Goal: Task Accomplishment & Management: Use online tool/utility

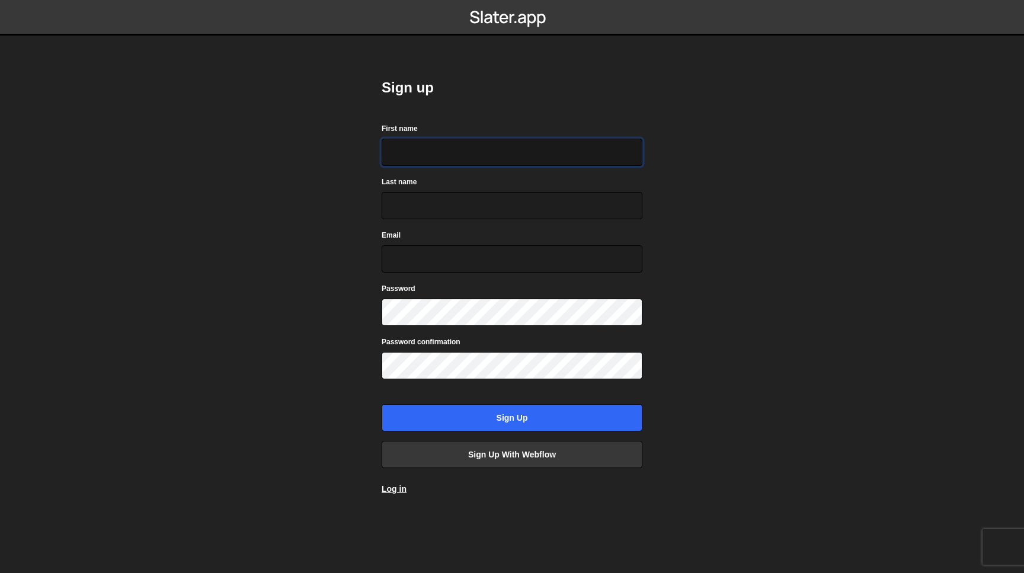
click at [429, 154] on input "First name" at bounding box center [512, 152] width 261 height 27
type input "Matt"
type input "Guay"
type input "hello@mattguay.com"
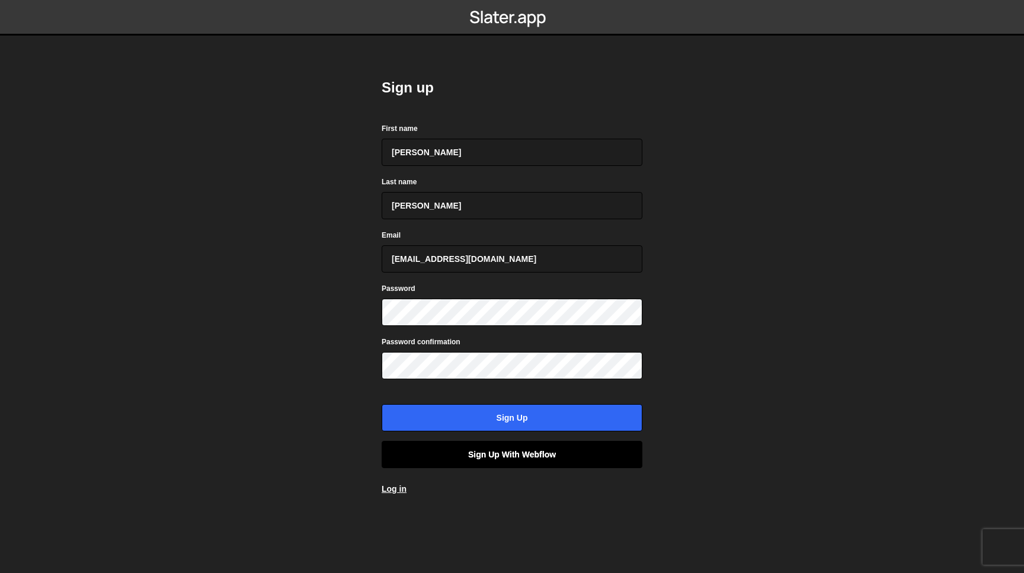
click at [481, 454] on link "Sign up with Webflow" at bounding box center [512, 454] width 261 height 27
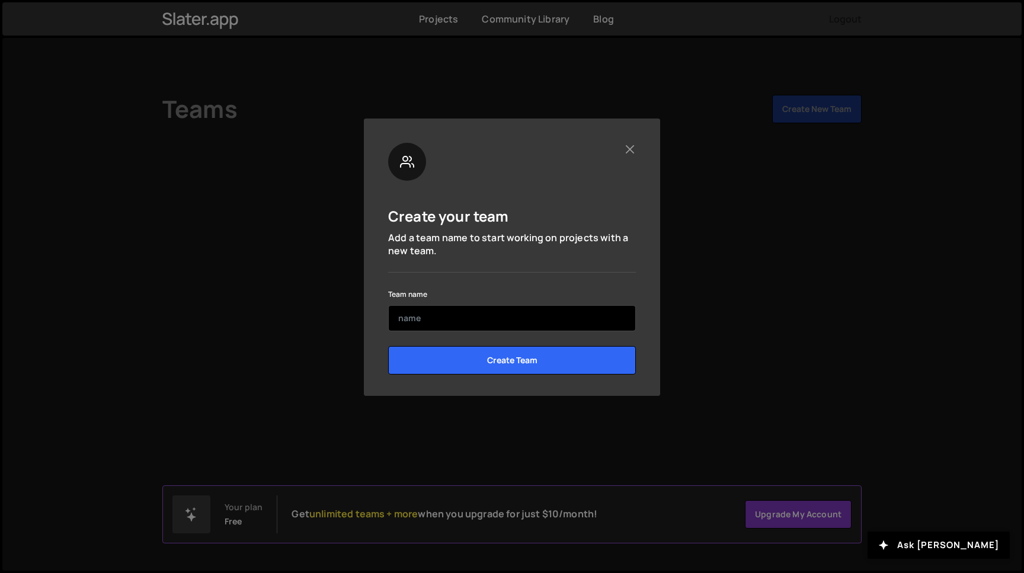
click at [494, 317] on input "text" at bounding box center [512, 318] width 248 height 26
type input "Sprout Studios"
drag, startPoint x: 473, startPoint y: 319, endPoint x: 340, endPoint y: 319, distance: 132.8
click at [388, 319] on input "Sprout Studios" at bounding box center [512, 318] width 248 height 26
click at [630, 148] on button "Close" at bounding box center [630, 149] width 12 height 12
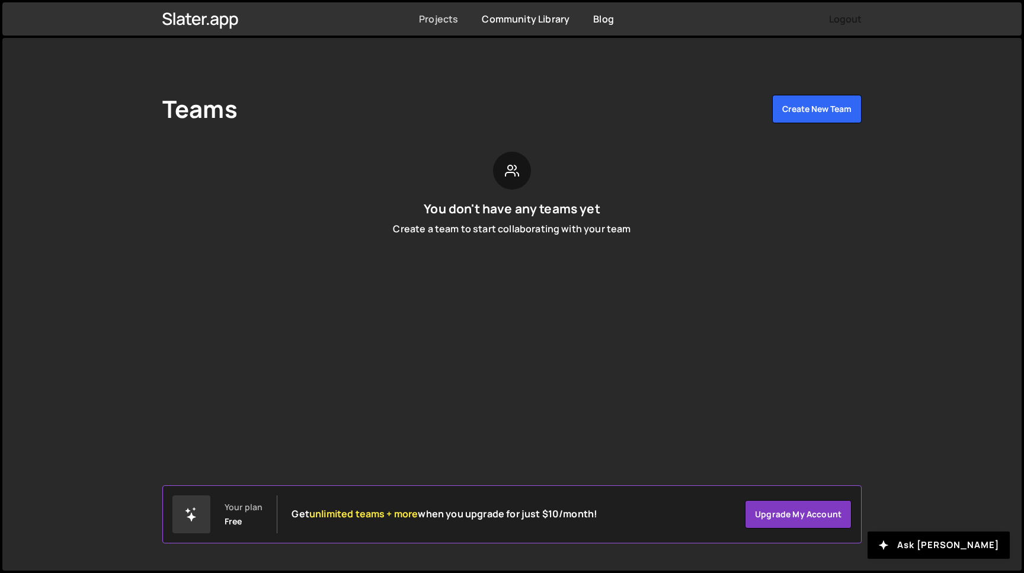
click at [436, 18] on link "Projects" at bounding box center [438, 18] width 39 height 13
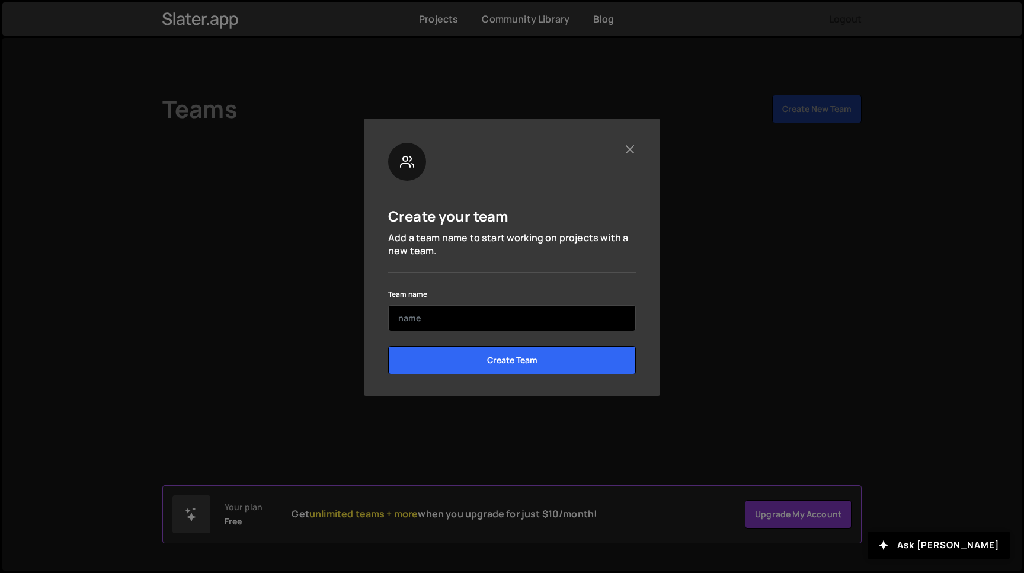
click at [410, 321] on input "text" at bounding box center [512, 318] width 248 height 26
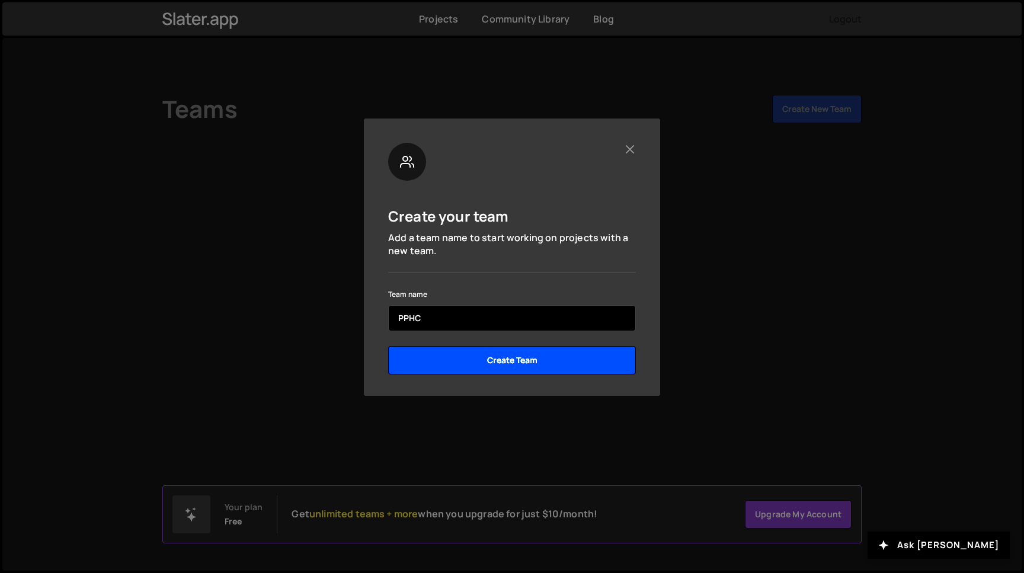
type input "PPHC"
click at [470, 360] on input "Create Team" at bounding box center [512, 360] width 248 height 28
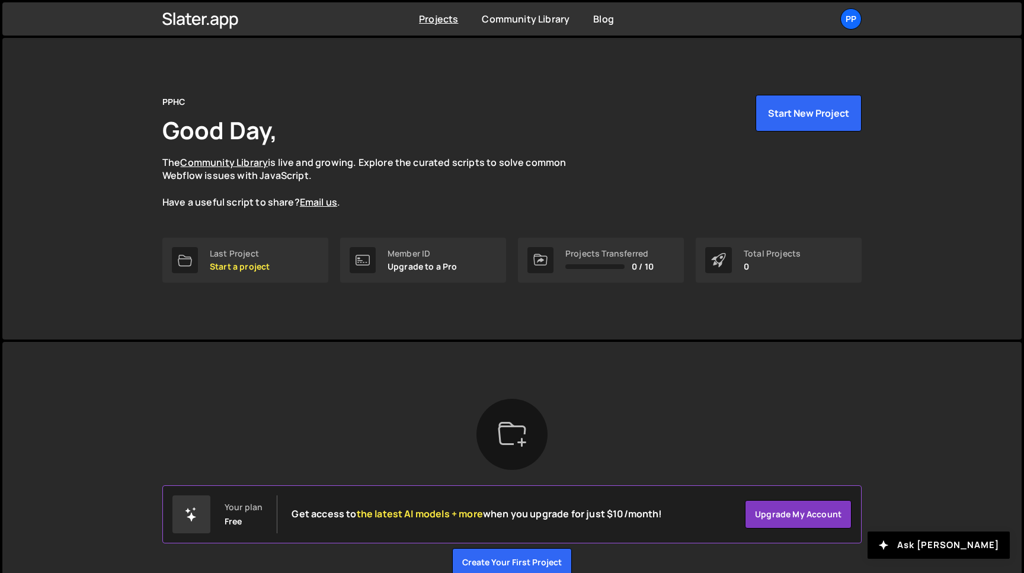
click at [170, 103] on div "PPHC" at bounding box center [173, 102] width 23 height 14
click at [230, 11] on icon at bounding box center [200, 19] width 76 height 20
click at [423, 18] on link "Projects" at bounding box center [438, 18] width 39 height 13
click at [855, 28] on div "PP" at bounding box center [850, 18] width 21 height 21
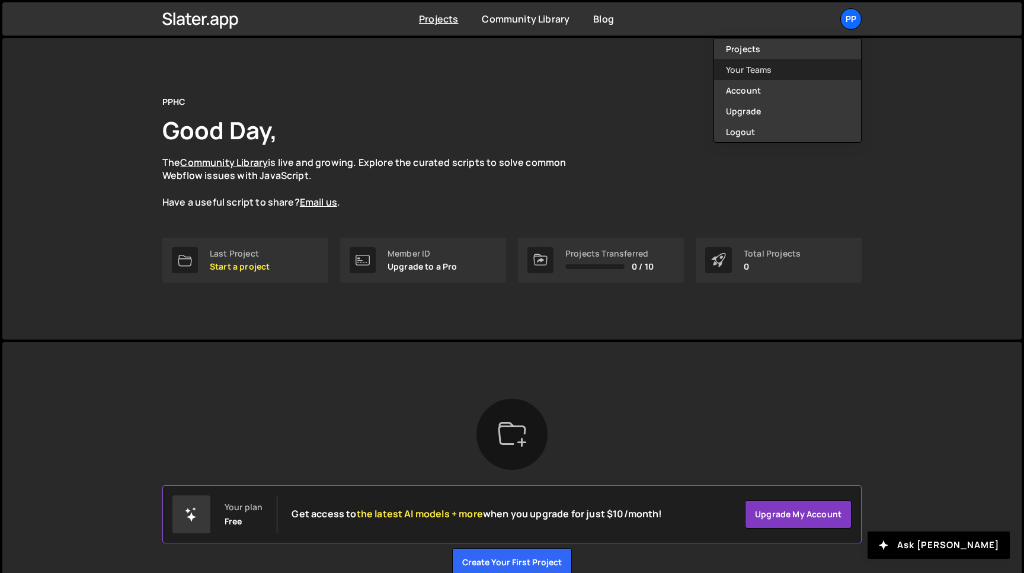
click at [765, 65] on link "Your Teams" at bounding box center [787, 69] width 147 height 21
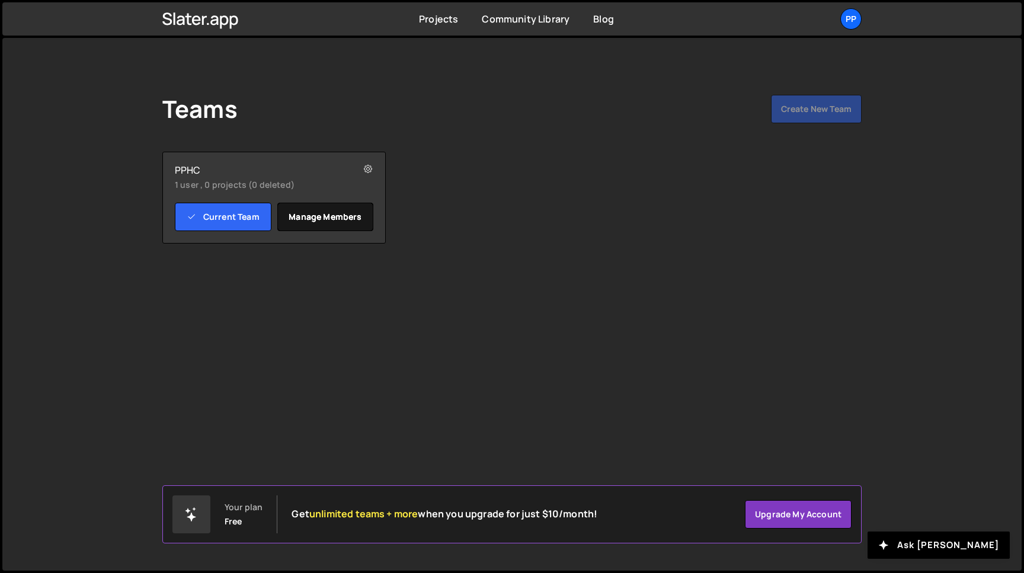
click at [308, 216] on link "Manage members" at bounding box center [325, 217] width 97 height 28
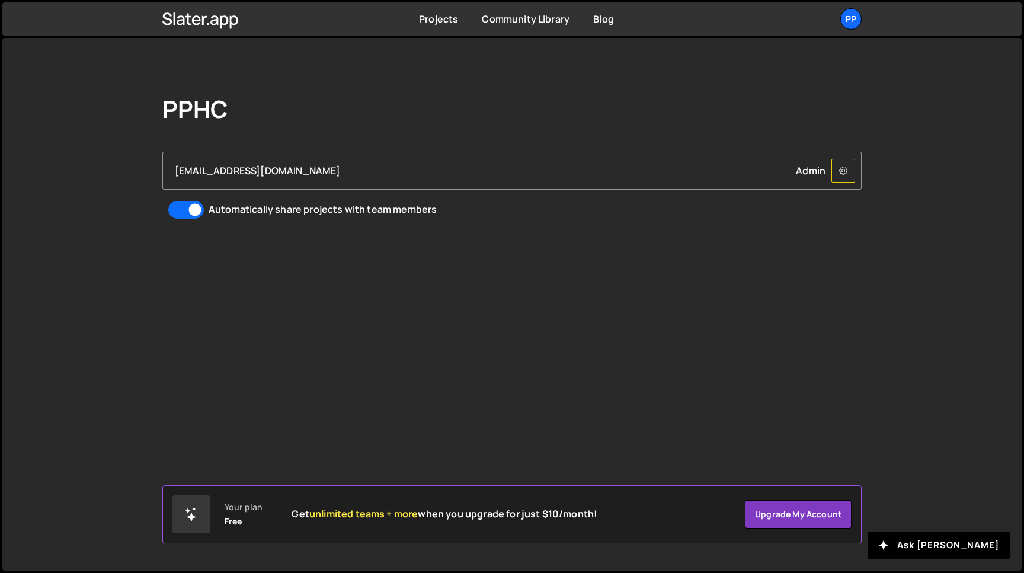
click at [848, 171] on icon at bounding box center [843, 171] width 8 height 12
click at [843, 110] on div "PPHC" at bounding box center [511, 111] width 699 height 33
click at [443, 22] on link "Projects" at bounding box center [438, 18] width 39 height 13
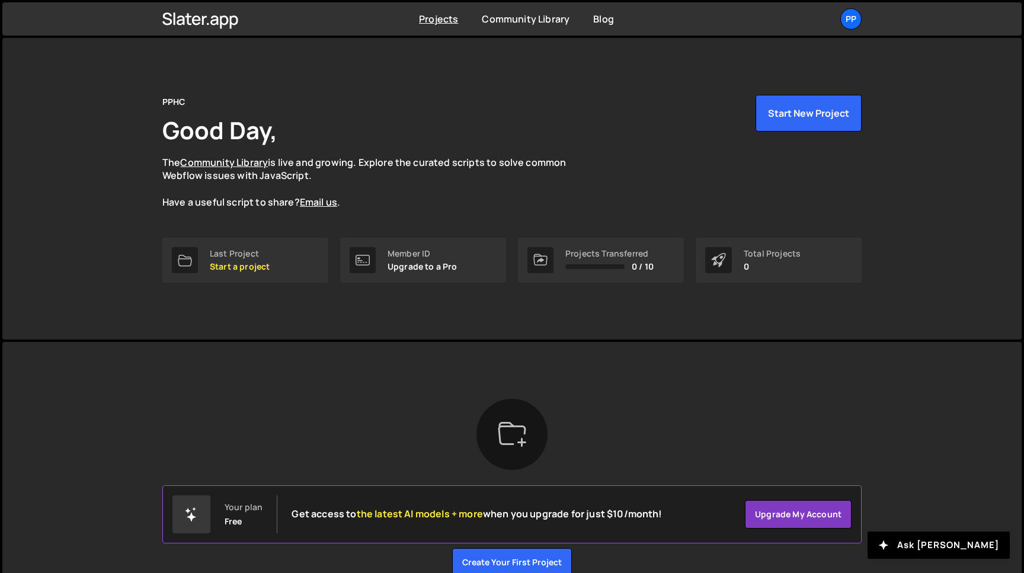
click at [578, 255] on div "Projects Transferred" at bounding box center [609, 253] width 88 height 9
click at [548, 214] on div "PPHC Good Day, The Community Library is live and growing. Explore the curated s…" at bounding box center [511, 166] width 699 height 143
click at [188, 260] on icon at bounding box center [185, 260] width 14 height 14
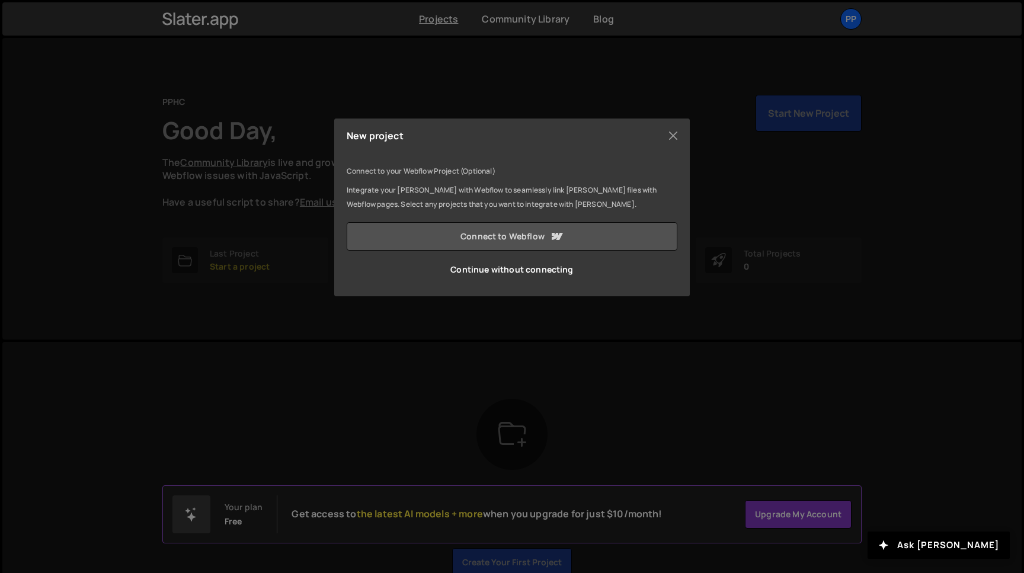
click at [499, 240] on link "Connect to Webflow" at bounding box center [512, 236] width 331 height 28
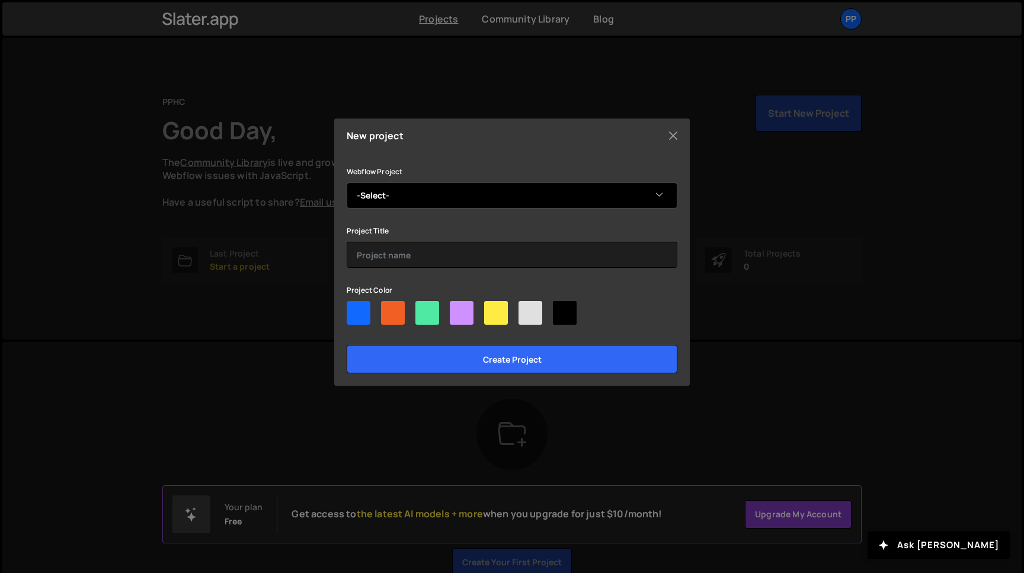
select select "68cedaf8e1e4651f5314a2f2"
click option "Personal Physicians HealthCare" at bounding box center [0, 0] width 0 height 0
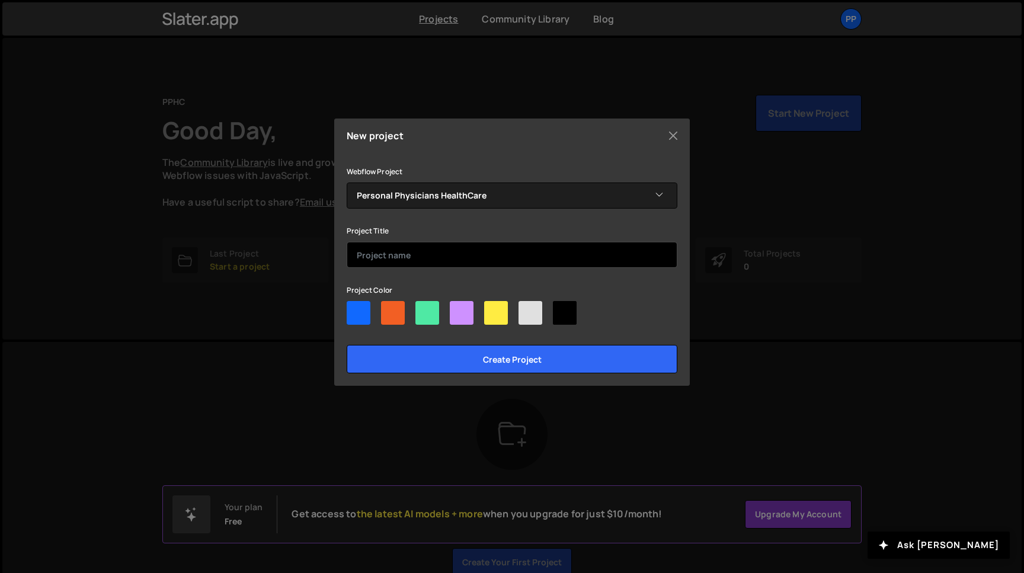
click at [416, 254] on input "text" at bounding box center [512, 255] width 331 height 26
type input "Personal Physicians HealthCare"
click at [357, 315] on div at bounding box center [359, 313] width 24 height 24
click at [354, 309] on input"] "radio" at bounding box center [351, 305] width 8 height 8
radio input"] "true"
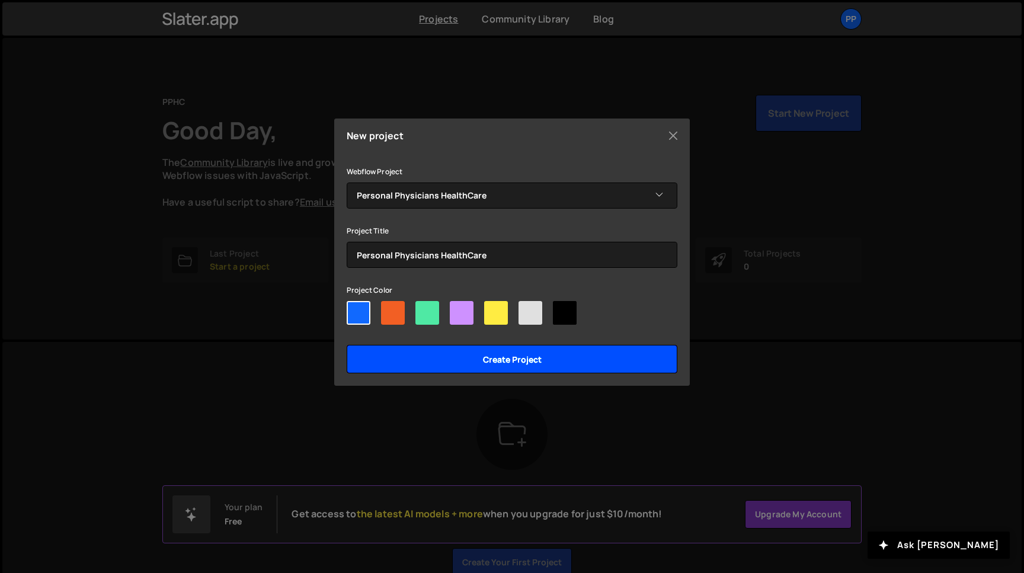
click at [453, 361] on input "Create project" at bounding box center [512, 359] width 331 height 28
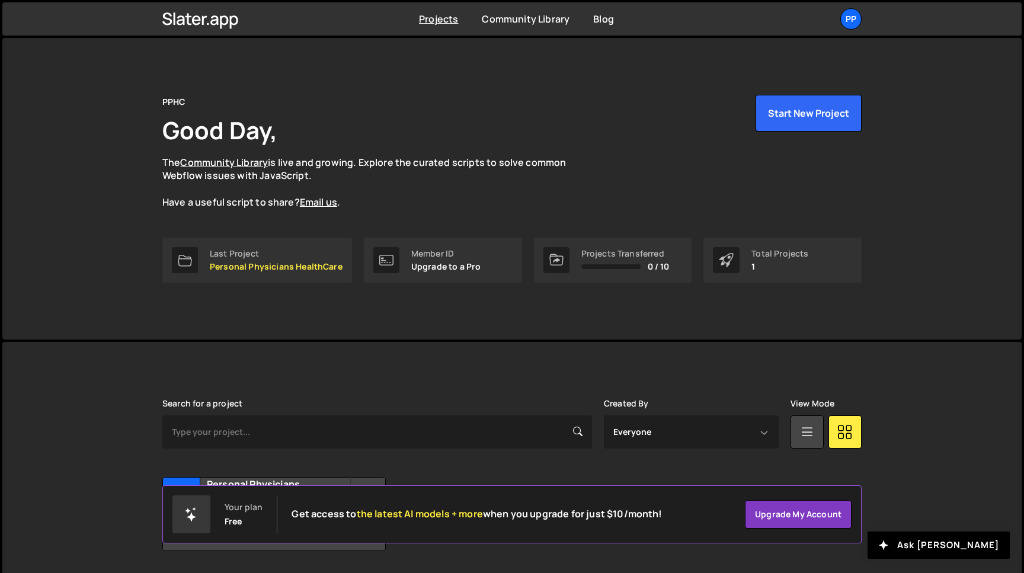
scroll to position [37, 0]
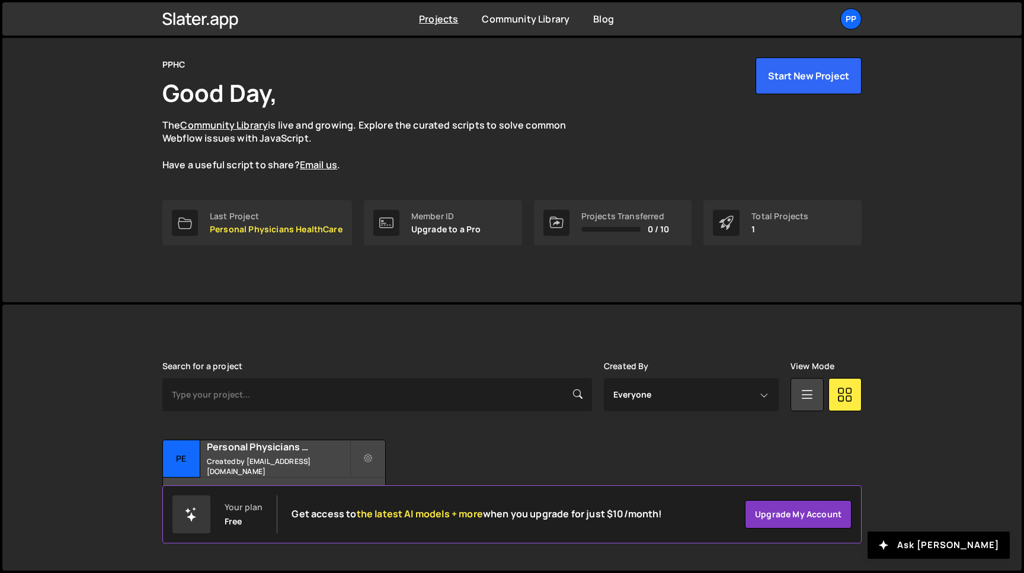
click at [570, 494] on div "Your plan Free Get access to the latest AI models + more when you upgrade for j…" at bounding box center [511, 514] width 699 height 58
click at [570, 457] on div "Transfer Project Edit Project Delete Project Pe Personal Physicians HealthCare …" at bounding box center [511, 477] width 699 height 74
click at [854, 18] on div "PP" at bounding box center [850, 18] width 21 height 21
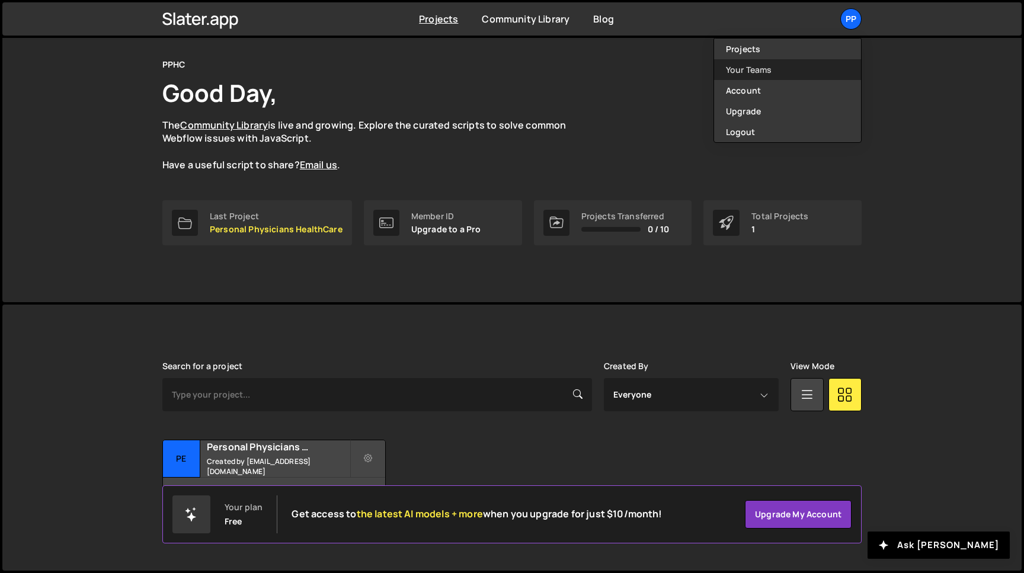
click at [755, 63] on link "Your Teams" at bounding box center [787, 69] width 147 height 21
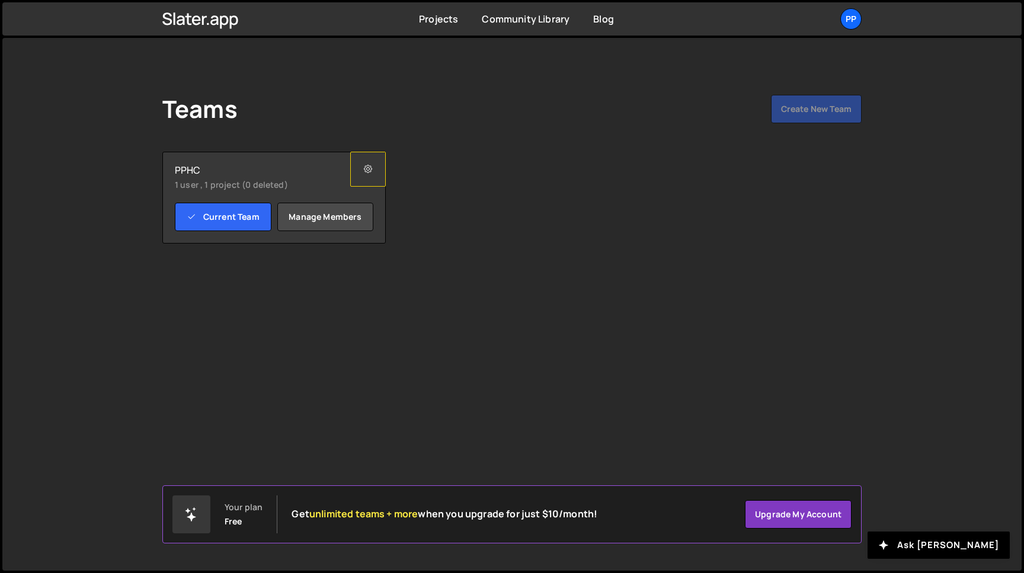
click at [367, 172] on icon at bounding box center [368, 170] width 8 height 12
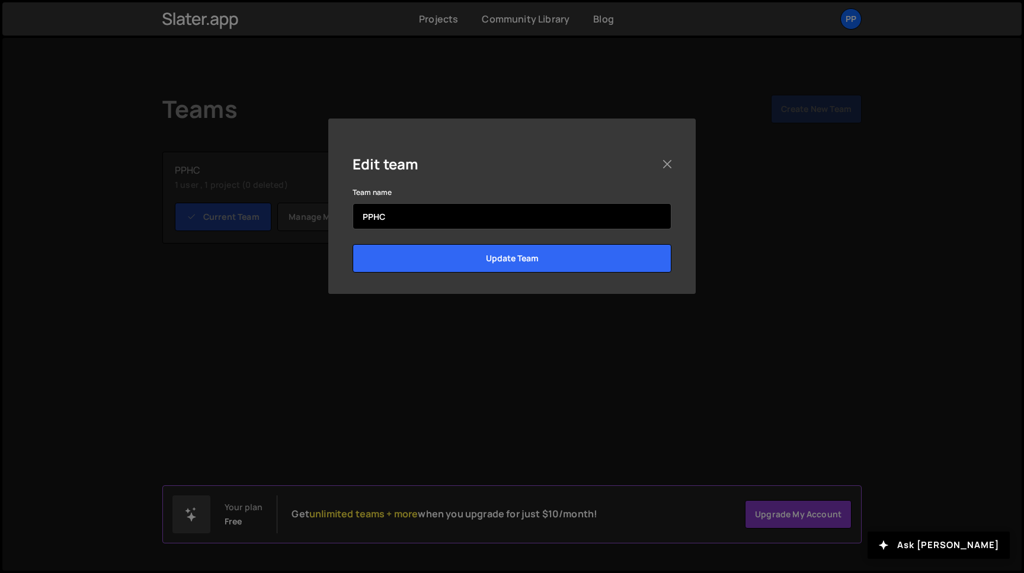
drag, startPoint x: 392, startPoint y: 218, endPoint x: 322, endPoint y: 218, distance: 69.9
click at [353, 218] on input "PPHC" at bounding box center [512, 216] width 319 height 26
click at [394, 220] on input "Matthew Guay" at bounding box center [512, 216] width 319 height 26
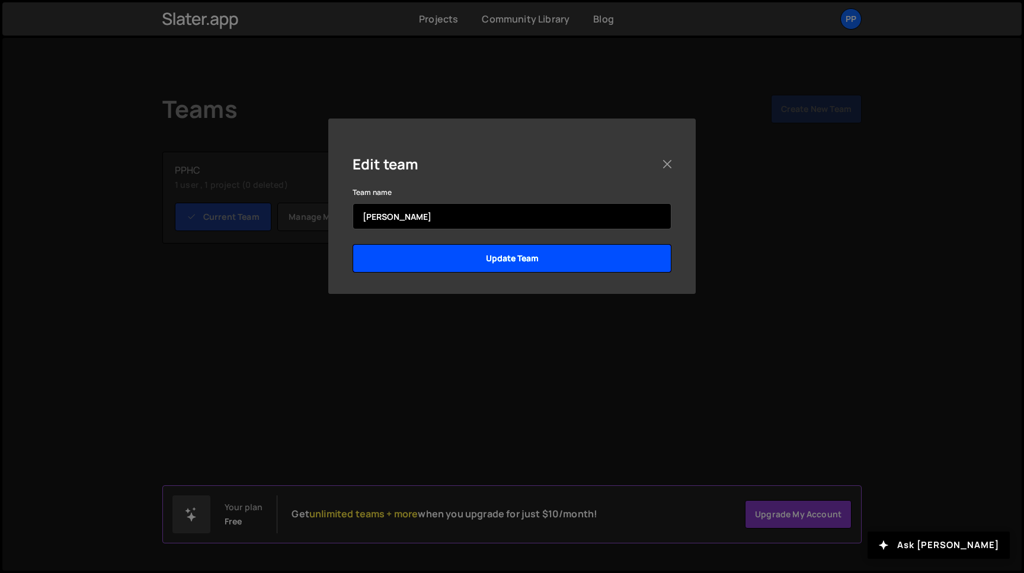
type input "[PERSON_NAME]"
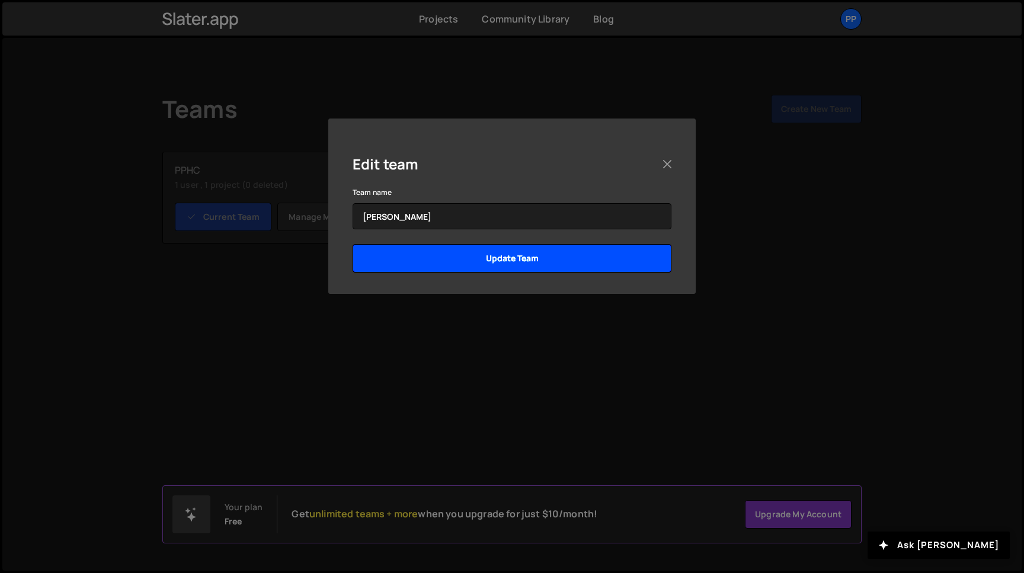
click at [470, 263] on input "Update Team" at bounding box center [512, 258] width 319 height 28
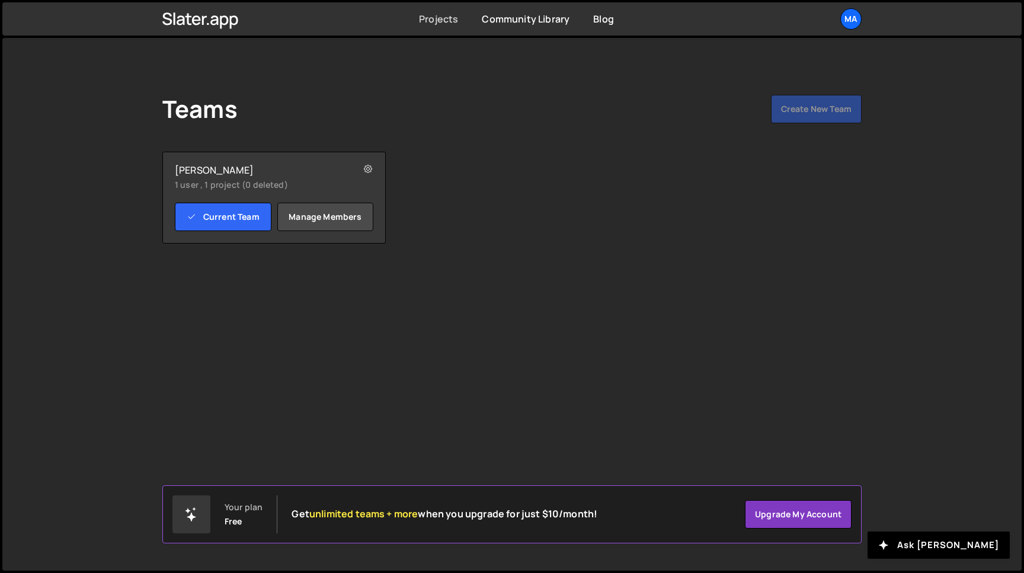
click at [458, 17] on link "Projects" at bounding box center [438, 18] width 39 height 13
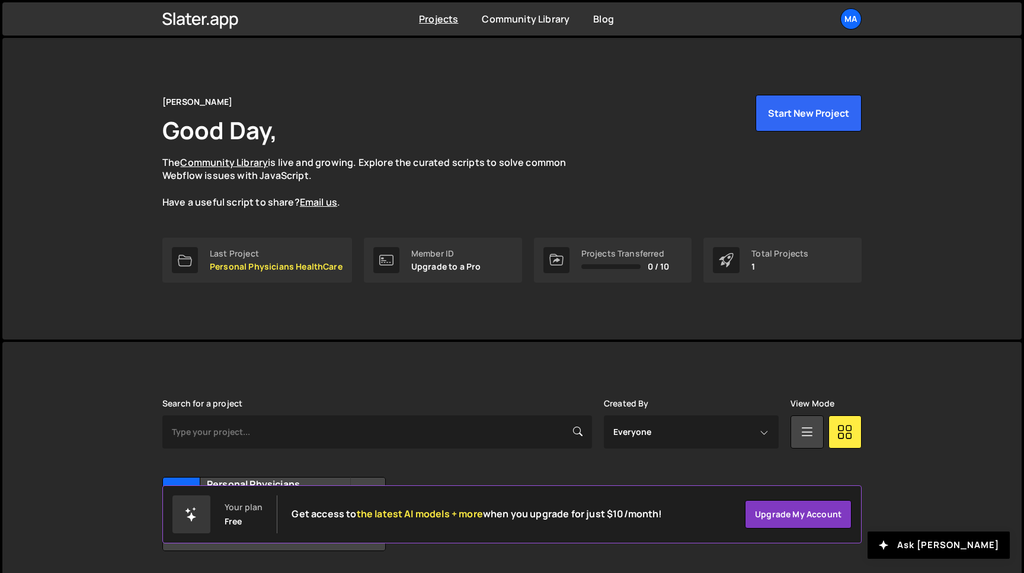
scroll to position [37, 0]
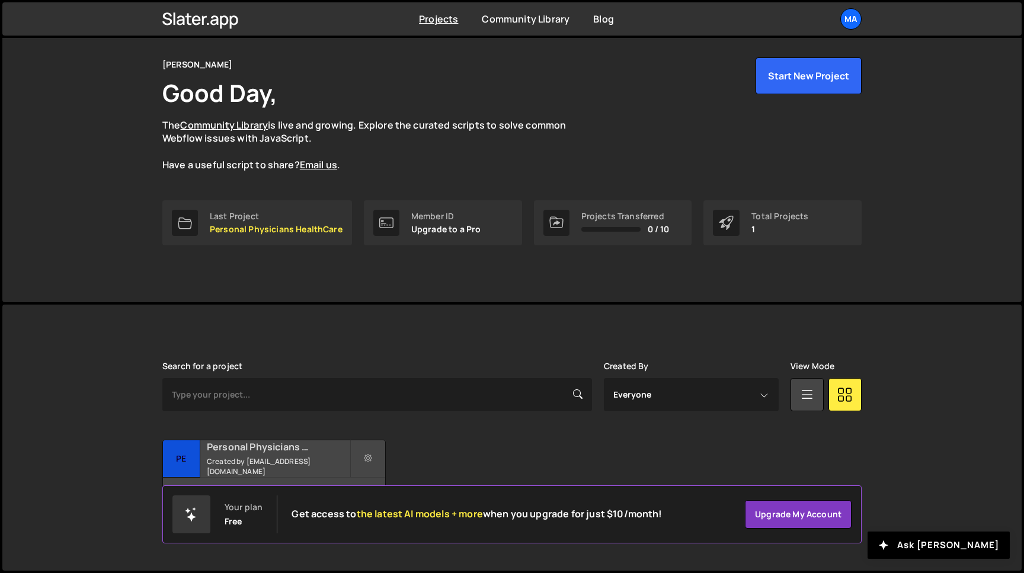
click at [253, 462] on small "Created by [EMAIL_ADDRESS][DOMAIN_NAME]" at bounding box center [278, 466] width 143 height 20
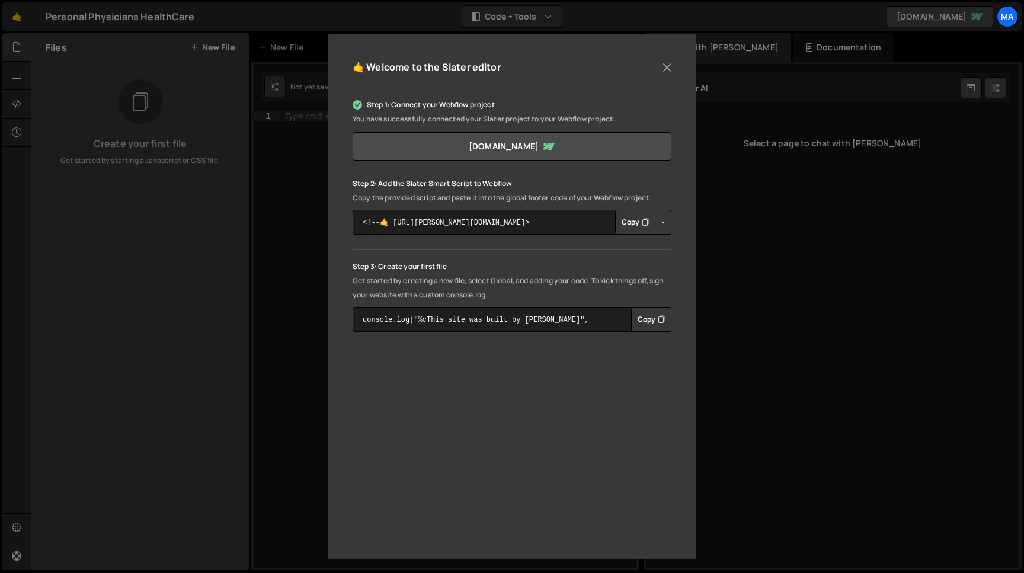
scroll to position [102, 0]
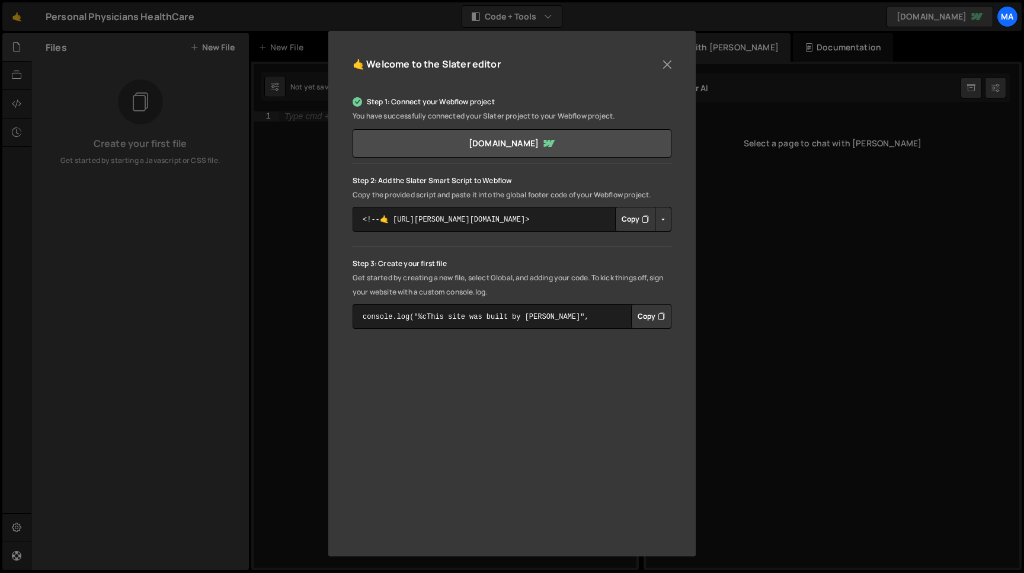
click at [624, 217] on button "Copy" at bounding box center [635, 219] width 40 height 25
click at [663, 216] on button "Button group with nested dropdown" at bounding box center [663, 219] width 17 height 25
click at [529, 219] on textarea "<!--🤙 [URL][PERSON_NAME][DOMAIN_NAME]> <script>document.addEventListener("DOMCo…" at bounding box center [512, 219] width 319 height 25
drag, startPoint x: 535, startPoint y: 221, endPoint x: 347, endPoint y: 220, distance: 187.9
click at [353, 220] on textarea "<!--🤙 [URL][PERSON_NAME][DOMAIN_NAME]> <script>document.addEventListener("DOMCo…" at bounding box center [512, 219] width 319 height 25
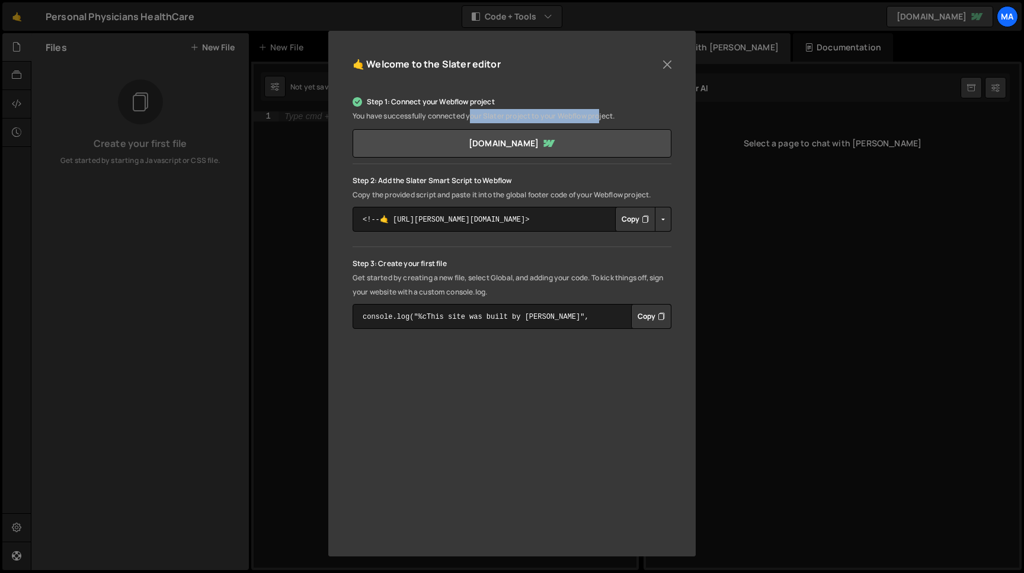
drag, startPoint x: 475, startPoint y: 114, endPoint x: 606, endPoint y: 114, distance: 131.0
click at [605, 114] on p "You have successfully connected your Slater project to your Webflow project." at bounding box center [512, 116] width 319 height 14
click at [638, 219] on button "Copy" at bounding box center [635, 219] width 40 height 25
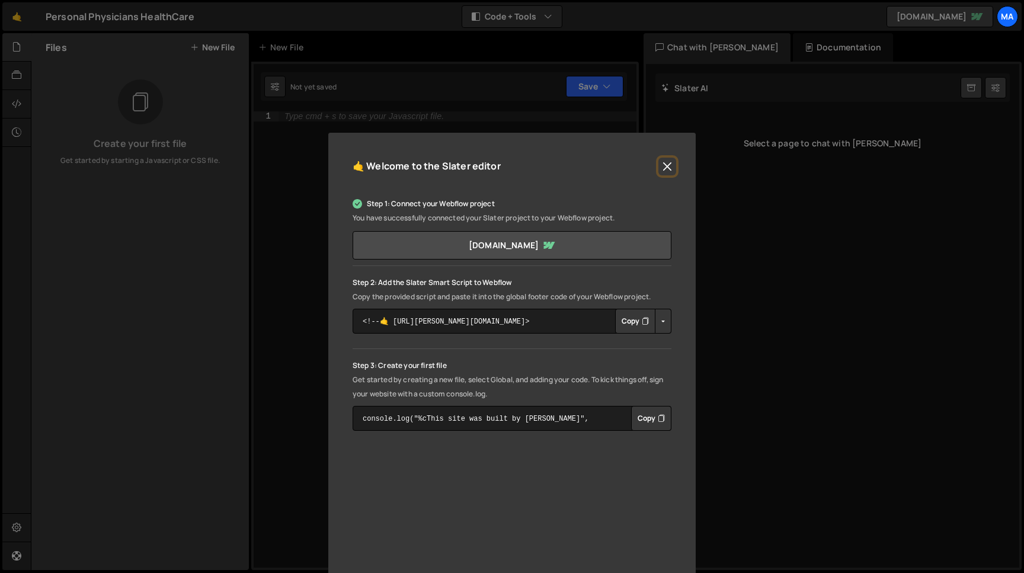
click at [668, 165] on button "Close" at bounding box center [668, 167] width 18 height 18
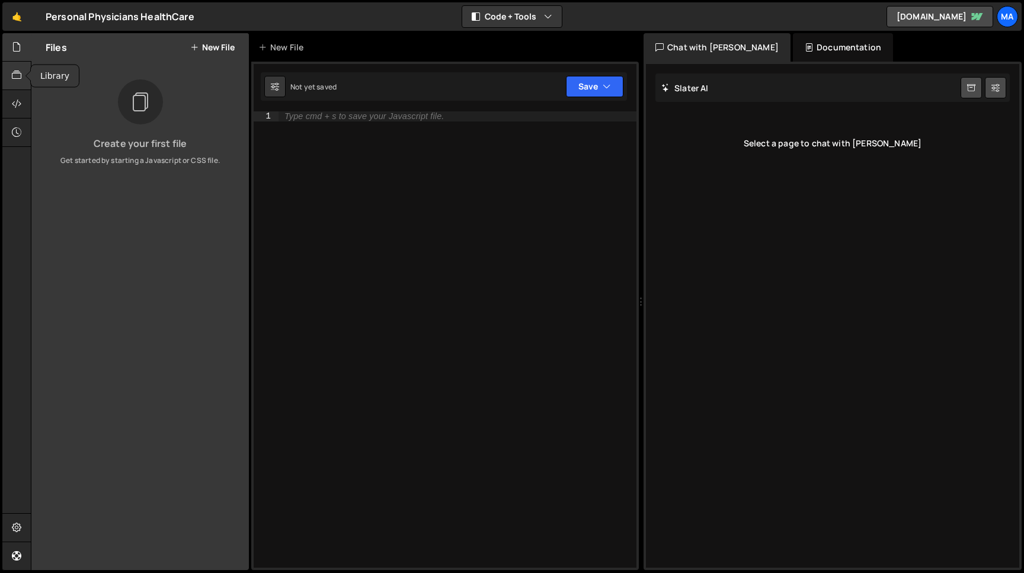
click at [17, 80] on icon at bounding box center [16, 75] width 9 height 13
click at [17, 53] on icon at bounding box center [16, 46] width 9 height 13
click at [17, 103] on icon at bounding box center [16, 103] width 9 height 13
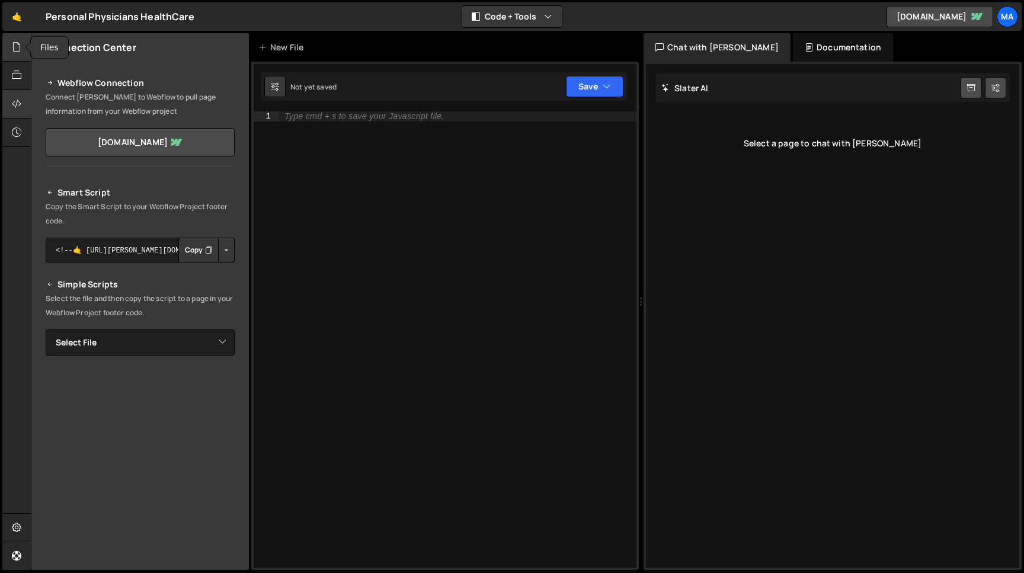
click at [18, 56] on div at bounding box center [16, 47] width 29 height 28
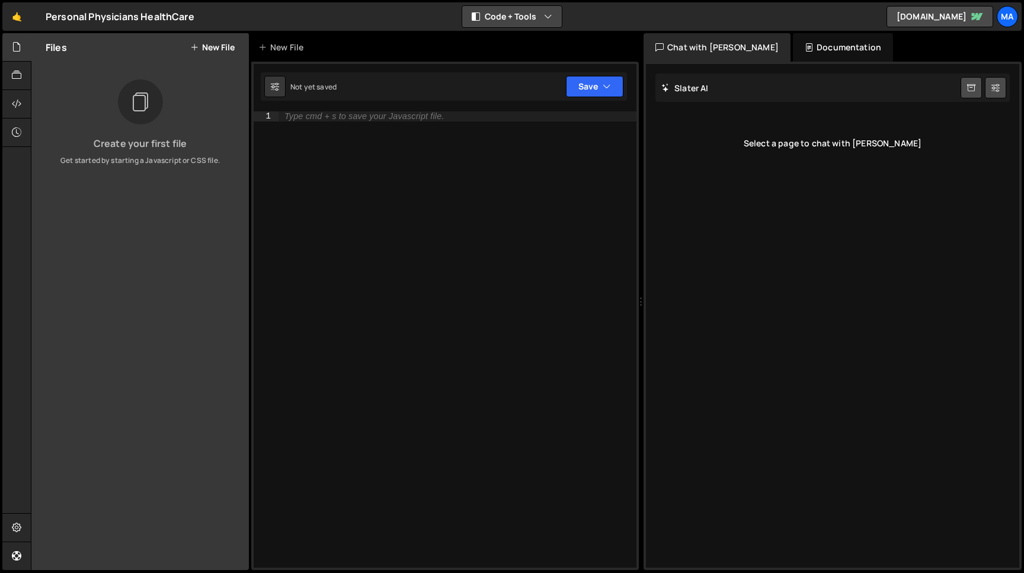
click at [528, 17] on button "Code + Tools" at bounding box center [512, 16] width 100 height 21
click at [519, 43] on button "Code Only" at bounding box center [513, 42] width 100 height 21
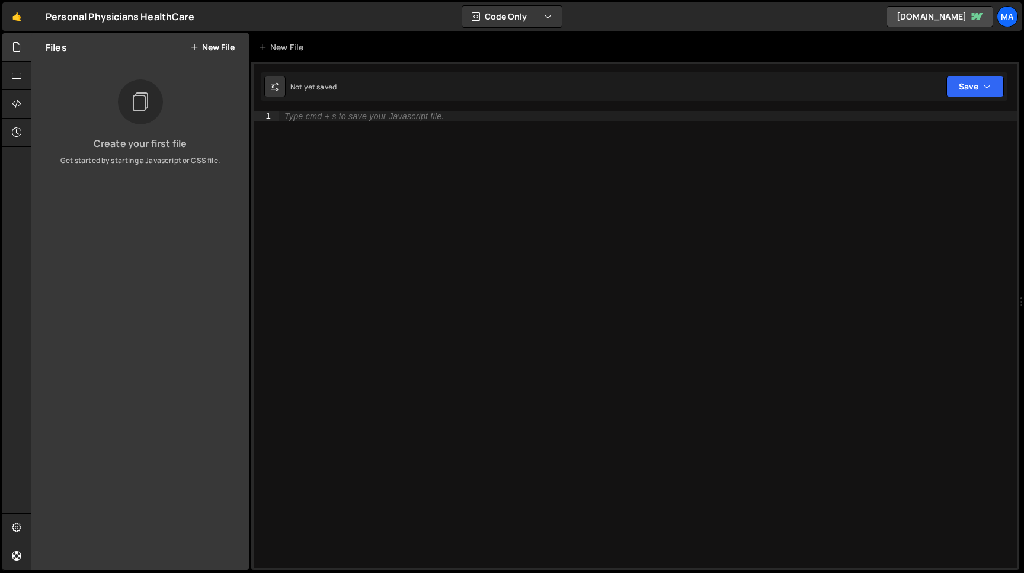
click at [200, 45] on button "New File" at bounding box center [212, 47] width 44 height 9
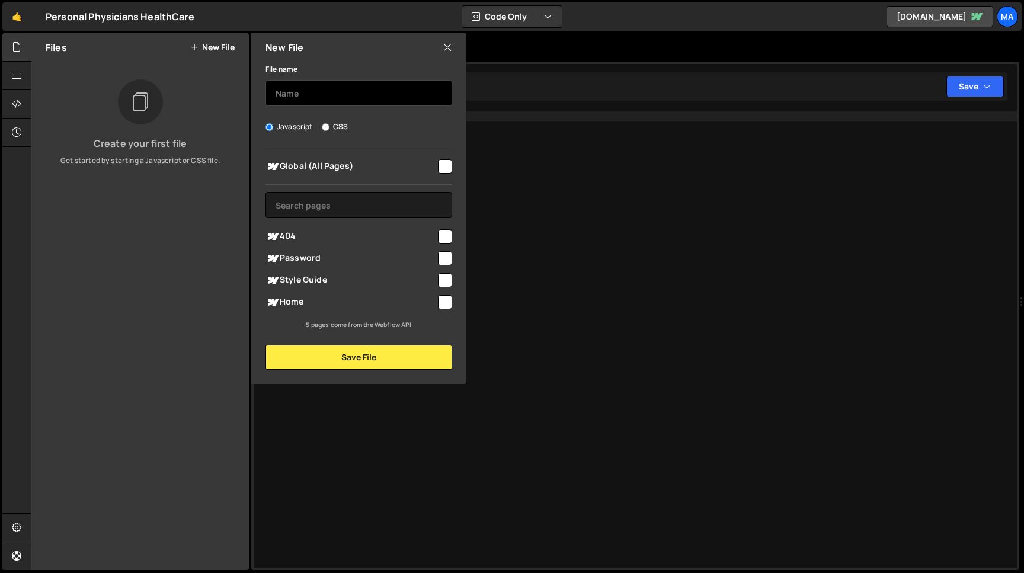
click at [290, 95] on input "text" at bounding box center [359, 93] width 187 height 26
type input "index"
click at [320, 165] on span "Global (All Pages)" at bounding box center [351, 166] width 171 height 14
click at [345, 164] on span "Global (All Pages)" at bounding box center [351, 166] width 171 height 14
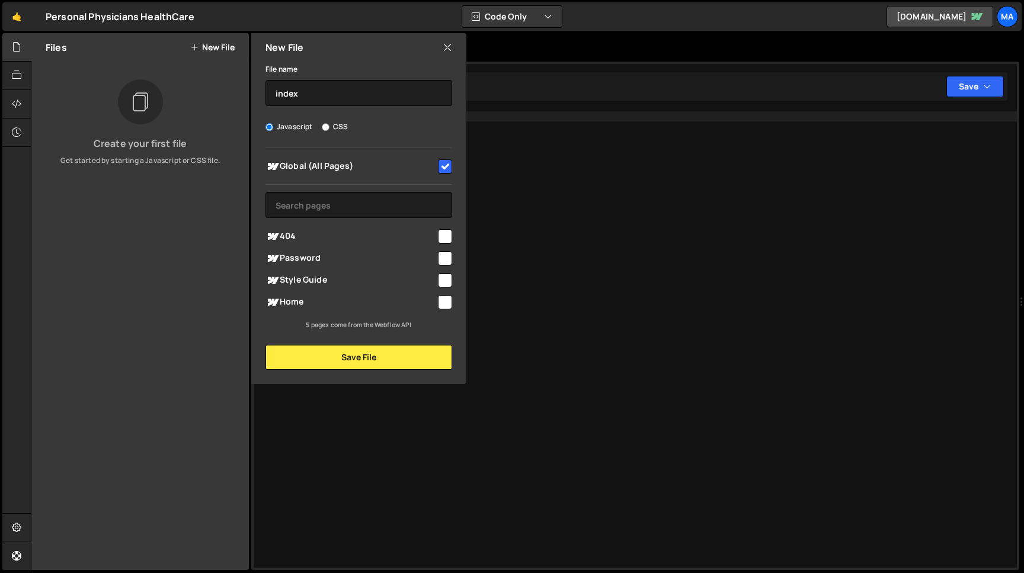
click at [350, 164] on span "Global (All Pages)" at bounding box center [351, 166] width 171 height 14
click at [371, 166] on span "Global (All Pages)" at bounding box center [351, 166] width 171 height 14
checkbox input "false"
click at [369, 359] on button "Save File" at bounding box center [359, 357] width 187 height 25
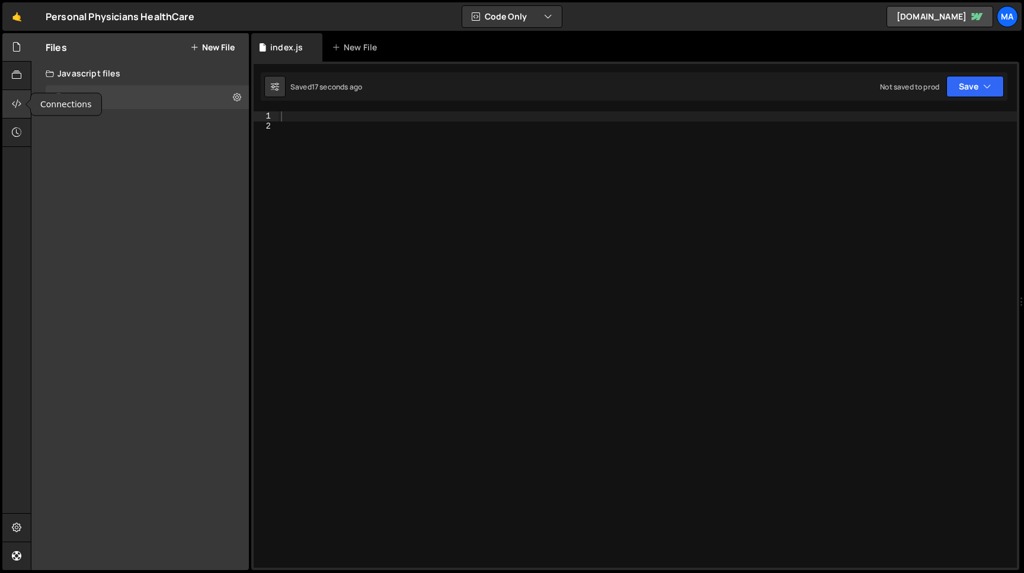
click at [15, 109] on icon at bounding box center [16, 103] width 9 height 13
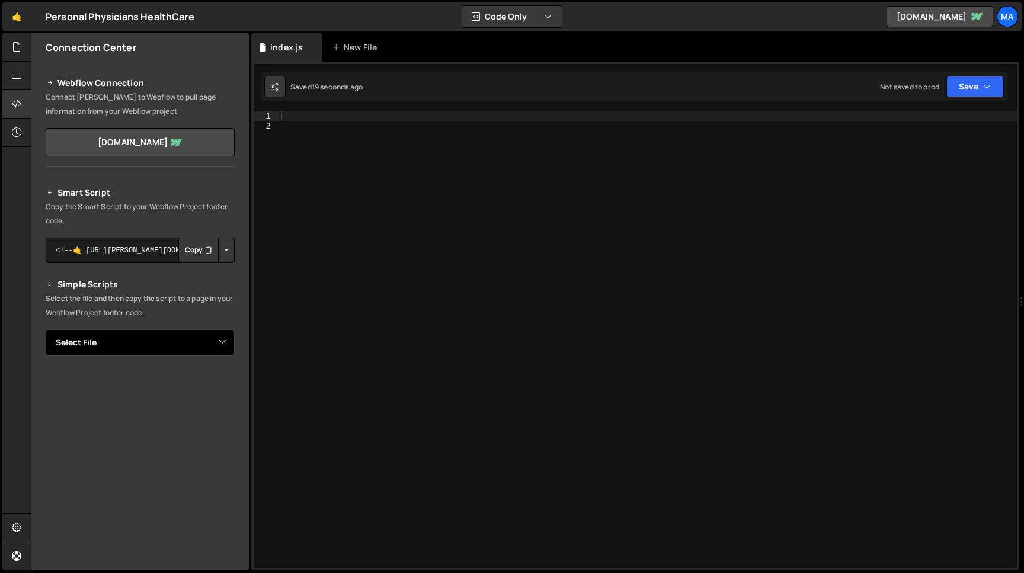
select select "47429"
click option "index.js" at bounding box center [0, 0] width 0 height 0
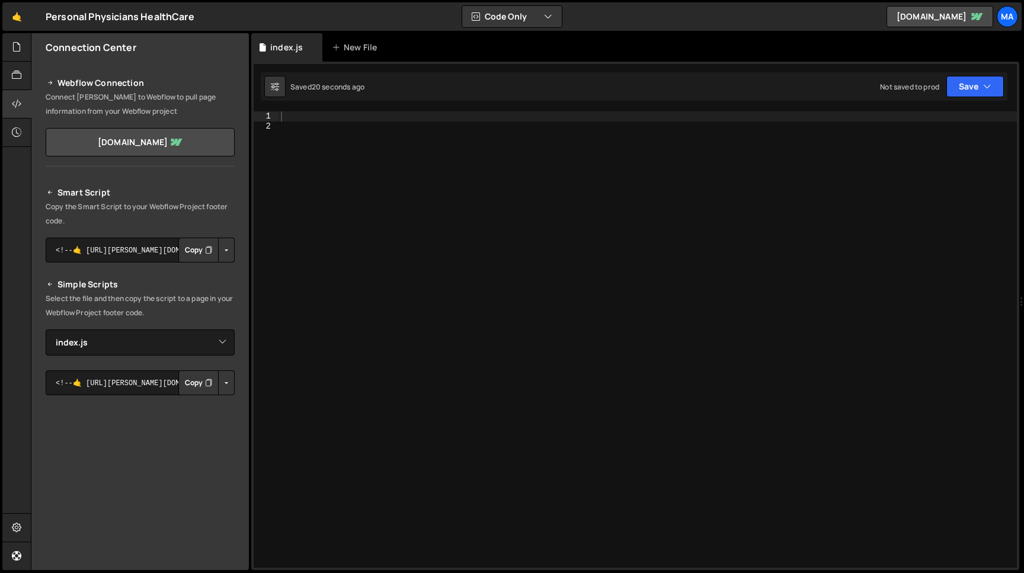
click at [199, 383] on button "Copy" at bounding box center [198, 382] width 40 height 25
click at [15, 81] on icon at bounding box center [16, 75] width 9 height 13
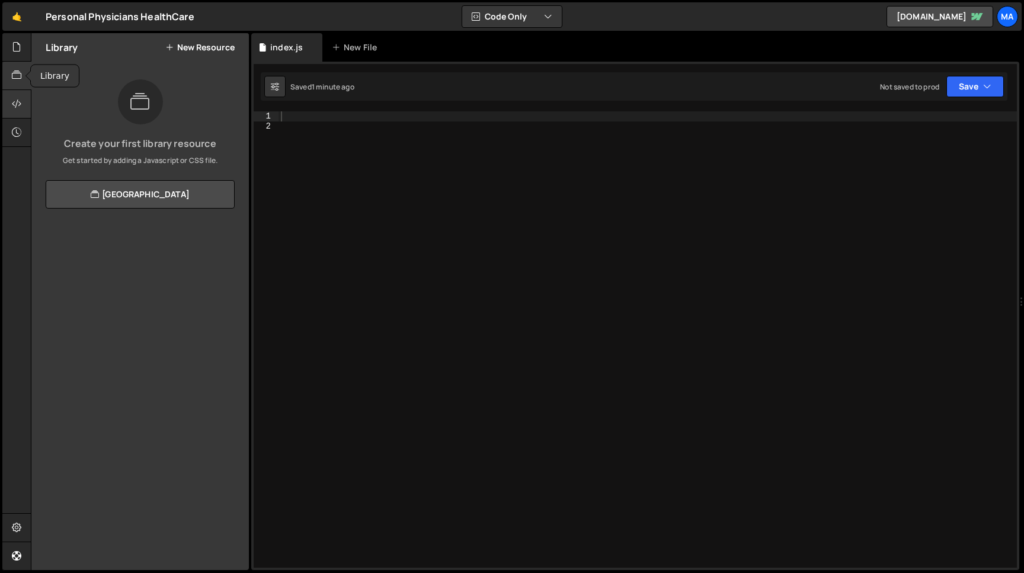
click at [18, 106] on icon at bounding box center [16, 103] width 9 height 13
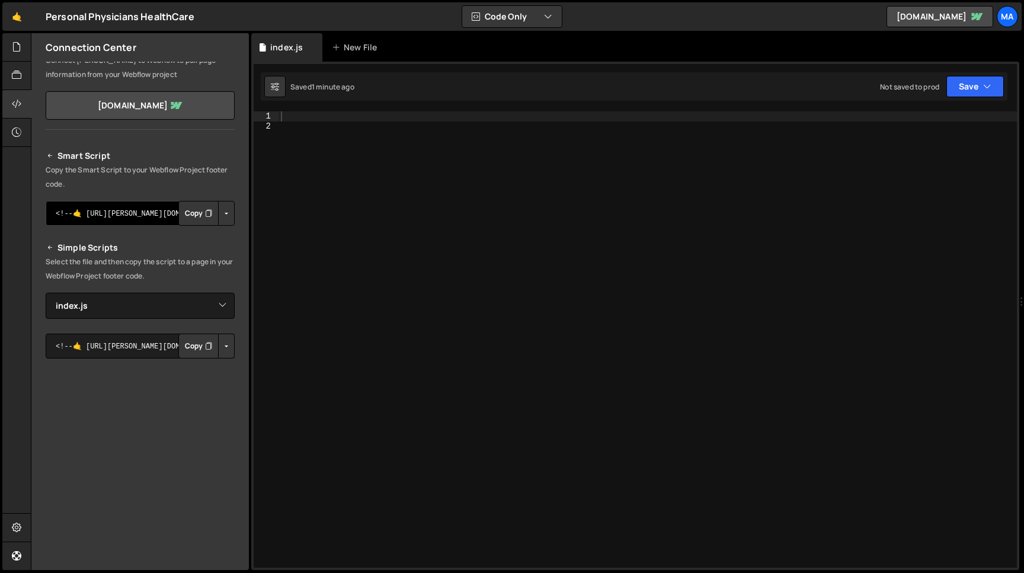
scroll to position [35, 0]
click at [119, 343] on textarea "<!--🤙 https://slater.app/17171/47429.js--> <script>document.addEventListener("D…" at bounding box center [140, 347] width 189 height 25
click at [228, 343] on button "Button group with nested dropdown" at bounding box center [226, 347] width 17 height 25
click at [207, 367] on link "Copy Staging js" at bounding box center [185, 370] width 98 height 17
click at [228, 352] on button "Button group with nested dropdown" at bounding box center [226, 347] width 17 height 25
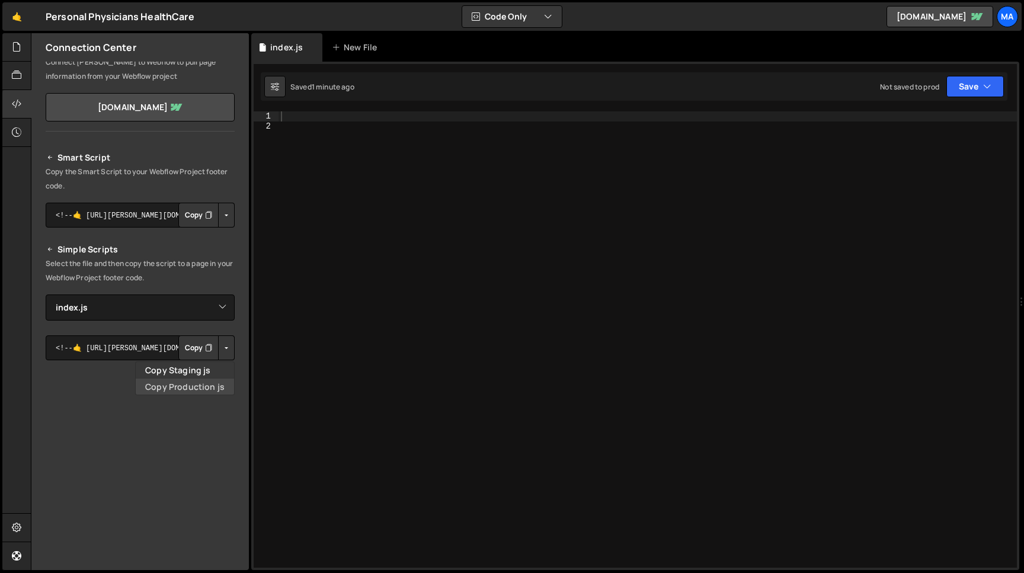
click at [217, 385] on link "Copy Production js" at bounding box center [185, 387] width 98 height 17
click at [225, 351] on button "Button group with nested dropdown" at bounding box center [226, 347] width 17 height 25
click at [199, 385] on link "Copy Production js" at bounding box center [185, 387] width 98 height 17
click at [371, 141] on div at bounding box center [648, 349] width 739 height 476
paste textarea "</script>"
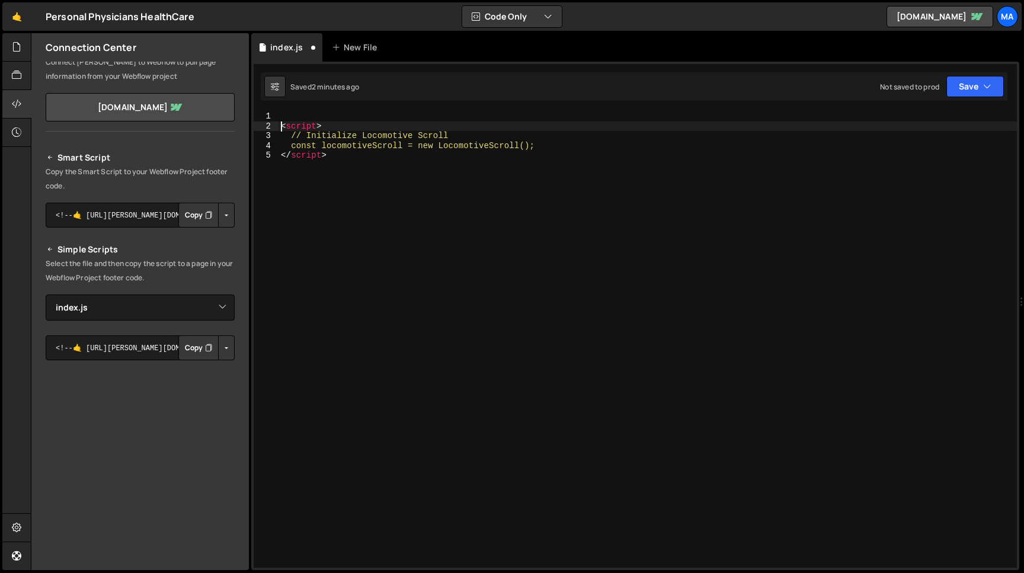
click at [282, 127] on div "< script > // Initialize Locomotive Scroll const locomotiveScroll = new Locomot…" at bounding box center [648, 349] width 739 height 476
type textarea "<script>"
drag, startPoint x: 332, startPoint y: 117, endPoint x: 241, endPoint y: 117, distance: 91.3
click at [279, 117] on div "< script > // Initialize Locomotive Scroll const locomotiveScroll = new Locomot…" at bounding box center [648, 339] width 739 height 456
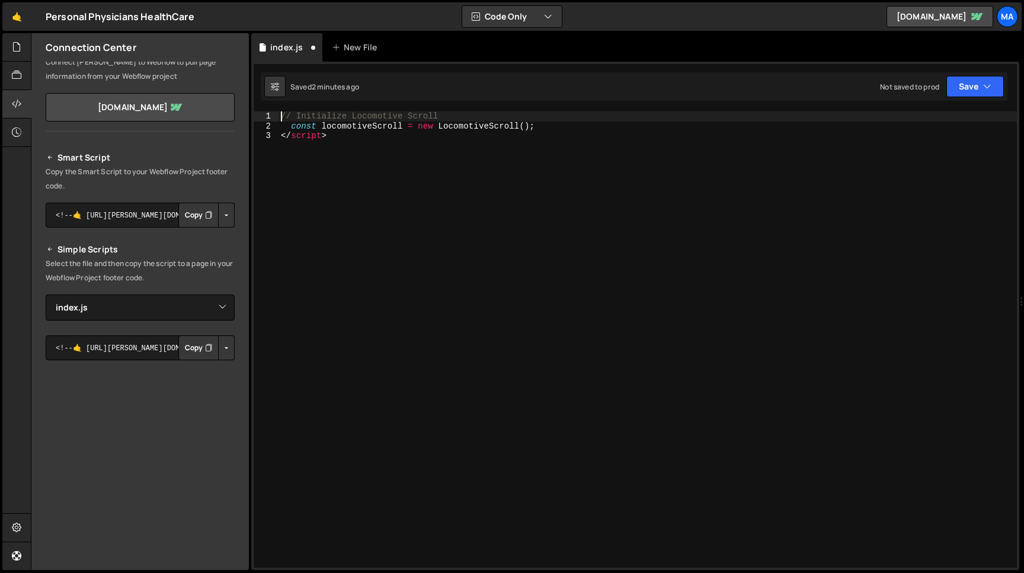
drag, startPoint x: 350, startPoint y: 140, endPoint x: 217, endPoint y: 140, distance: 133.4
click at [279, 140] on div "// Initialize Locomotive Scroll const locomotiveScroll = new LocomotiveScroll (…" at bounding box center [648, 339] width 739 height 456
type textarea "</script>"
click at [292, 125] on div "// Initialize Locomotive Scroll const locomotiveScroll = new LocomotiveScroll (…" at bounding box center [648, 349] width 739 height 476
type textarea "const locomotiveScroll = new LocomotiveScroll();"
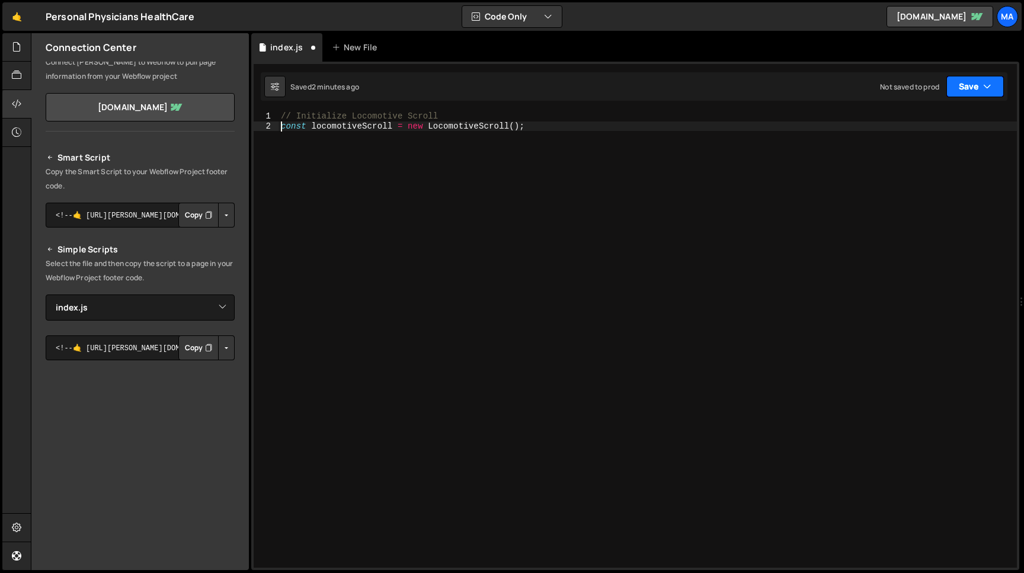
click at [974, 88] on button "Save" at bounding box center [975, 86] width 57 height 21
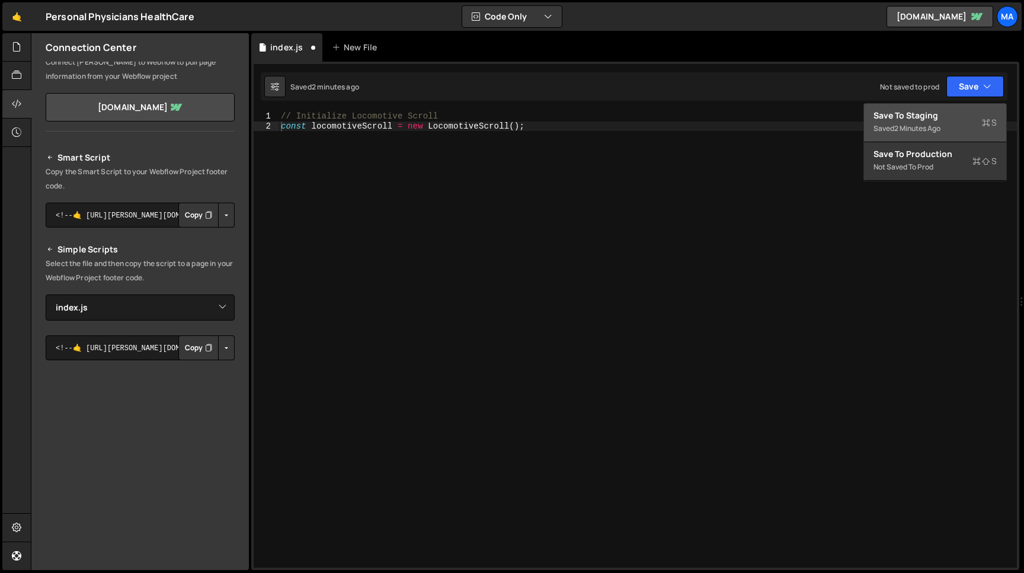
click at [965, 121] on div "Save to Staging S" at bounding box center [935, 116] width 123 height 12
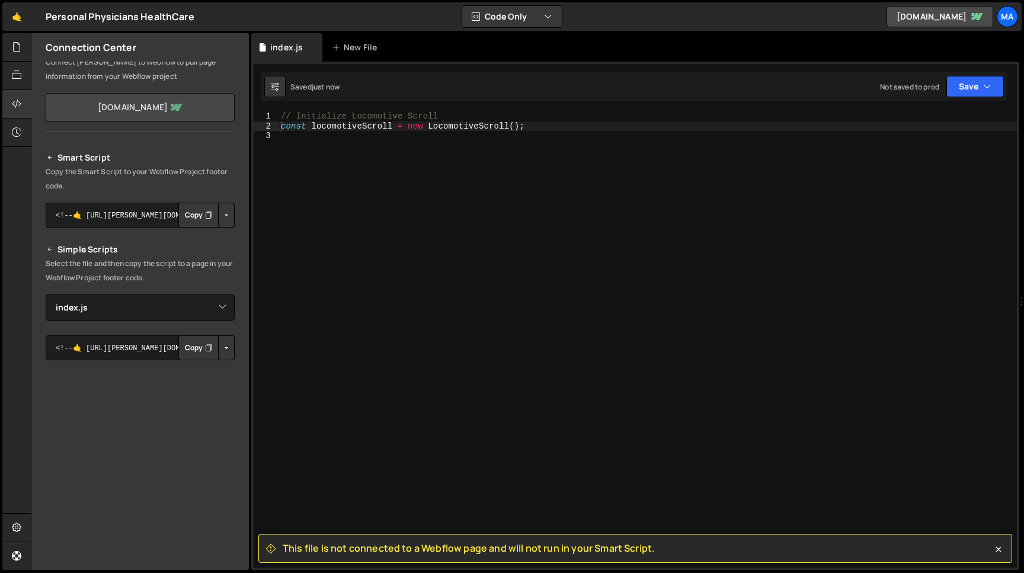
scroll to position [0, 0]
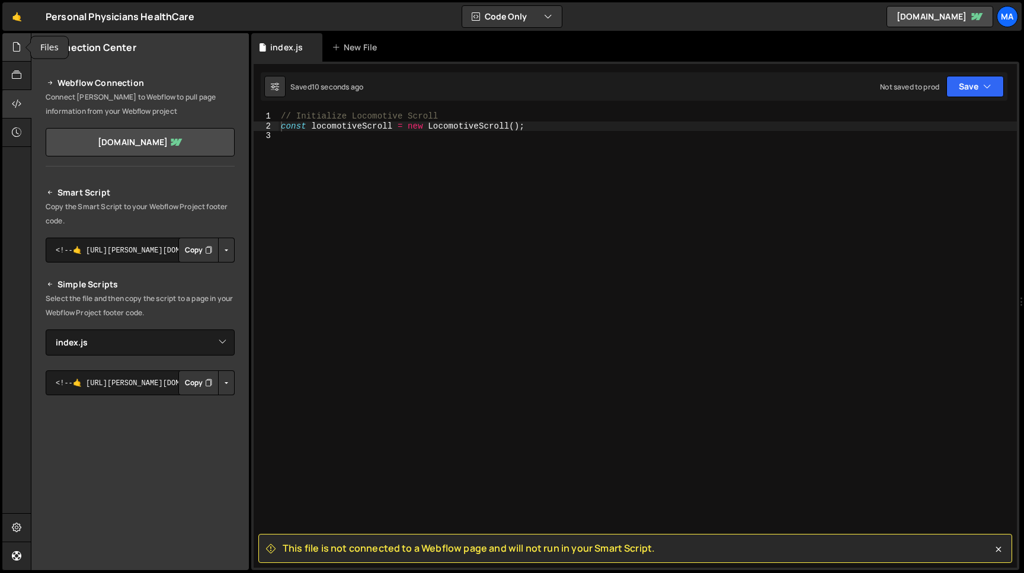
click at [17, 50] on icon at bounding box center [16, 46] width 9 height 13
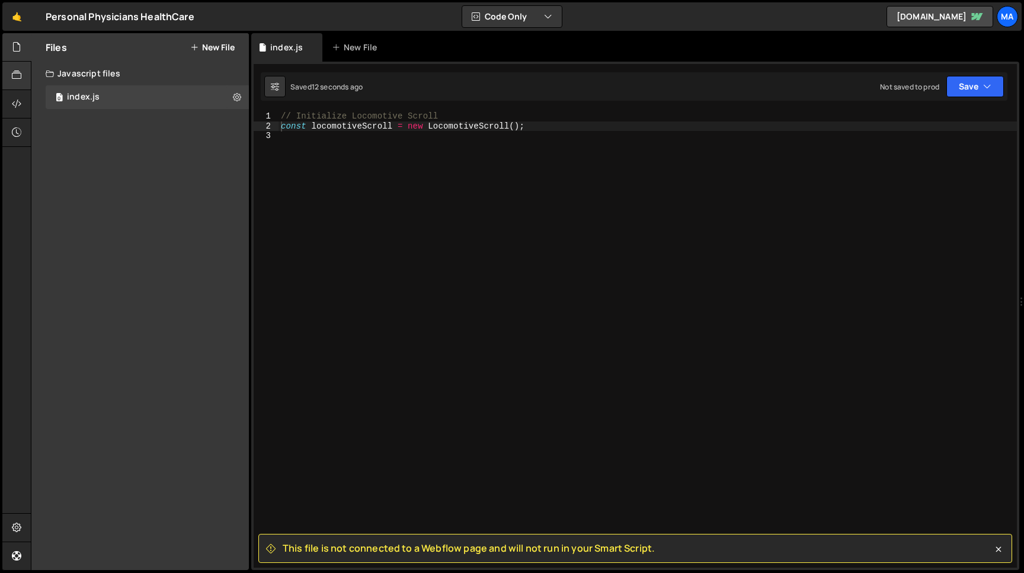
click at [24, 76] on div at bounding box center [16, 76] width 29 height 28
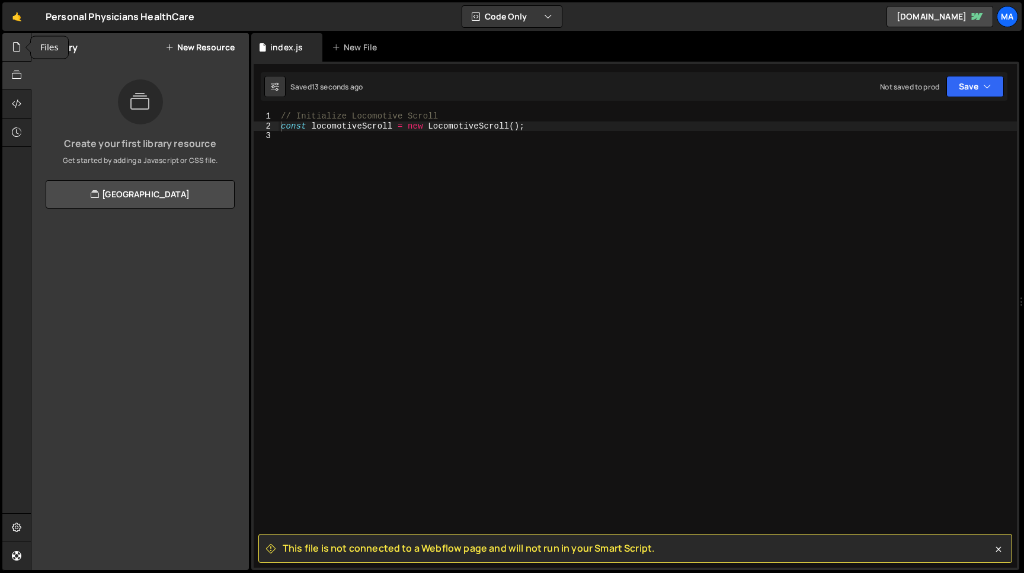
click at [18, 53] on icon at bounding box center [16, 46] width 9 height 13
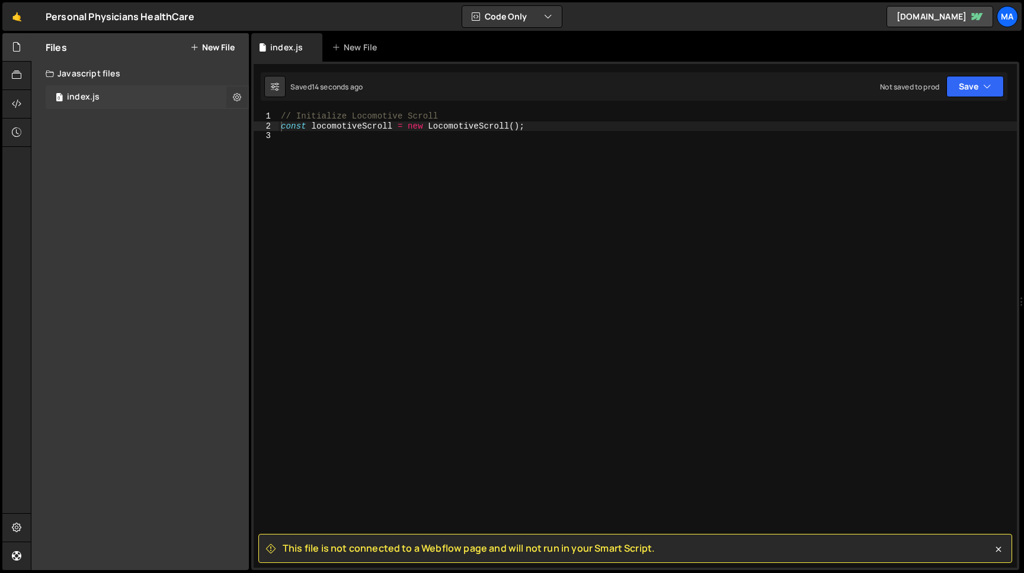
click at [229, 94] on button at bounding box center [236, 97] width 21 height 21
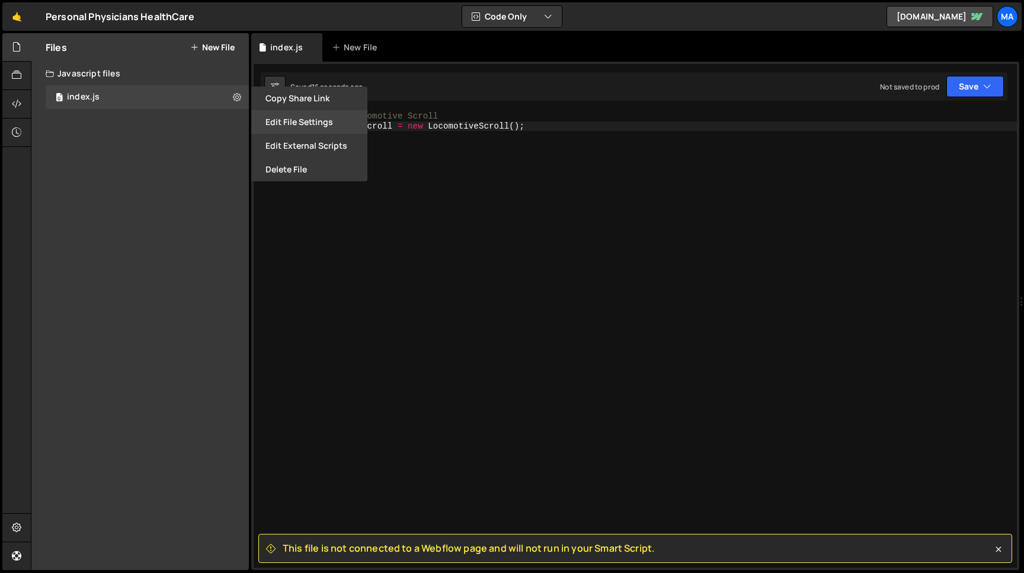
click at [296, 124] on button "Edit File Settings" at bounding box center [309, 122] width 116 height 24
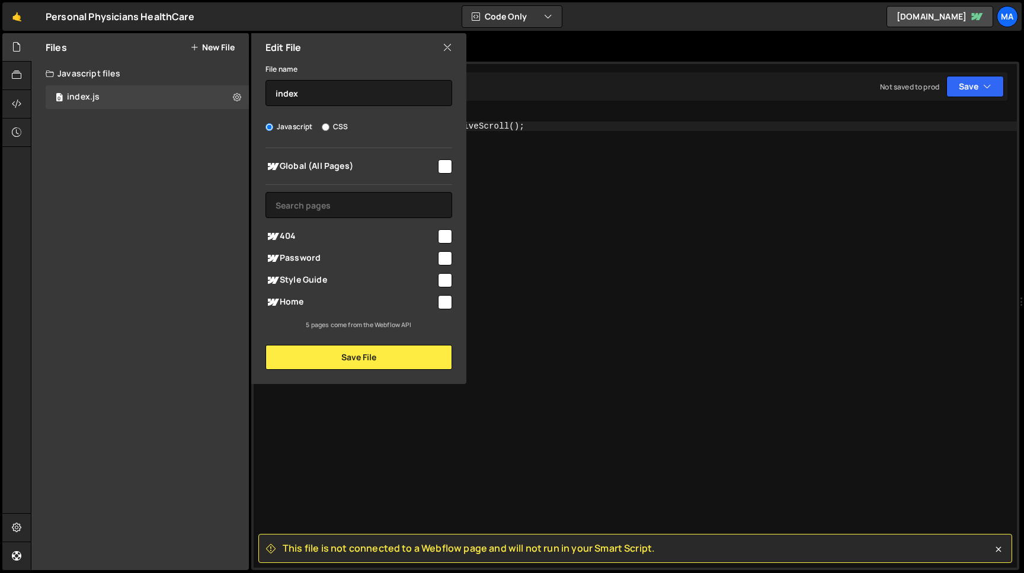
click at [356, 167] on span "Global (All Pages)" at bounding box center [351, 166] width 171 height 14
checkbox input "true"
click at [363, 351] on button "Save File" at bounding box center [359, 357] width 187 height 25
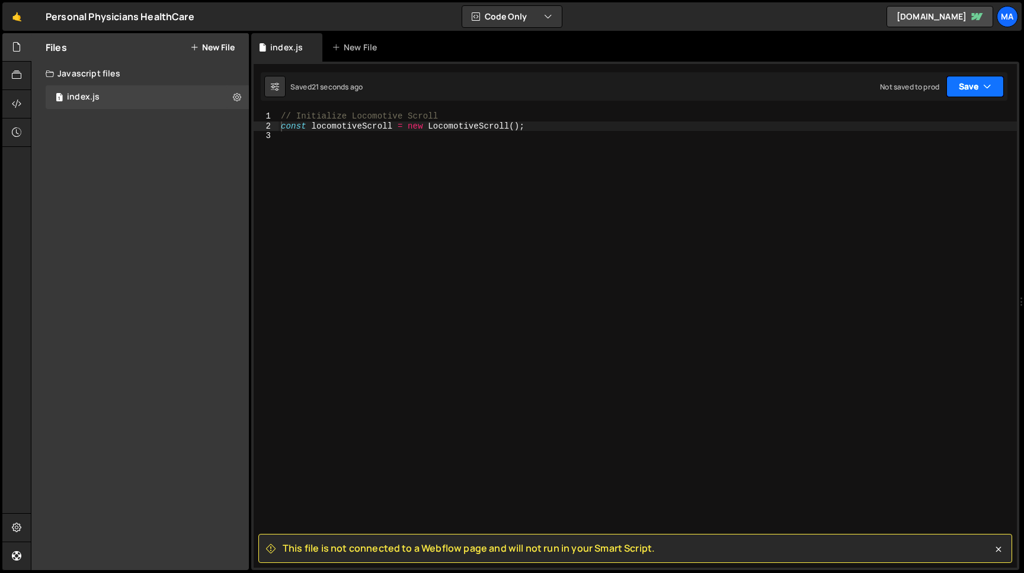
click at [967, 89] on button "Save" at bounding box center [975, 86] width 57 height 21
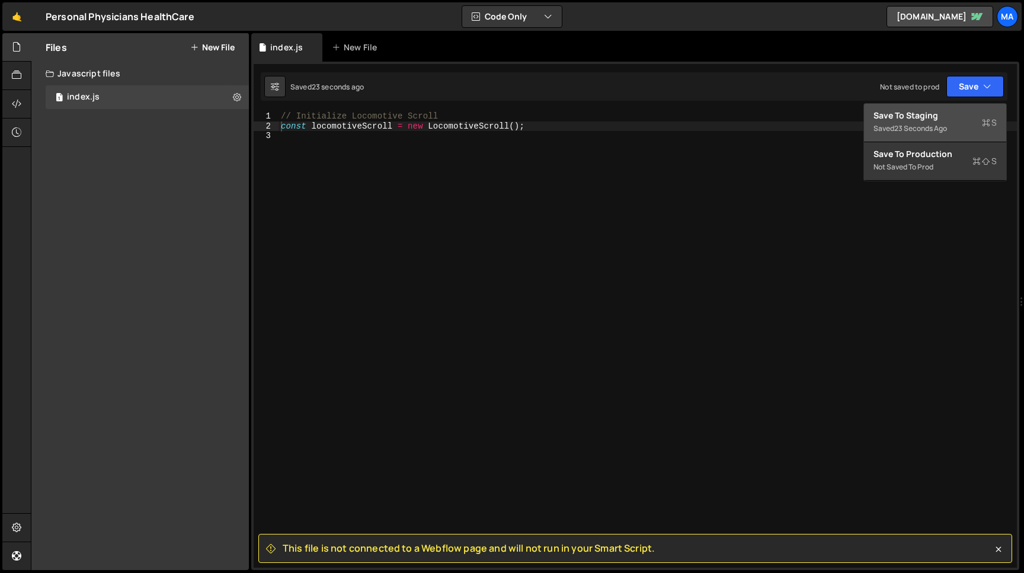
click at [956, 120] on div "Save to Staging S" at bounding box center [935, 116] width 123 height 12
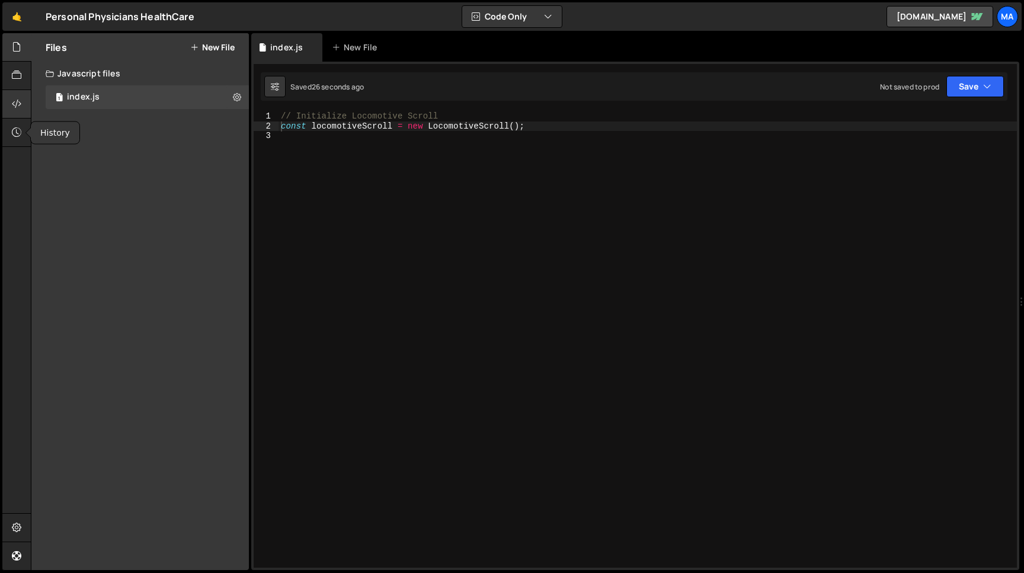
click at [12, 113] on div at bounding box center [16, 104] width 29 height 28
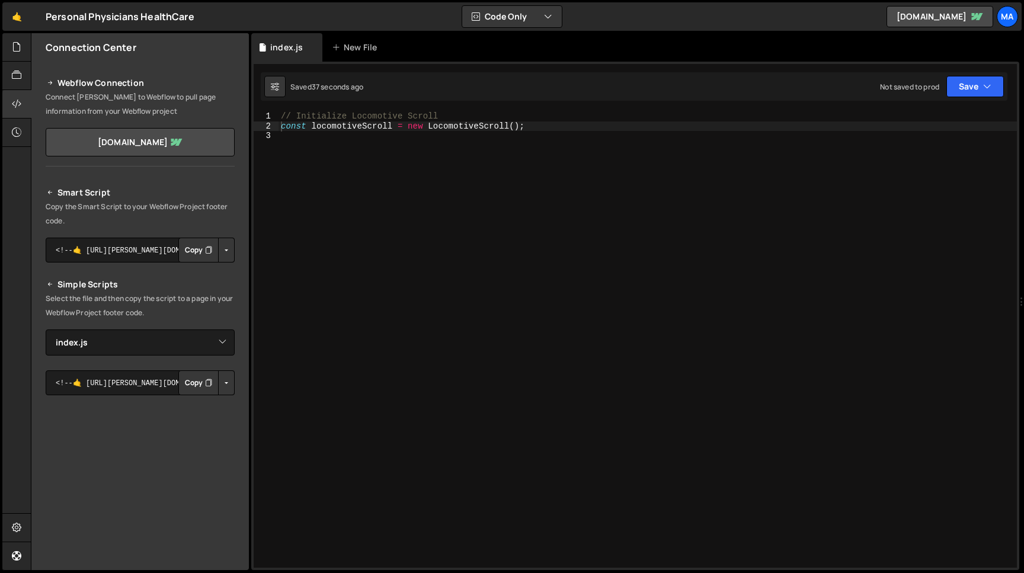
click at [225, 384] on button "Button group with nested dropdown" at bounding box center [226, 382] width 17 height 25
click at [190, 406] on link "Copy Staging js" at bounding box center [185, 405] width 98 height 17
click at [224, 386] on button "Button group with nested dropdown" at bounding box center [226, 382] width 17 height 25
click at [231, 380] on button "Button group with nested dropdown" at bounding box center [226, 382] width 17 height 25
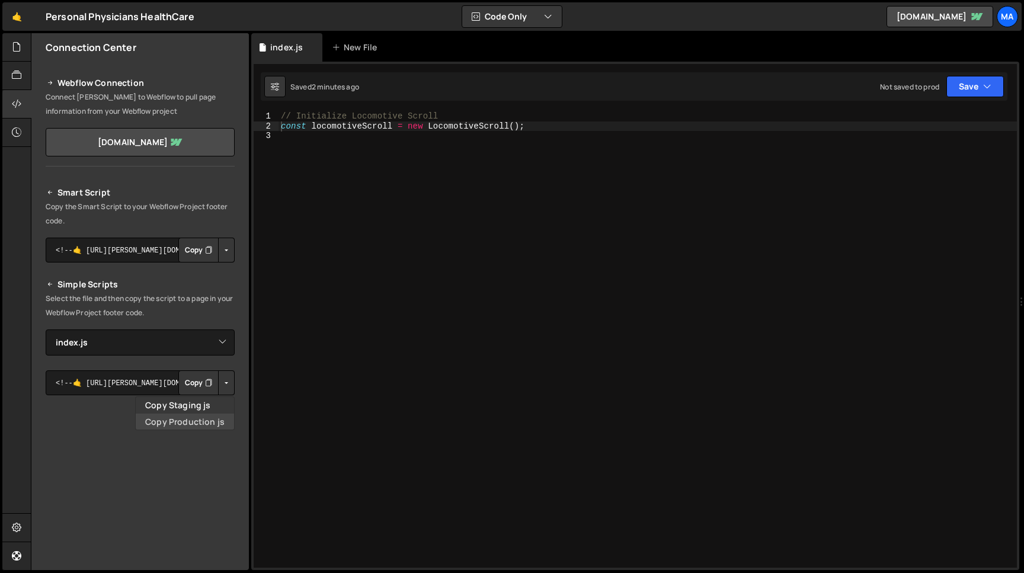
click at [202, 419] on link "Copy Production js" at bounding box center [185, 422] width 98 height 17
click at [295, 142] on div "// Initialize Locomotive Scroll const locomotiveScroll = new LocomotiveScroll (…" at bounding box center [648, 349] width 739 height 476
type textarea "const locomotiveScroll = new LocomotiveScroll();"
click at [960, 84] on button "Save" at bounding box center [975, 86] width 57 height 21
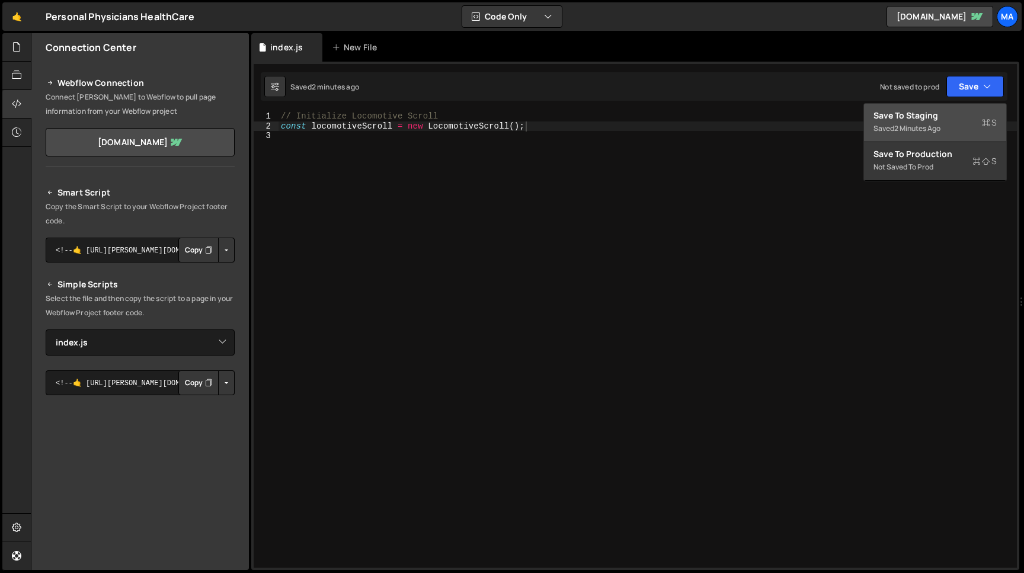
click at [934, 130] on div "2 minutes ago" at bounding box center [917, 128] width 46 height 10
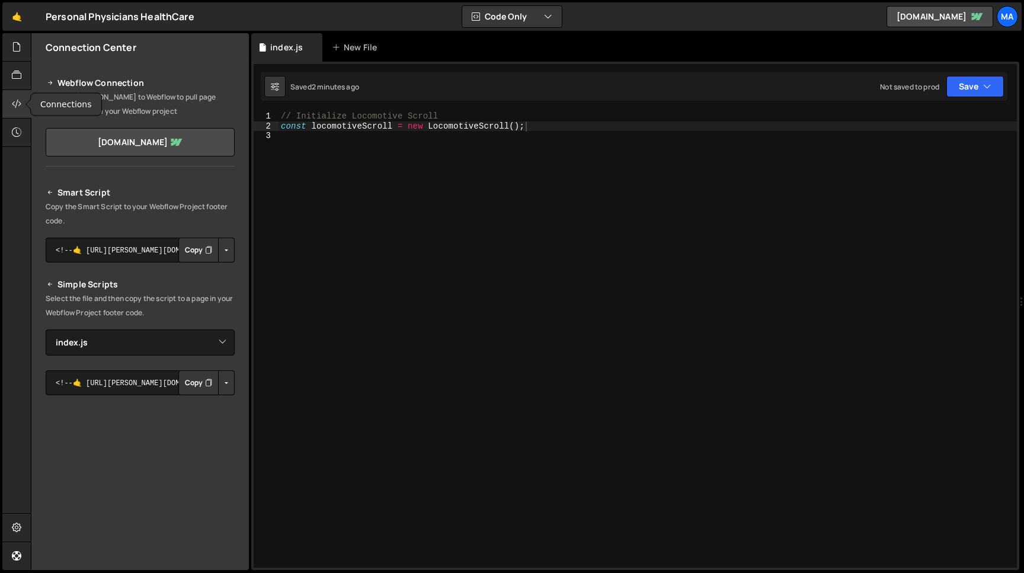
click at [17, 110] on icon at bounding box center [16, 103] width 9 height 13
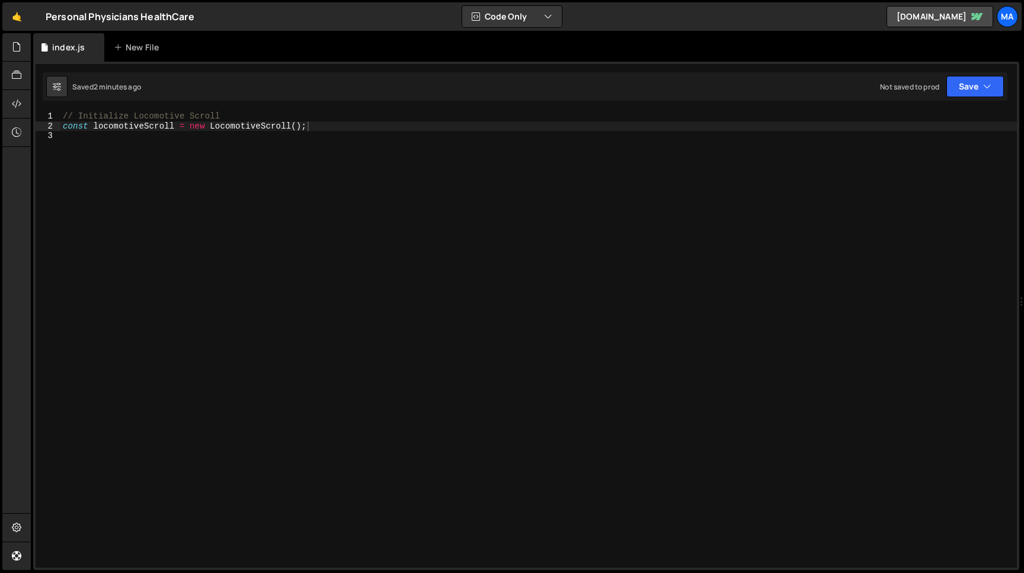
click at [93, 139] on div "// Initialize Locomotive Scroll const locomotiveScroll = new LocomotiveScroll (…" at bounding box center [538, 349] width 957 height 476
paste textarea "</script>"
type textarea "</script>"
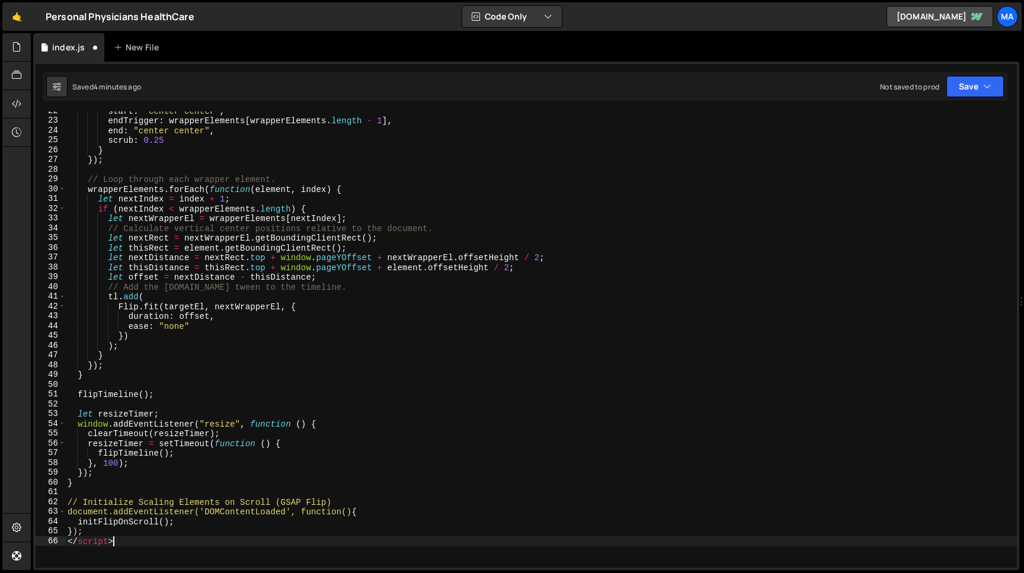
scroll to position [212, 0]
drag, startPoint x: 117, startPoint y: 542, endPoint x: 51, endPoint y: 542, distance: 65.8
click at [65, 542] on div "start : "center center" , endTrigger : wrapperElements [ wrapperElements . leng…" at bounding box center [541, 339] width 952 height 456
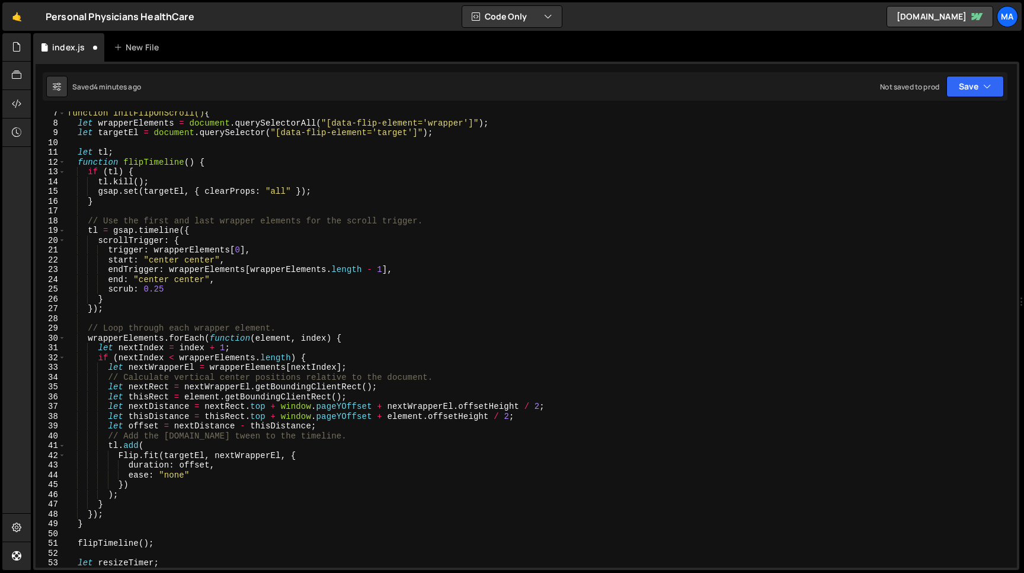
scroll to position [0, 0]
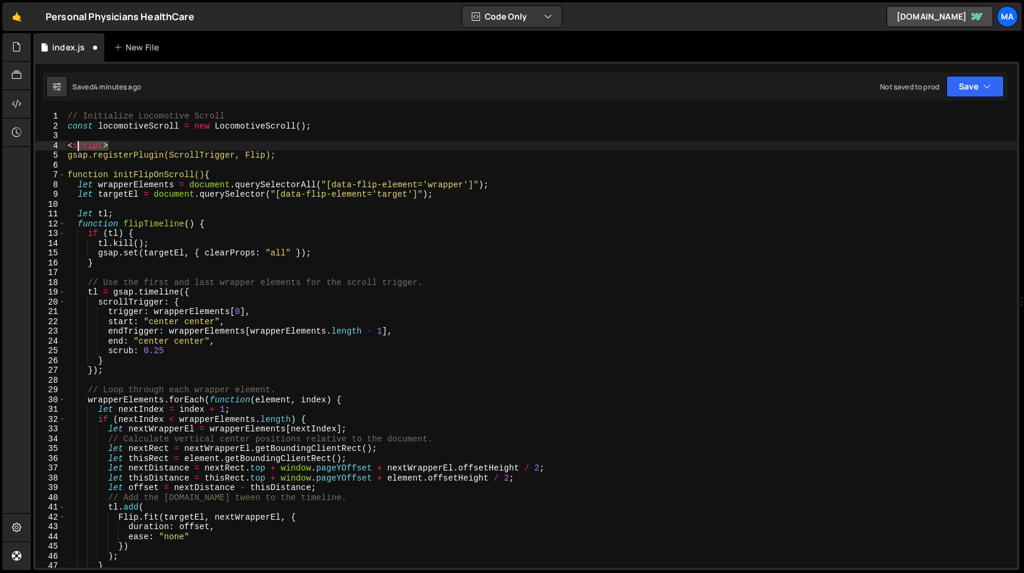
drag, startPoint x: 115, startPoint y: 145, endPoint x: 22, endPoint y: 143, distance: 93.1
click at [65, 143] on div "// Initialize Locomotive Scroll const locomotiveScroll = new LocomotiveScroll (…" at bounding box center [541, 339] width 952 height 456
type textarea "<script>"
drag, startPoint x: 234, startPoint y: 116, endPoint x: 55, endPoint y: 115, distance: 179.6
click at [65, 115] on div "// Initialize Locomotive Scroll const locomotiveScroll = new LocomotiveScroll (…" at bounding box center [541, 339] width 952 height 456
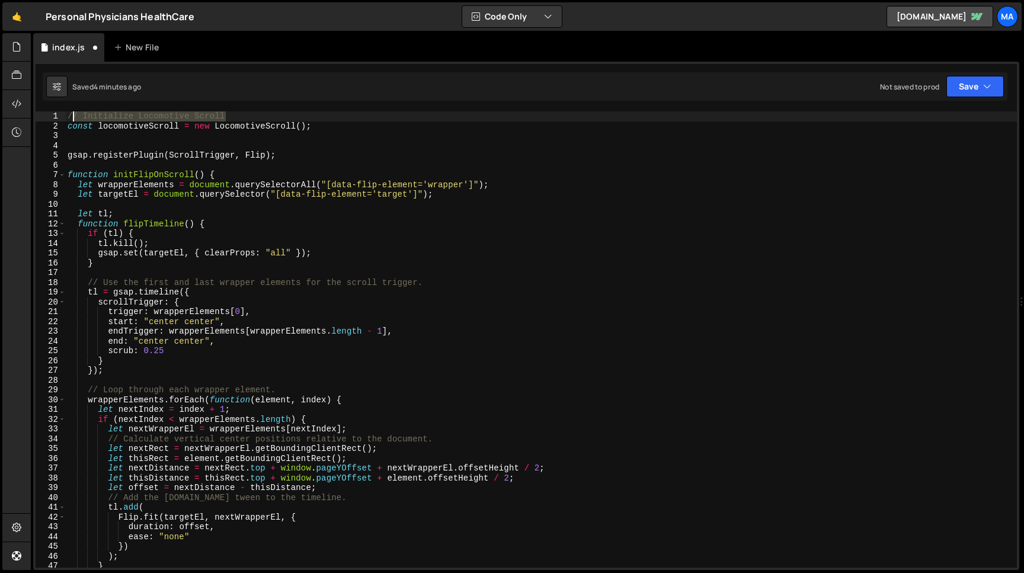
type textarea "// Initialize Locomotive Scroll"
click at [73, 145] on div "// Initialize Locomotive Scroll const locomotiveScroll = new LocomotiveScroll (…" at bounding box center [541, 349] width 952 height 476
paste textarea "// Initialize Locomotive Scroll"
click at [84, 145] on div "// Initialize Locomotive Scroll const locomotiveScroll = new LocomotiveScroll (…" at bounding box center [541, 349] width 952 height 476
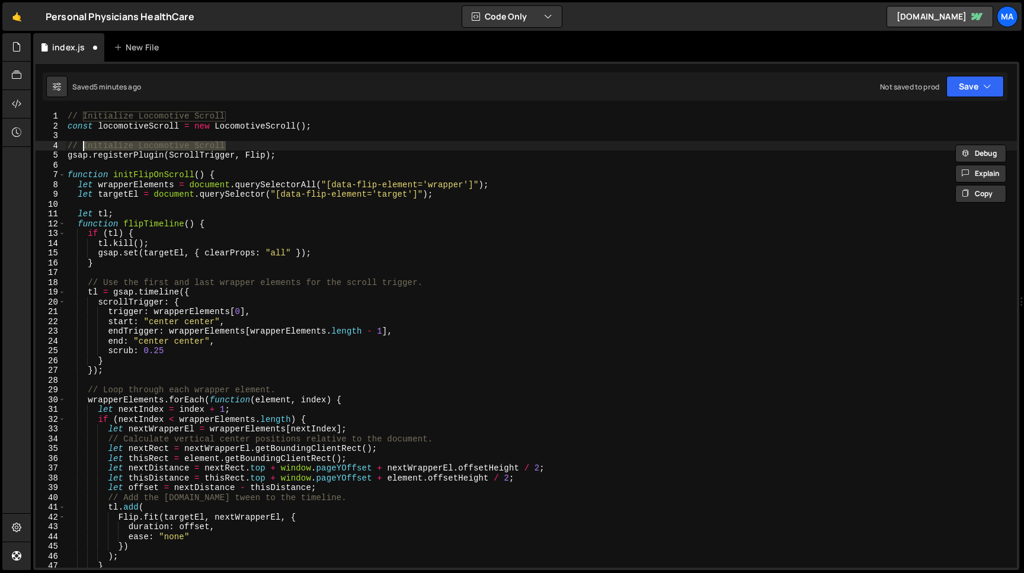
click at [225, 144] on div "// Initialize Locomotive Scroll const locomotiveScroll = new LocomotiveScroll (…" at bounding box center [541, 339] width 952 height 456
click at [84, 146] on div "// Initialize Locomotive Scroll const locomotiveScroll = new LocomotiveScroll (…" at bounding box center [541, 349] width 952 height 476
paste textarea "Scaling Element on"
type textarea "// Scaling Element on Scroll"
click at [971, 88] on button "Save" at bounding box center [975, 86] width 57 height 21
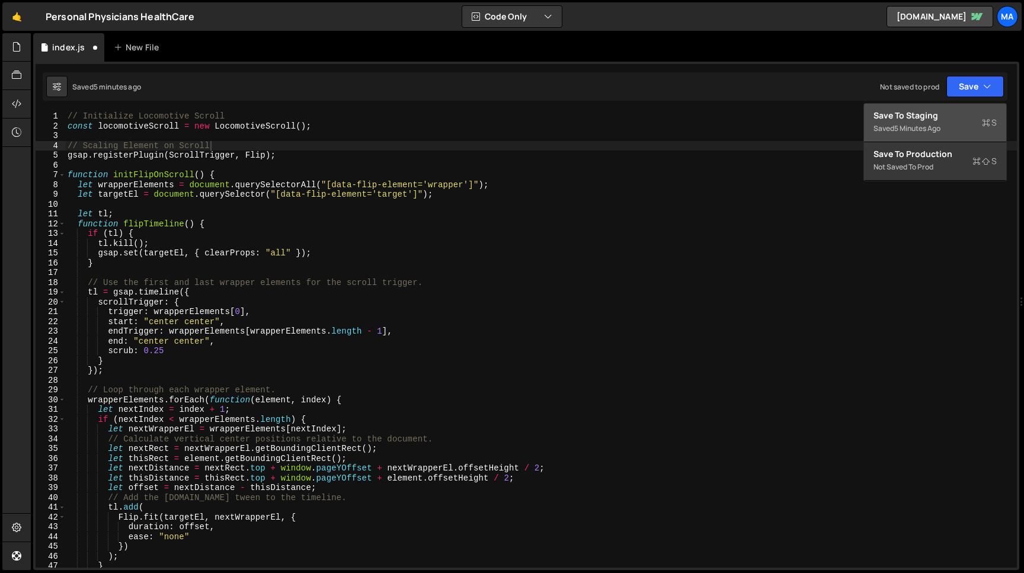
click at [928, 124] on div "5 minutes ago" at bounding box center [917, 128] width 46 height 10
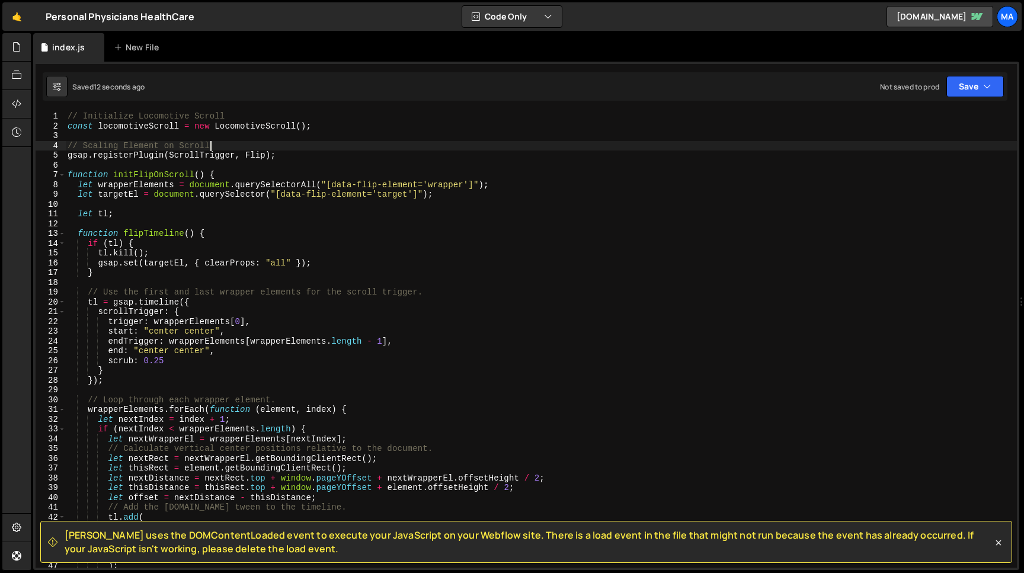
click at [218, 146] on div "// Initialize Locomotive Scroll const locomotiveScroll = new LocomotiveScroll (…" at bounding box center [541, 349] width 952 height 476
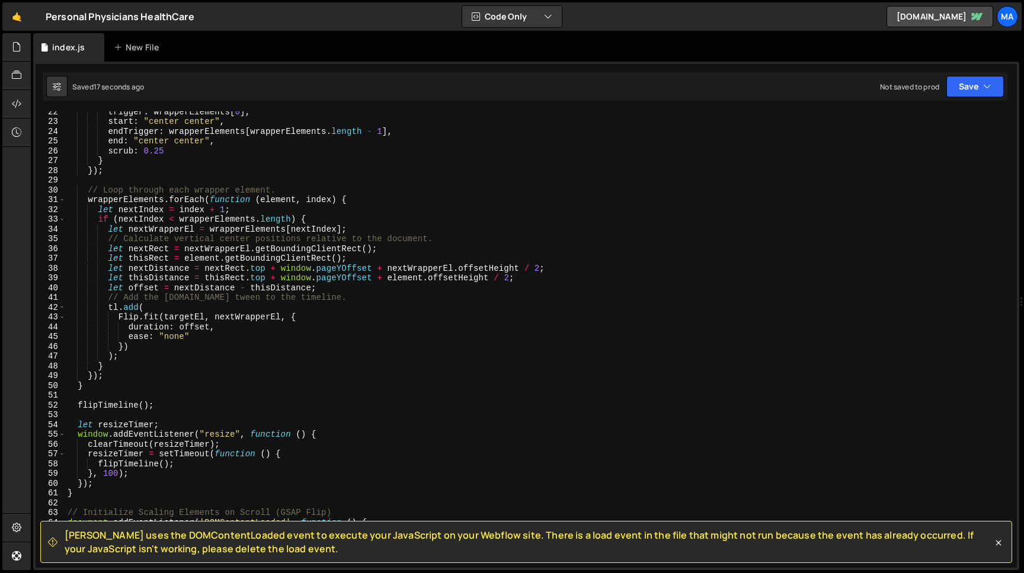
scroll to position [210, 0]
click at [968, 82] on button "Save" at bounding box center [975, 86] width 57 height 21
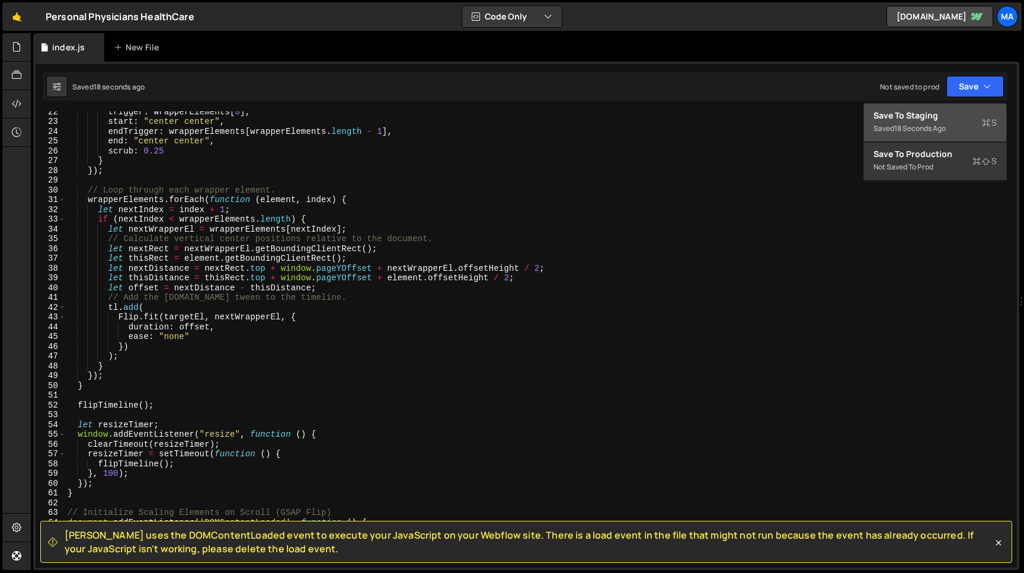
click at [921, 136] on button "Save to Staging S Saved 18 seconds ago" at bounding box center [935, 123] width 142 height 39
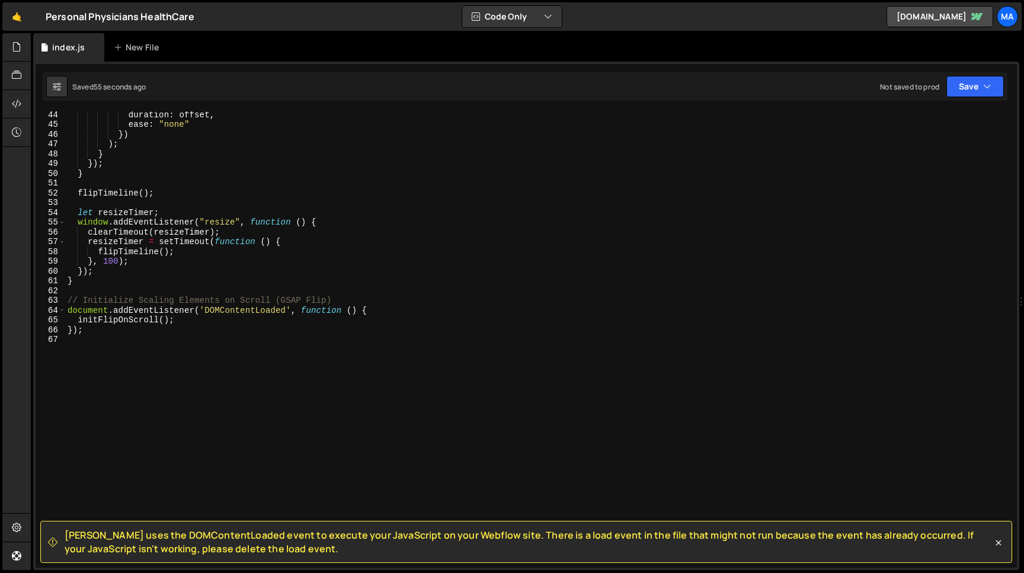
scroll to position [420, 0]
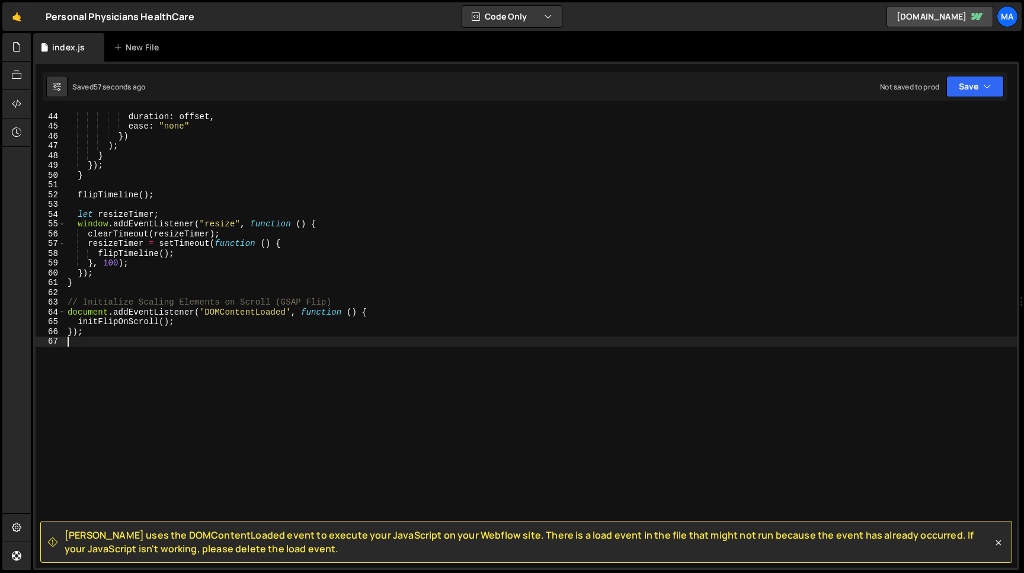
click at [136, 341] on div "Flip . fit ( targetEl , nextWrapperEl , { duration : offset , ease : "none" }) …" at bounding box center [541, 340] width 952 height 476
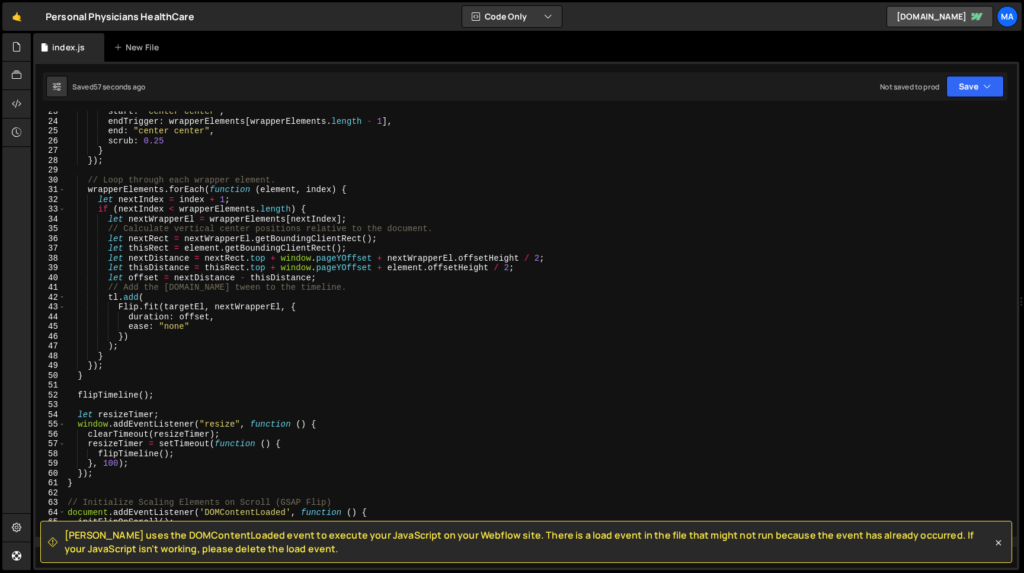
scroll to position [0, 0]
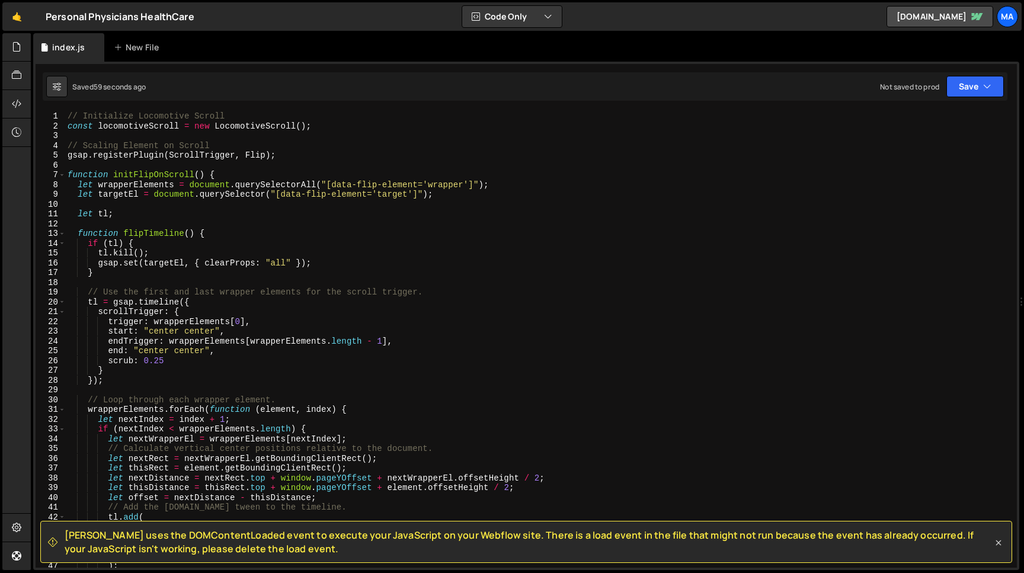
click at [1001, 544] on icon at bounding box center [999, 543] width 12 height 12
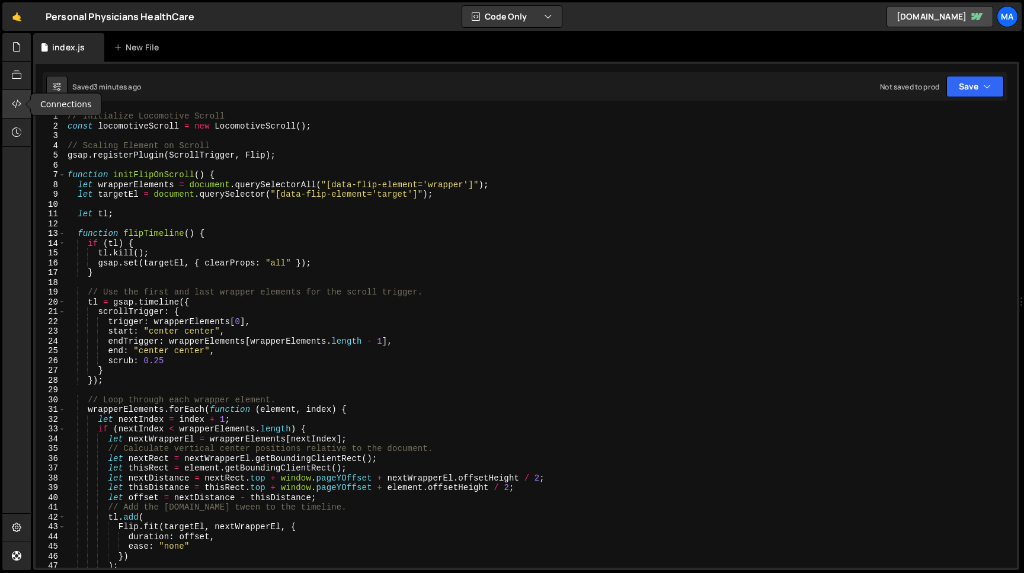
click at [10, 108] on div at bounding box center [16, 104] width 29 height 28
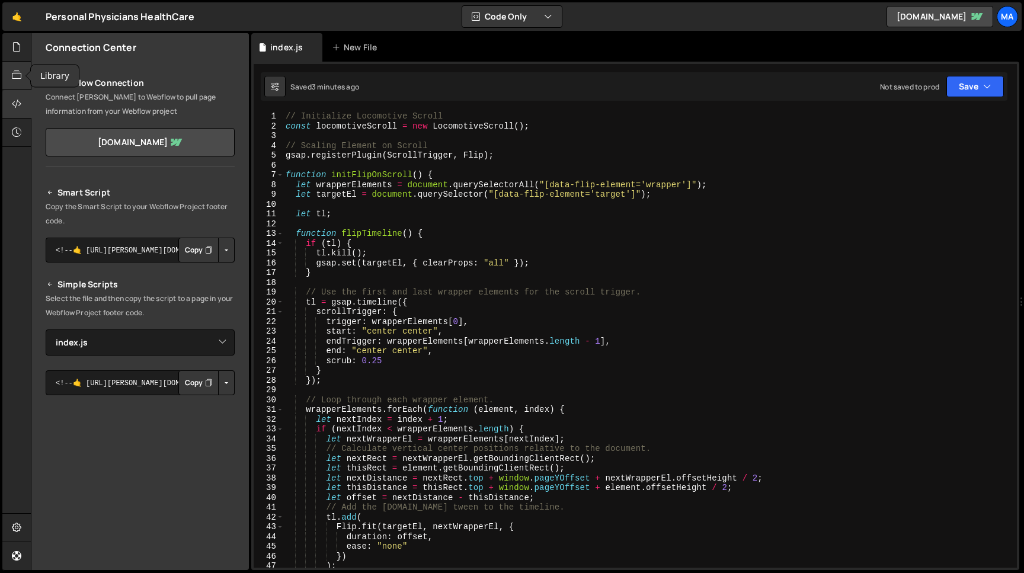
click at [25, 70] on div at bounding box center [16, 76] width 29 height 28
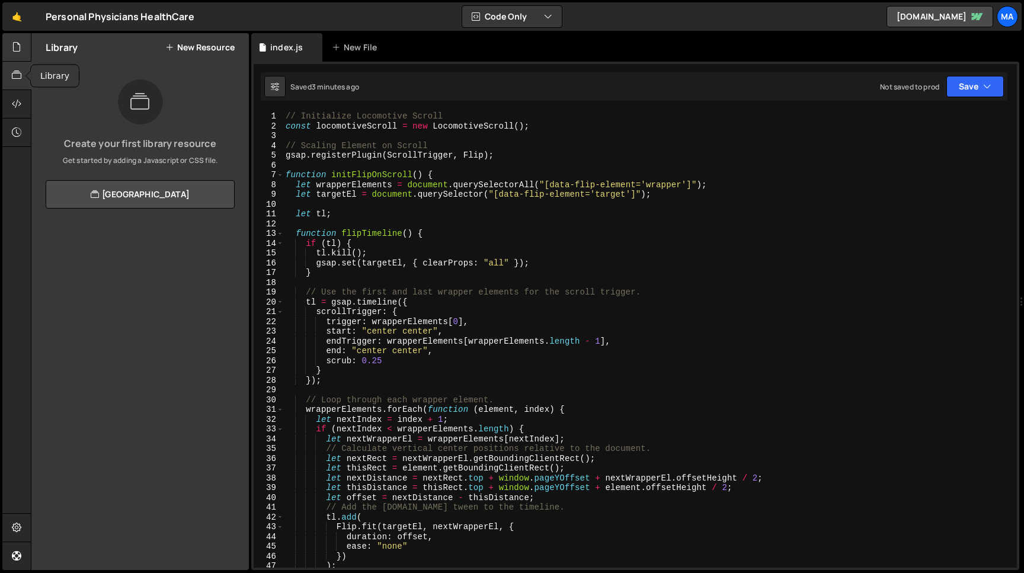
click at [19, 55] on div at bounding box center [16, 47] width 29 height 28
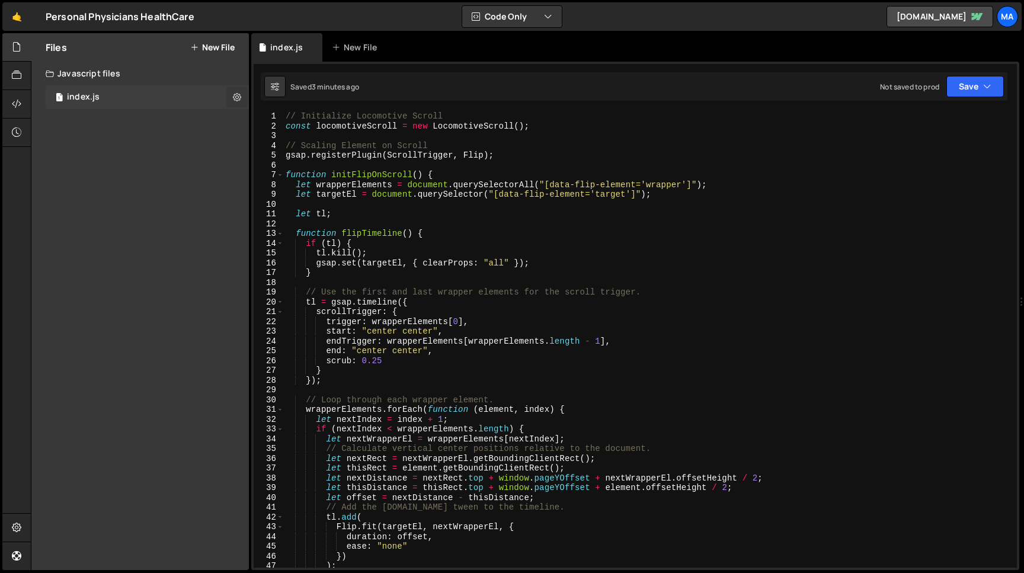
click at [239, 93] on icon at bounding box center [237, 96] width 8 height 11
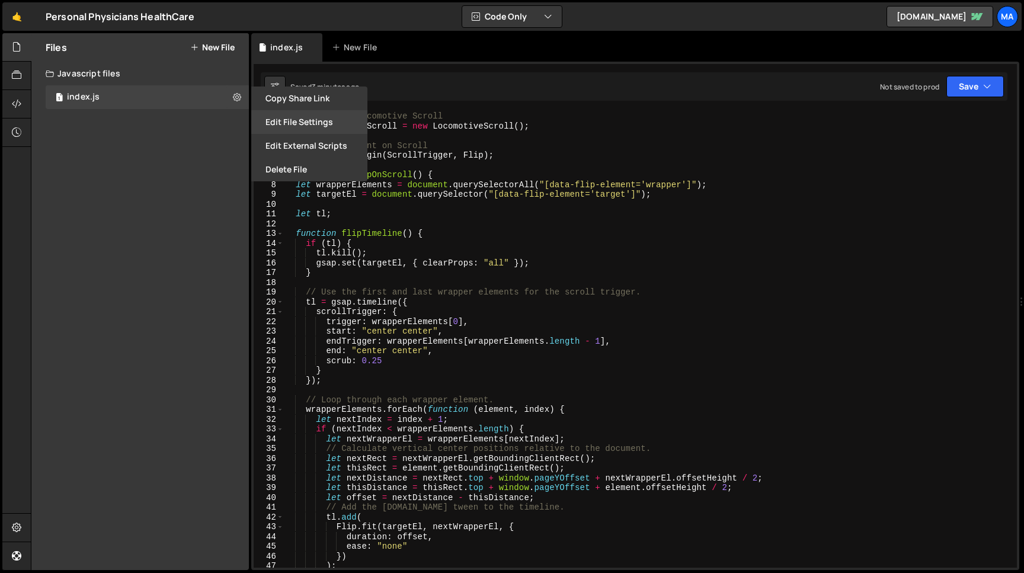
click at [295, 121] on button "Edit File Settings" at bounding box center [309, 122] width 116 height 24
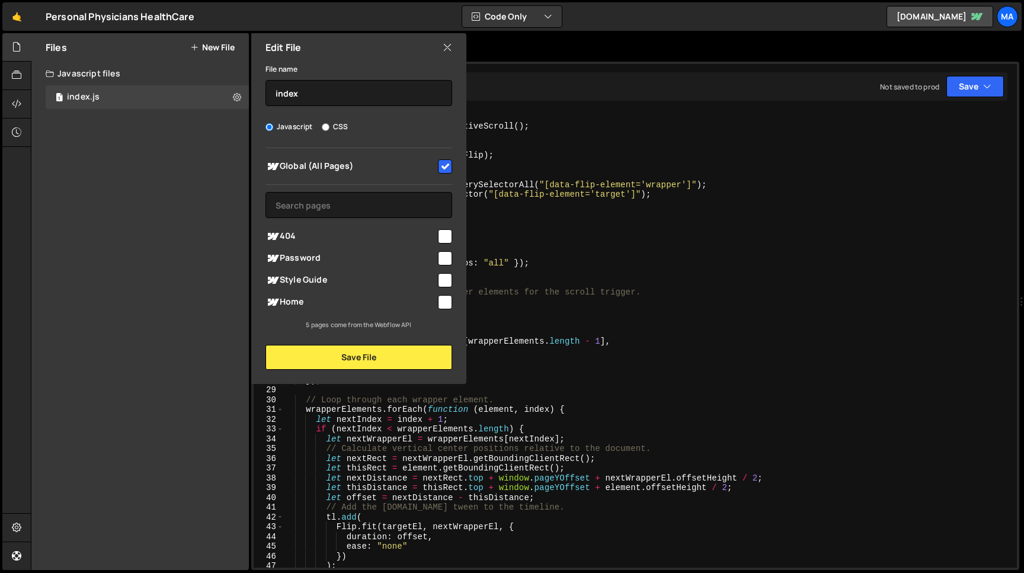
click at [450, 47] on icon at bounding box center [447, 47] width 9 height 13
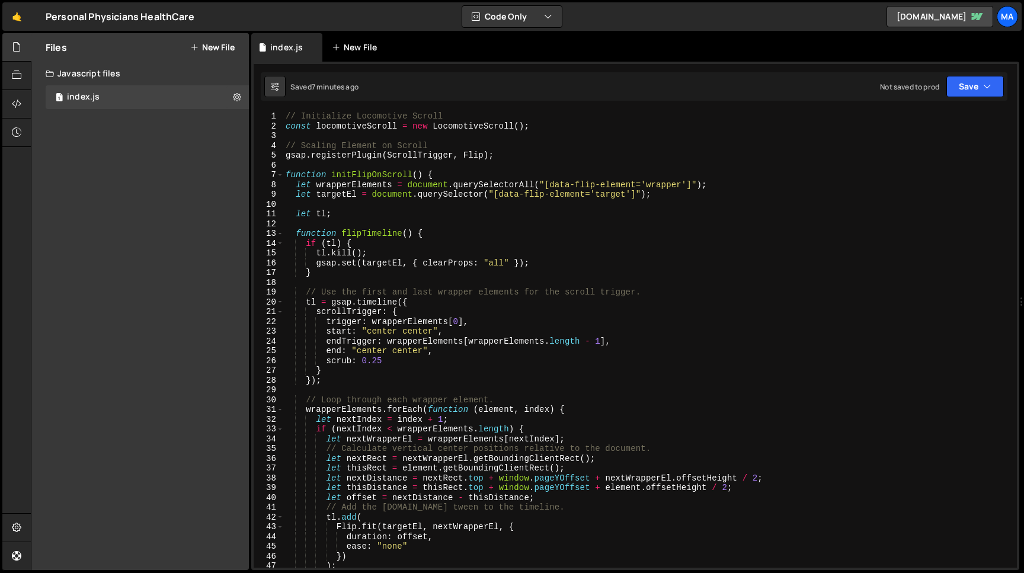
click at [364, 47] on div "New File" at bounding box center [357, 47] width 50 height 12
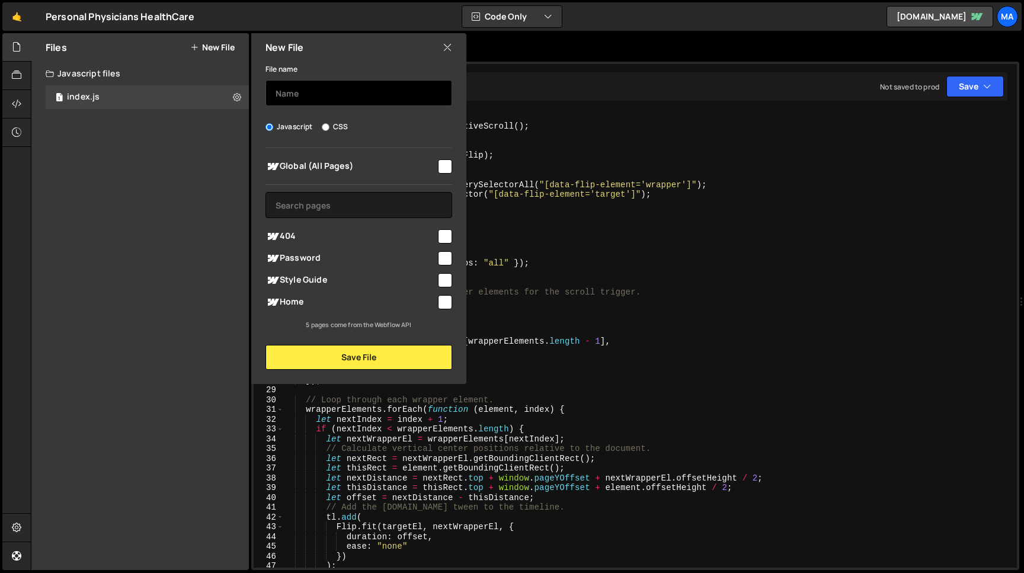
click at [310, 95] on input "text" at bounding box center [359, 93] width 187 height 26
type input "global"
click at [448, 162] on input "checkbox" at bounding box center [445, 166] width 14 height 14
checkbox input "true"
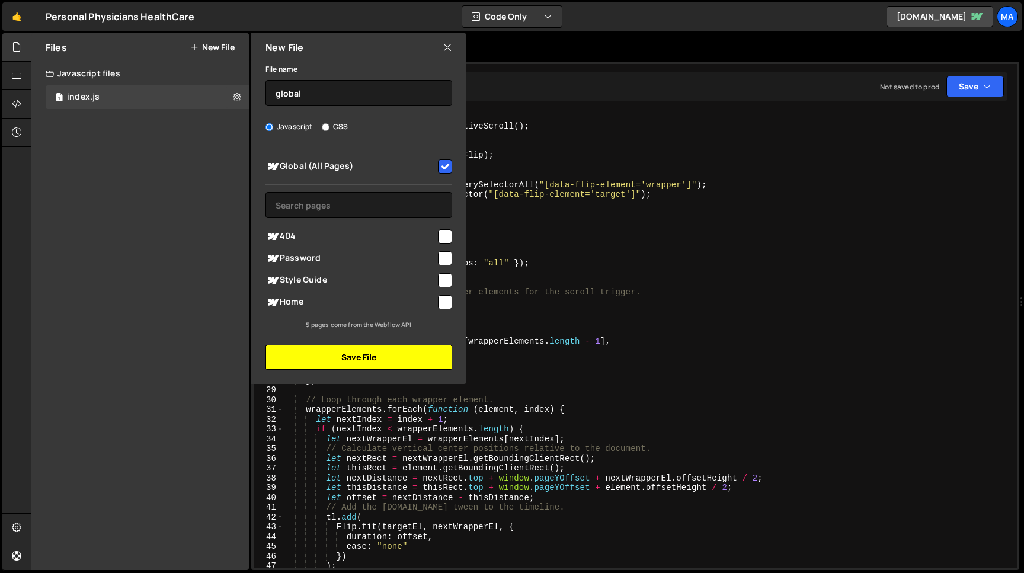
click at [373, 357] on button "Save File" at bounding box center [359, 357] width 187 height 25
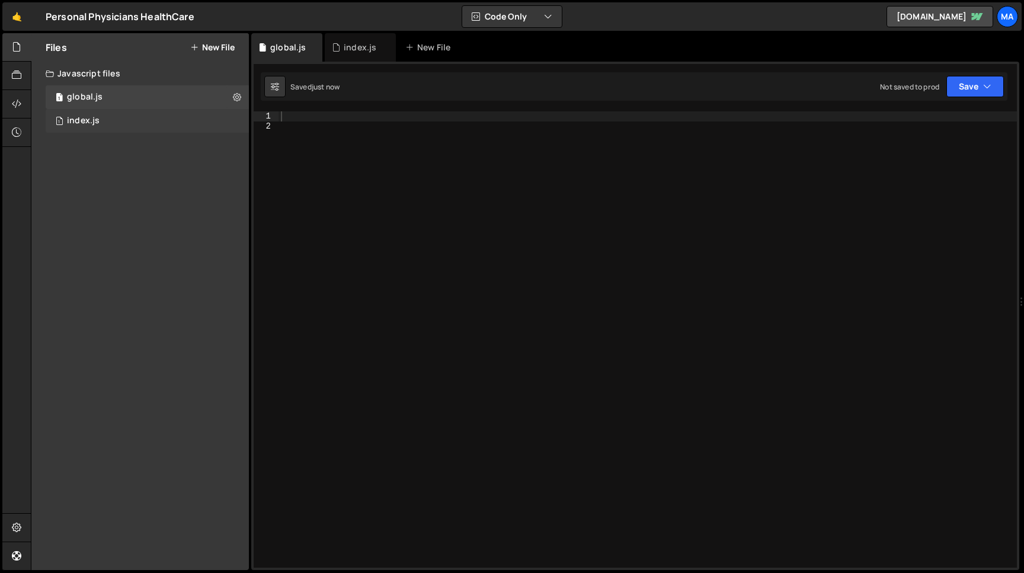
click at [97, 122] on div "index.js" at bounding box center [83, 121] width 33 height 11
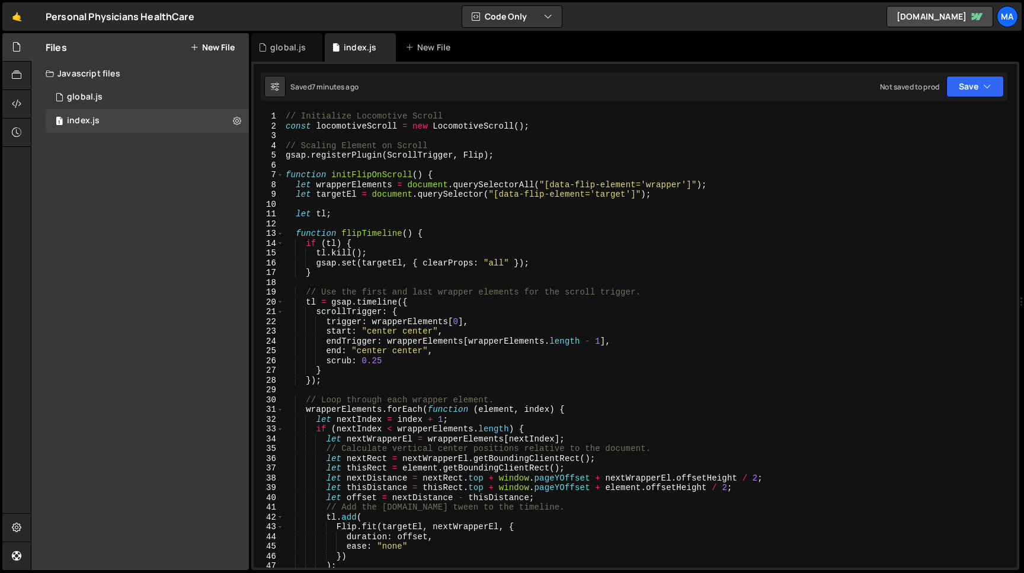
click at [199, 49] on button "New File" at bounding box center [212, 47] width 44 height 9
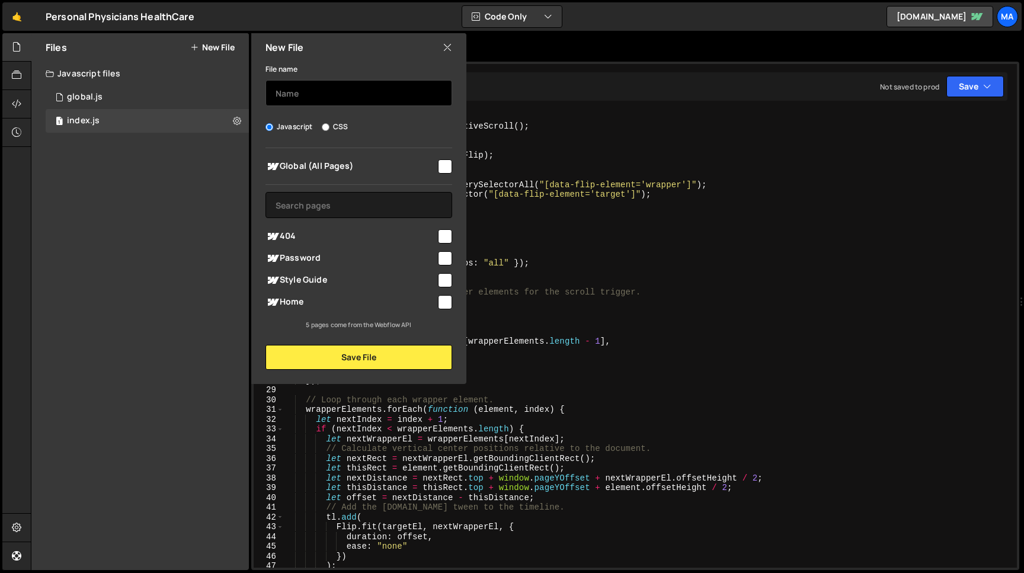
click at [300, 82] on input "text" at bounding box center [359, 93] width 187 height 26
type input "home"
click at [331, 305] on span "Home" at bounding box center [351, 302] width 171 height 14
checkbox input "true"
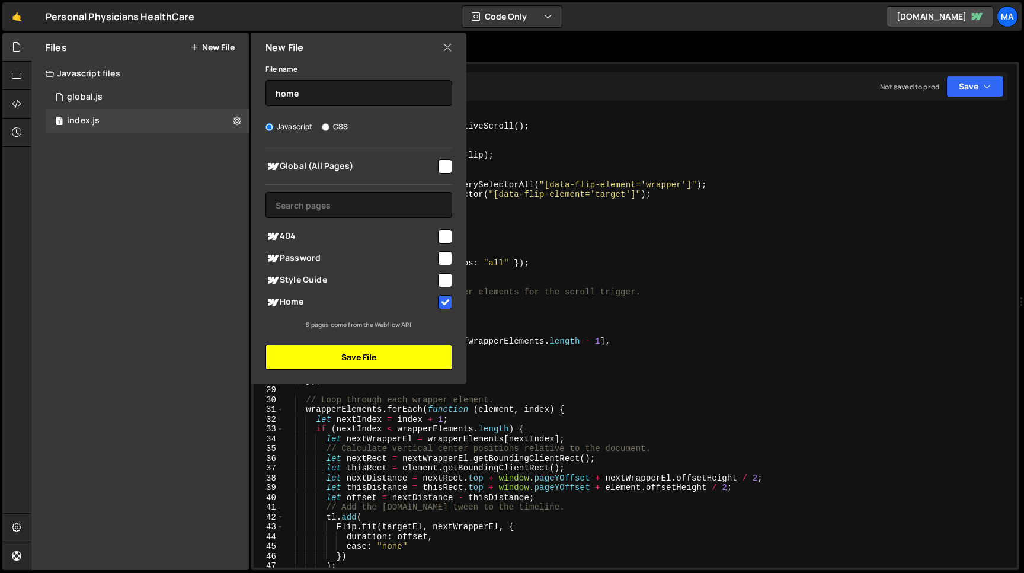
click at [356, 356] on button "Save File" at bounding box center [359, 357] width 187 height 25
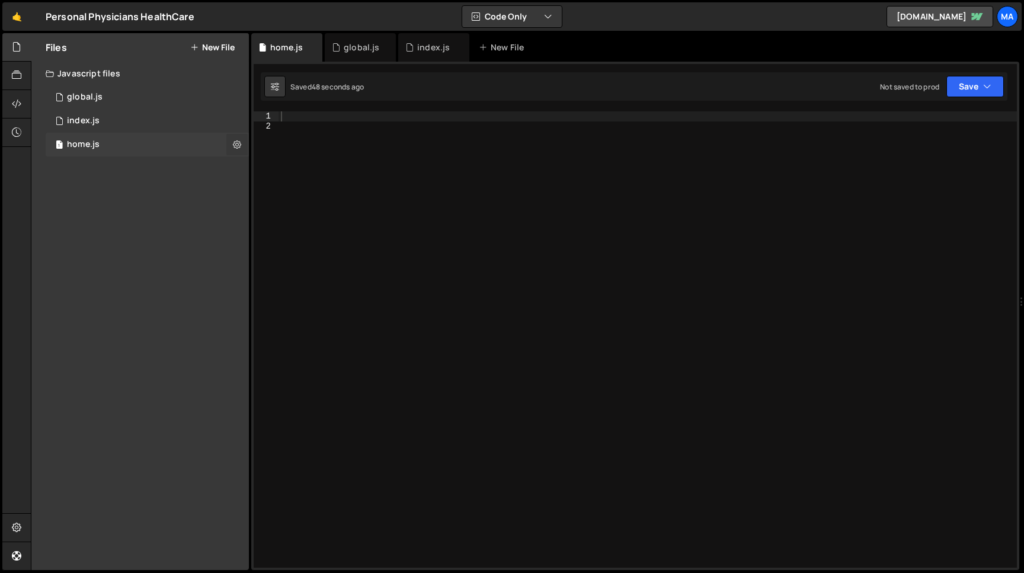
click at [238, 142] on icon at bounding box center [237, 144] width 8 height 11
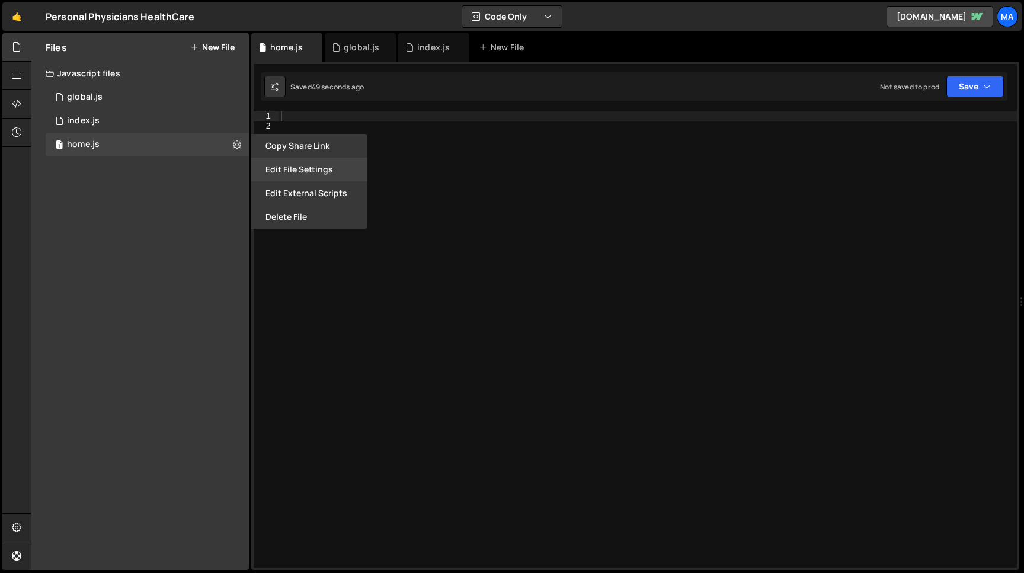
click at [297, 172] on button "Edit File Settings" at bounding box center [309, 170] width 116 height 24
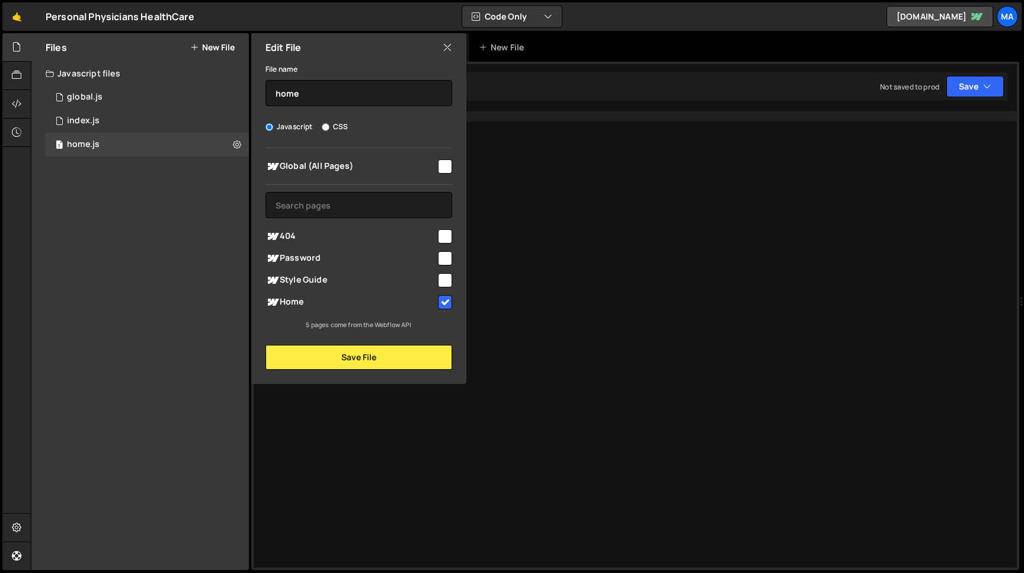
click at [447, 47] on icon at bounding box center [447, 47] width 9 height 13
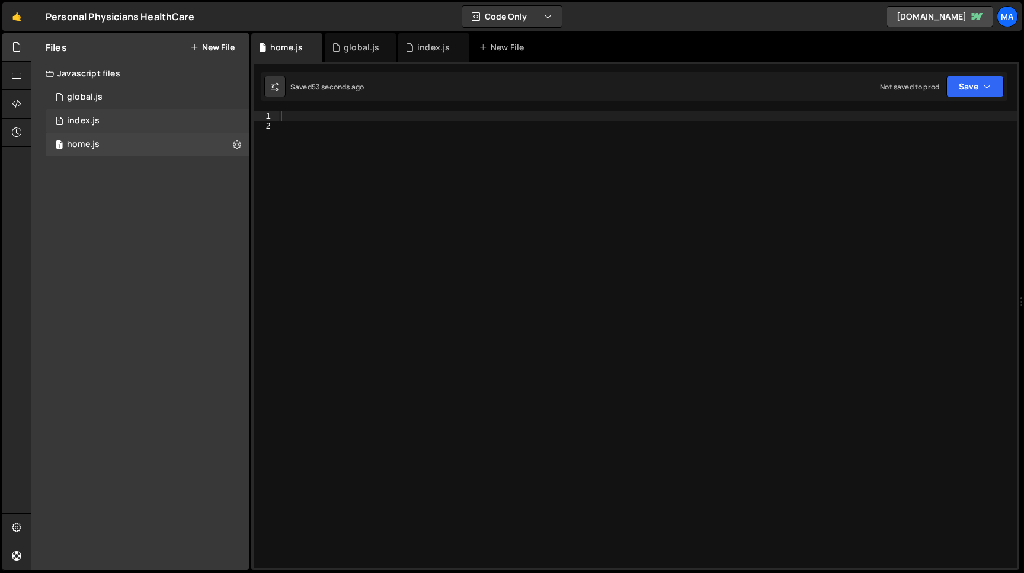
click at [111, 124] on div "1 index.js 0" at bounding box center [147, 121] width 203 height 24
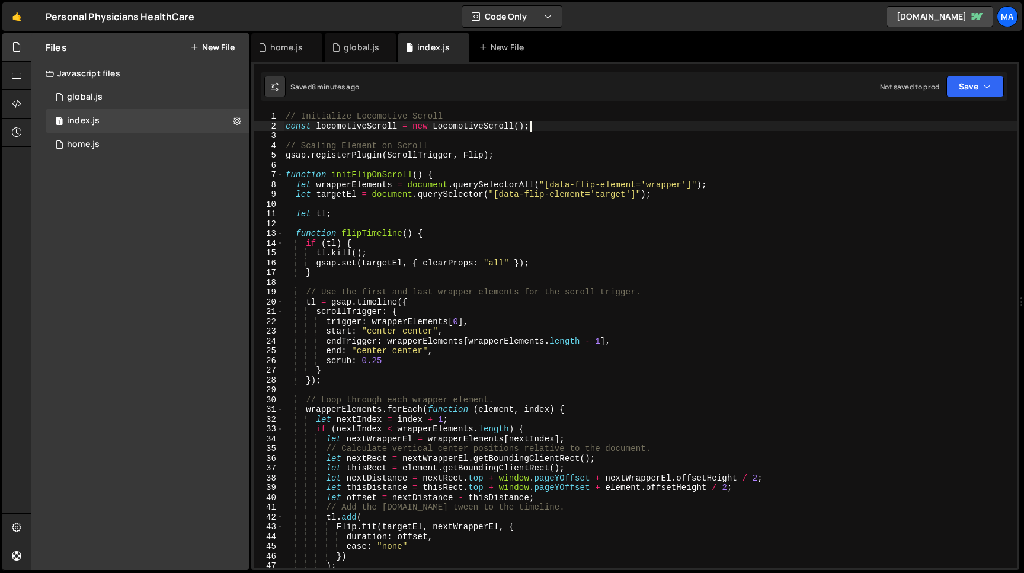
click at [541, 127] on div "// Initialize Locomotive Scroll const locomotiveScroll = new LocomotiveScroll (…" at bounding box center [650, 349] width 734 height 476
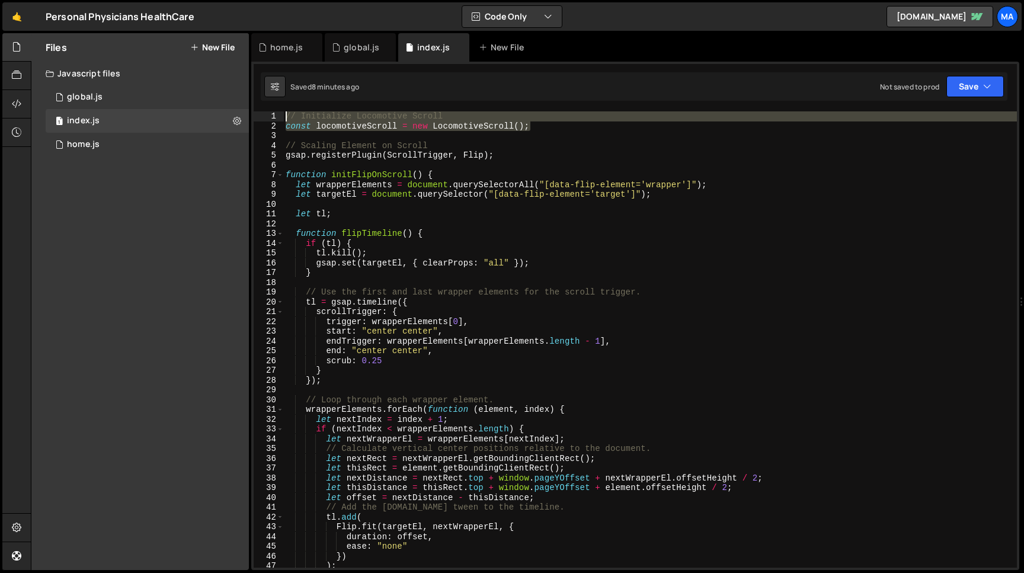
drag, startPoint x: 539, startPoint y: 127, endPoint x: 270, endPoint y: 115, distance: 269.4
click at [283, 115] on div "// Initialize Locomotive Scroll const locomotiveScroll = new LocomotiveScroll (…" at bounding box center [650, 339] width 734 height 456
type textarea "// Initialize Locomotive Scroll const locomotiveScroll = new LocomotiveScroll();"
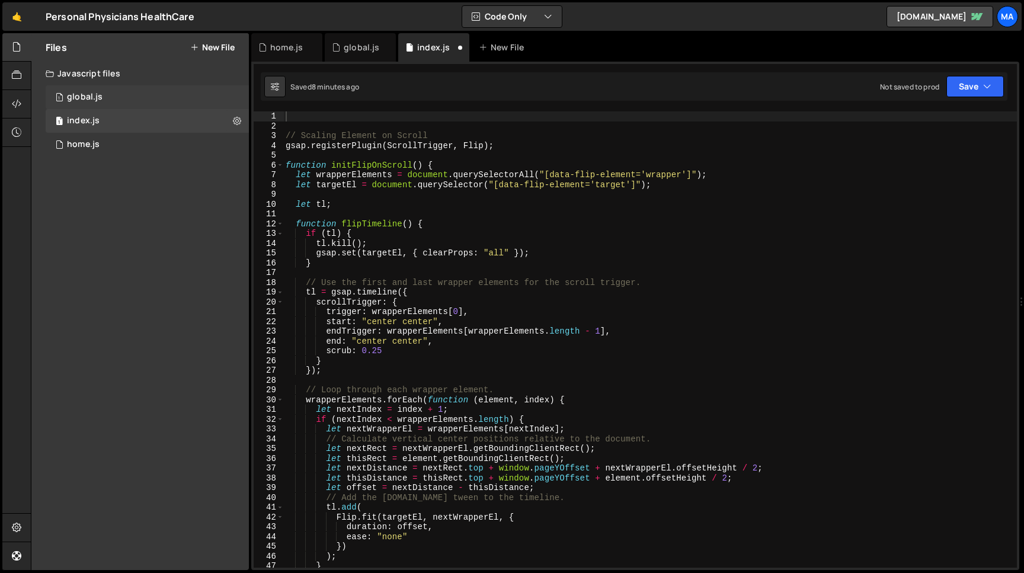
click at [133, 91] on div "1 global.js 0" at bounding box center [147, 97] width 203 height 24
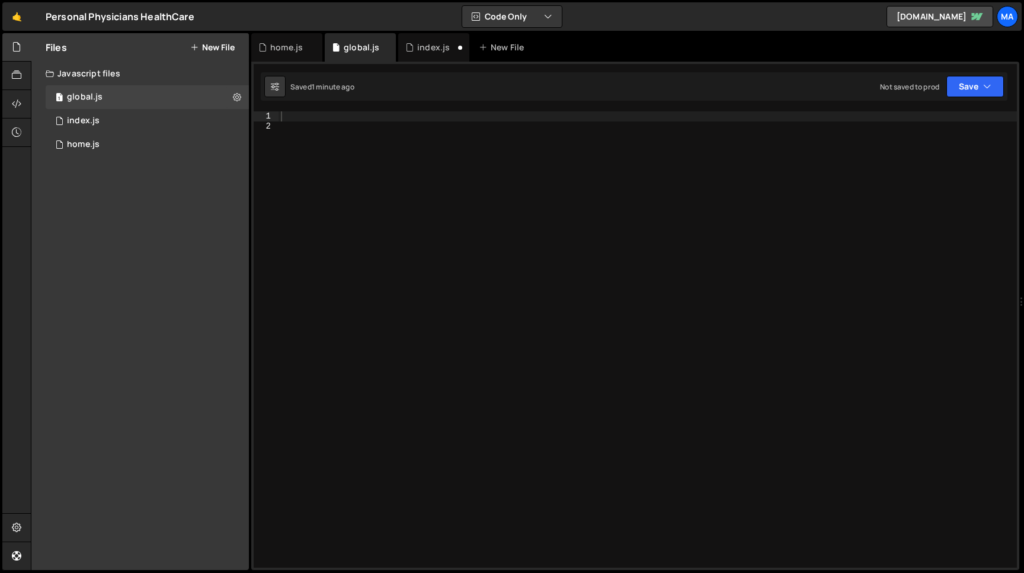
click at [304, 117] on div at bounding box center [648, 349] width 739 height 476
paste textarea "const locomotiveScroll = new LocomotiveScroll();"
type textarea "const locomotiveScroll = new LocomotiveScroll();"
click at [966, 84] on button "Save" at bounding box center [975, 86] width 57 height 21
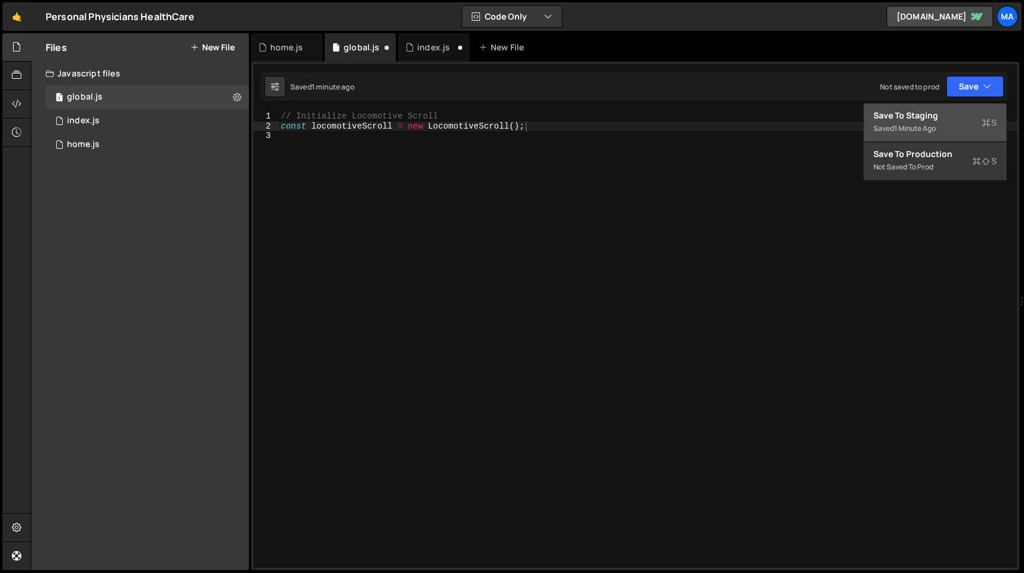
click at [922, 113] on div "Save to Staging S" at bounding box center [935, 116] width 123 height 12
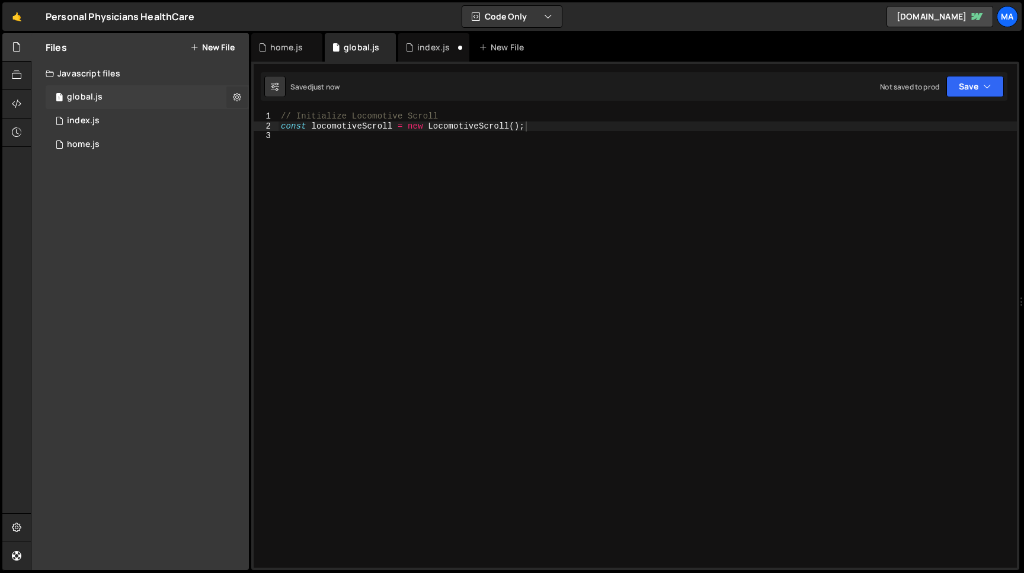
click at [235, 93] on icon at bounding box center [237, 96] width 8 height 11
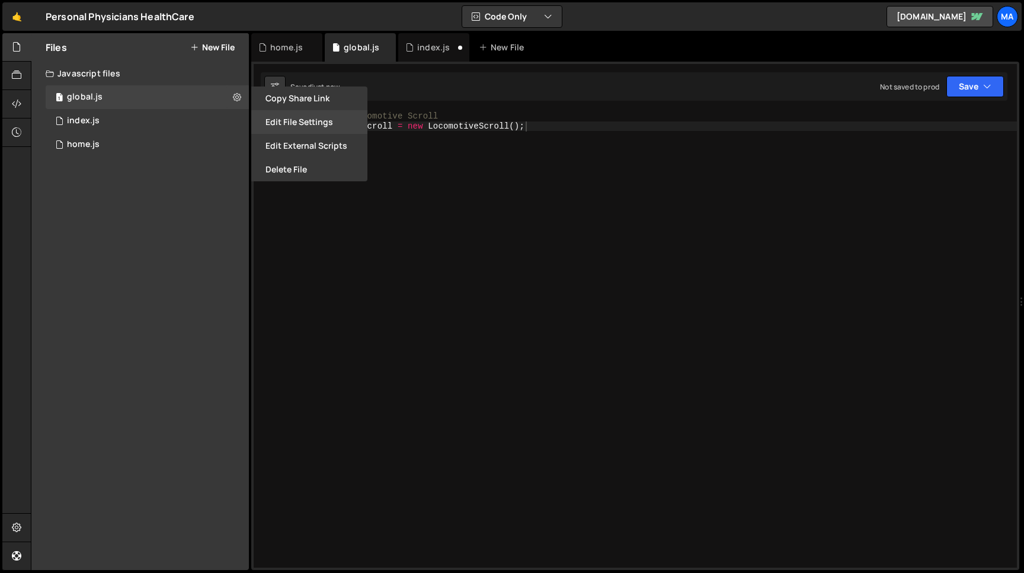
click at [293, 122] on button "Edit File Settings" at bounding box center [309, 122] width 116 height 24
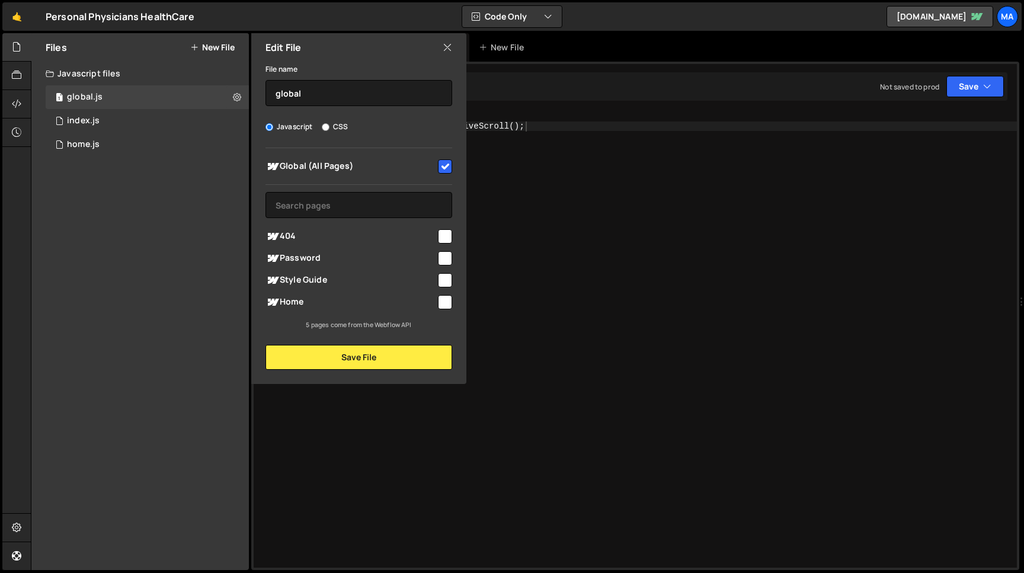
click at [446, 53] on icon at bounding box center [447, 47] width 9 height 13
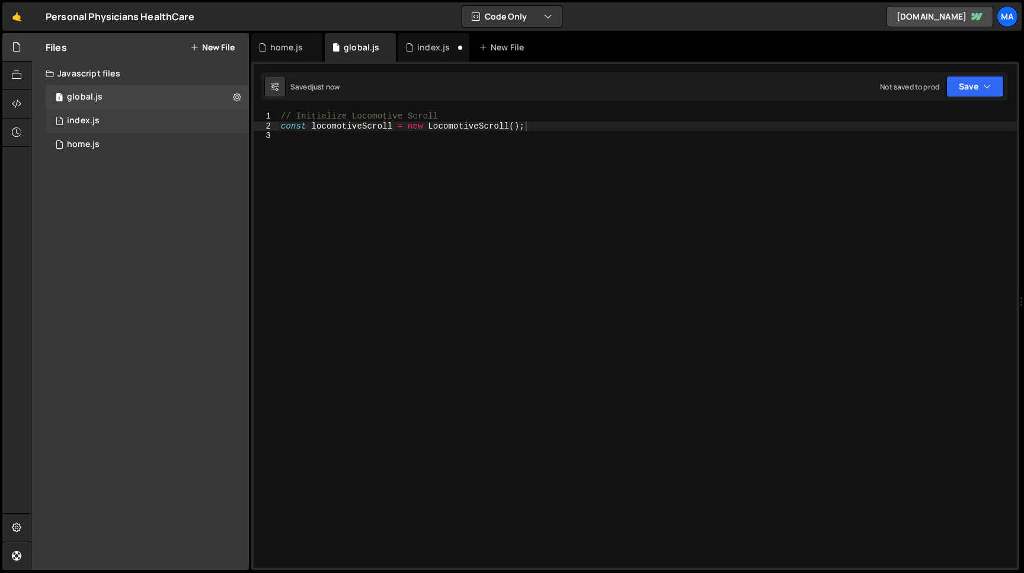
click at [113, 116] on div "1 index.js 0" at bounding box center [147, 121] width 203 height 24
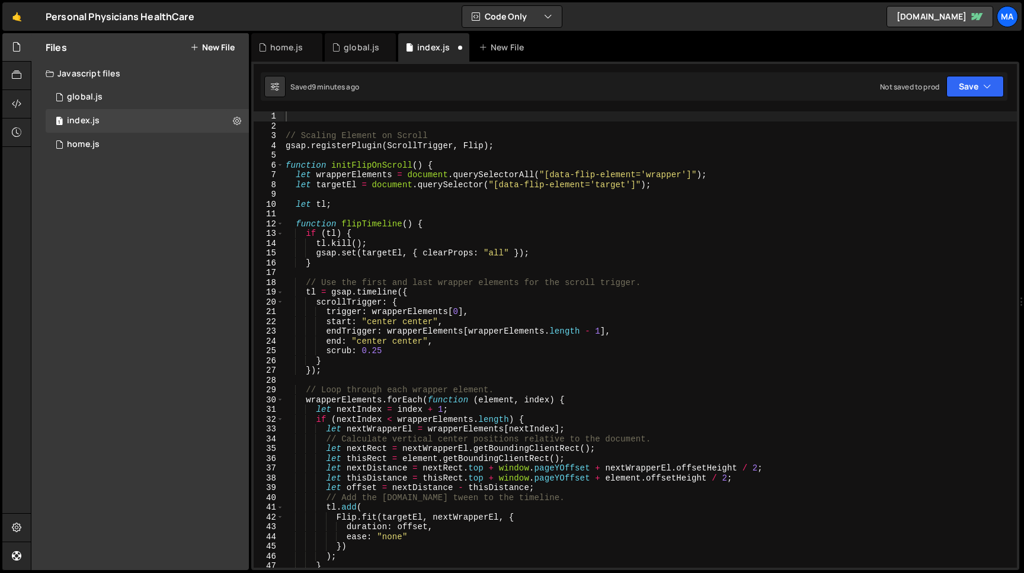
click at [286, 134] on div "// Scaling Element on Scroll gsap . registerPlugin ( ScrollTrigger , Flip ) ; f…" at bounding box center [650, 349] width 734 height 476
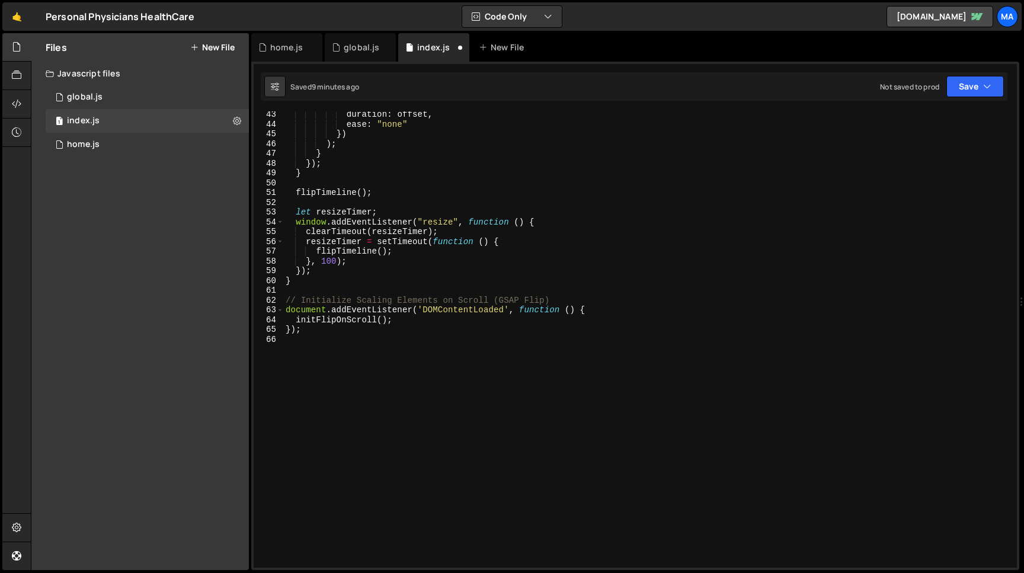
scroll to position [412, 0]
click at [316, 328] on div "duration : offset , ease : "none" }) ) ; } }) ; } flipTimeline ( ) ; let resize…" at bounding box center [650, 348] width 734 height 476
type textarea "initFlipOnScroll(); });"
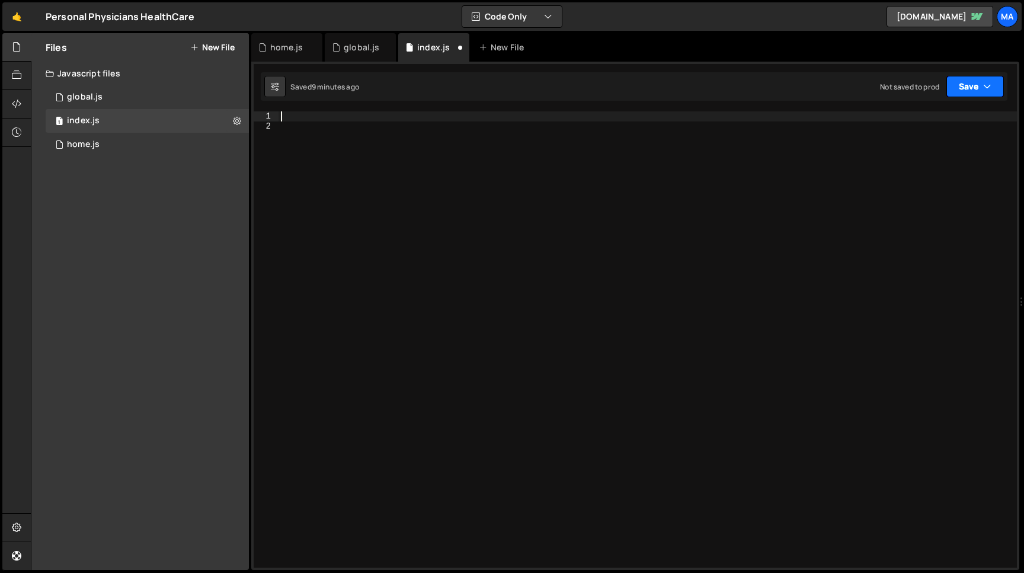
click at [963, 95] on button "Save" at bounding box center [975, 86] width 57 height 21
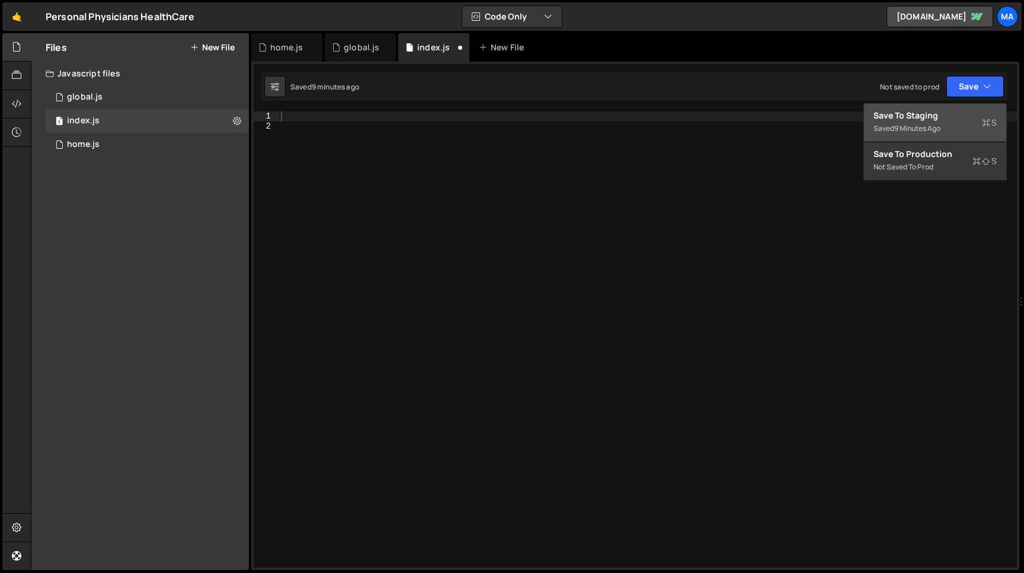
click at [903, 121] on div "Save to Staging S" at bounding box center [935, 116] width 123 height 12
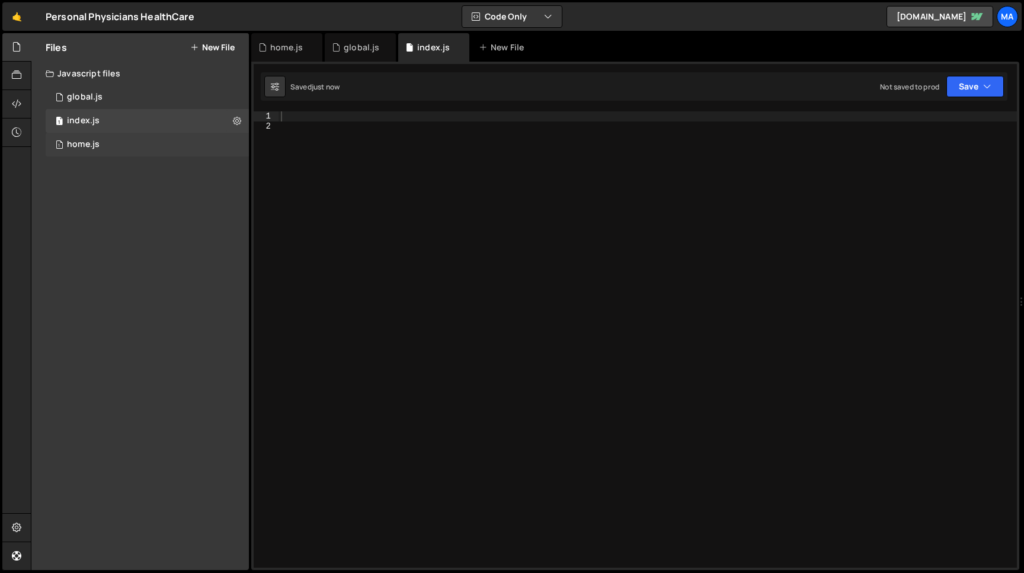
click at [123, 142] on div "1 home.js 0" at bounding box center [147, 145] width 203 height 24
click at [325, 119] on div at bounding box center [648, 349] width 739 height 476
paste textarea "});"
type textarea "});"
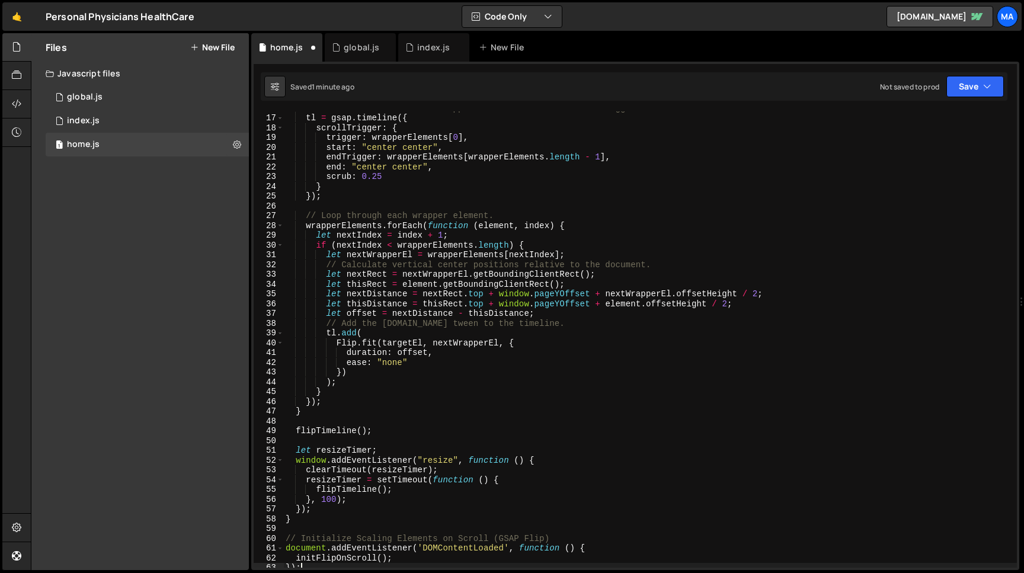
scroll to position [0, 0]
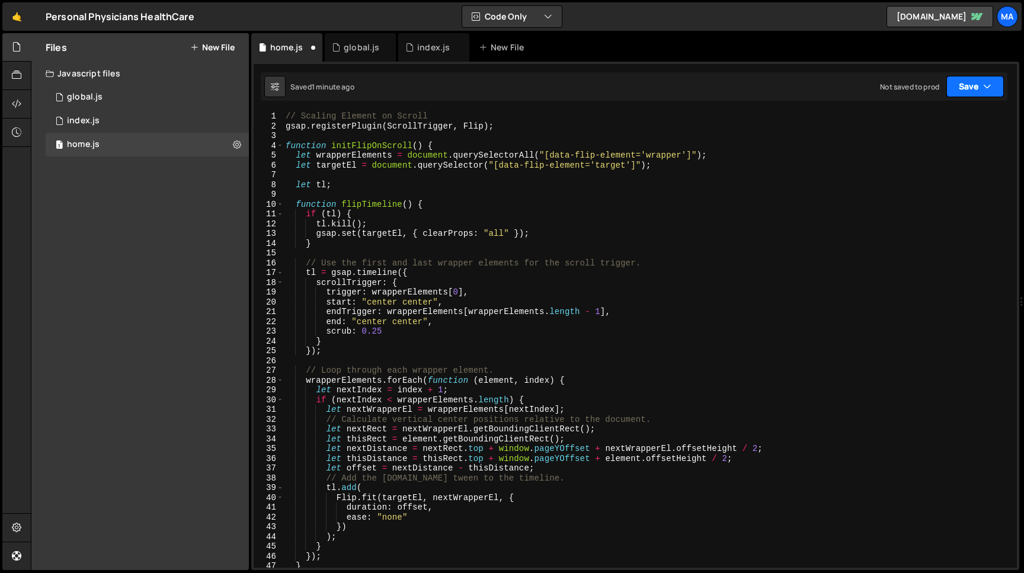
click at [971, 89] on button "Save" at bounding box center [975, 86] width 57 height 21
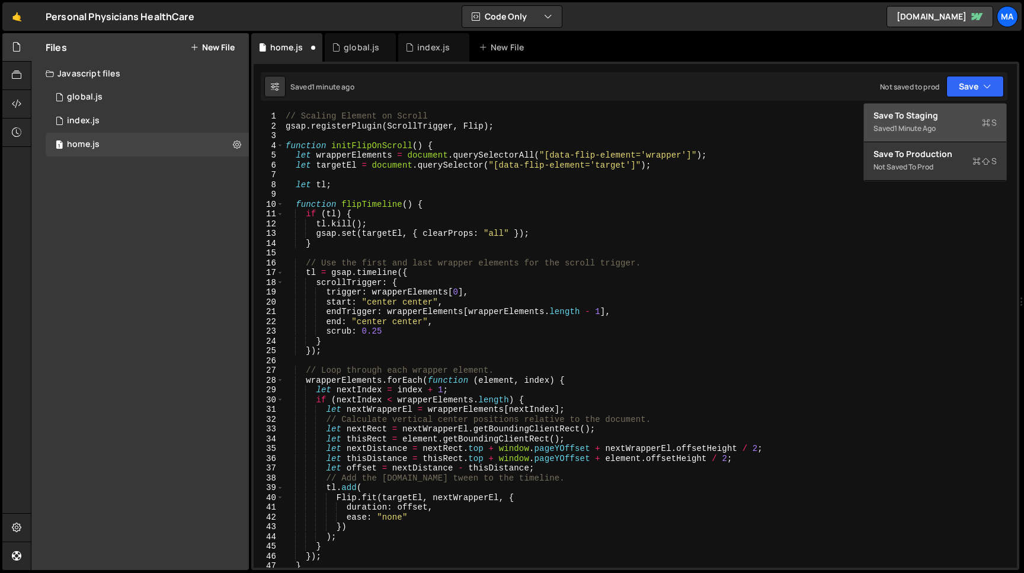
click at [938, 113] on div "Save to Staging S" at bounding box center [935, 116] width 123 height 12
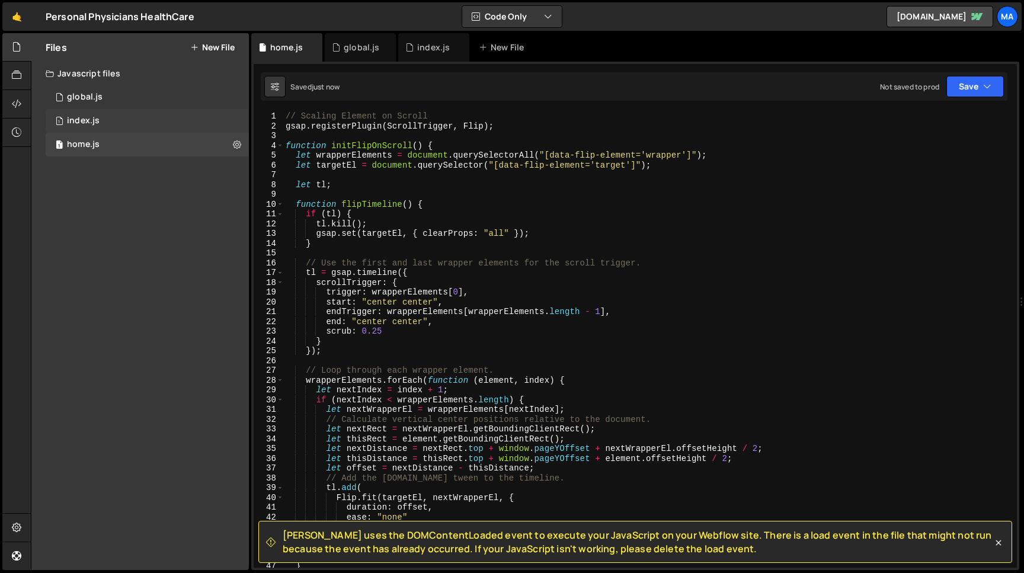
click at [101, 120] on div "1 index.js 0" at bounding box center [147, 121] width 203 height 24
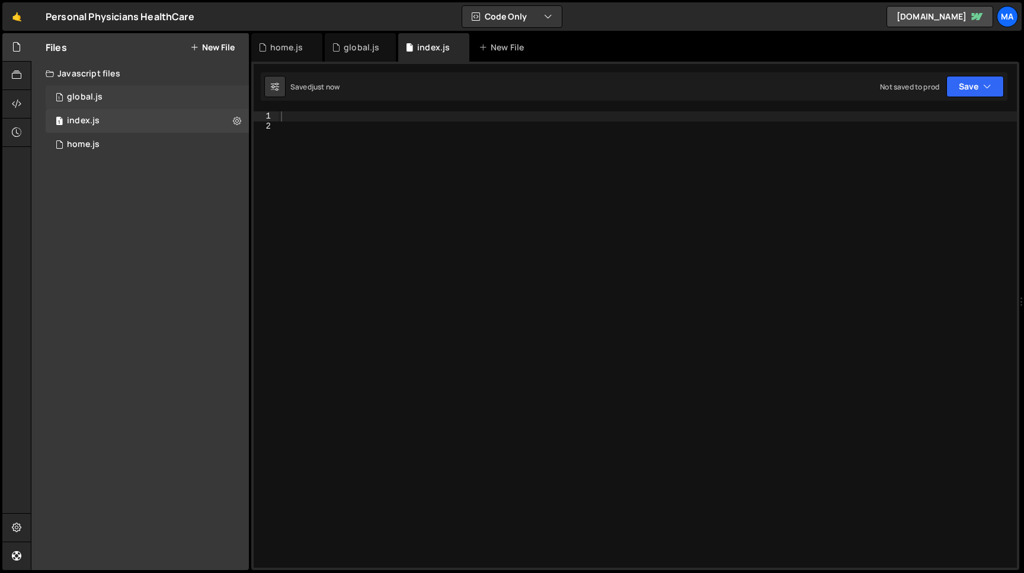
click at [98, 98] on div "global.js" at bounding box center [85, 97] width 36 height 11
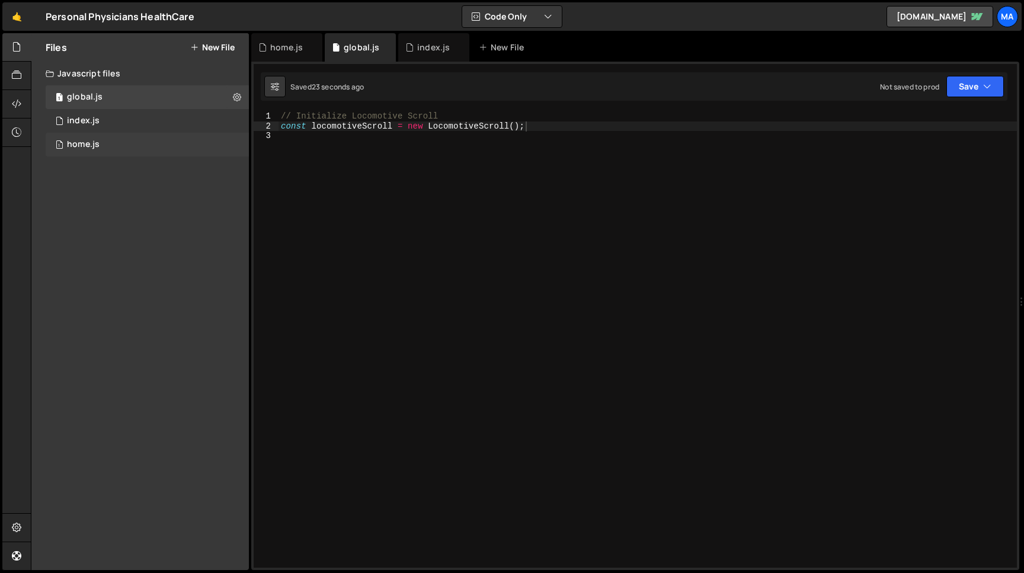
click at [100, 145] on div "1 home.js 0" at bounding box center [147, 145] width 203 height 24
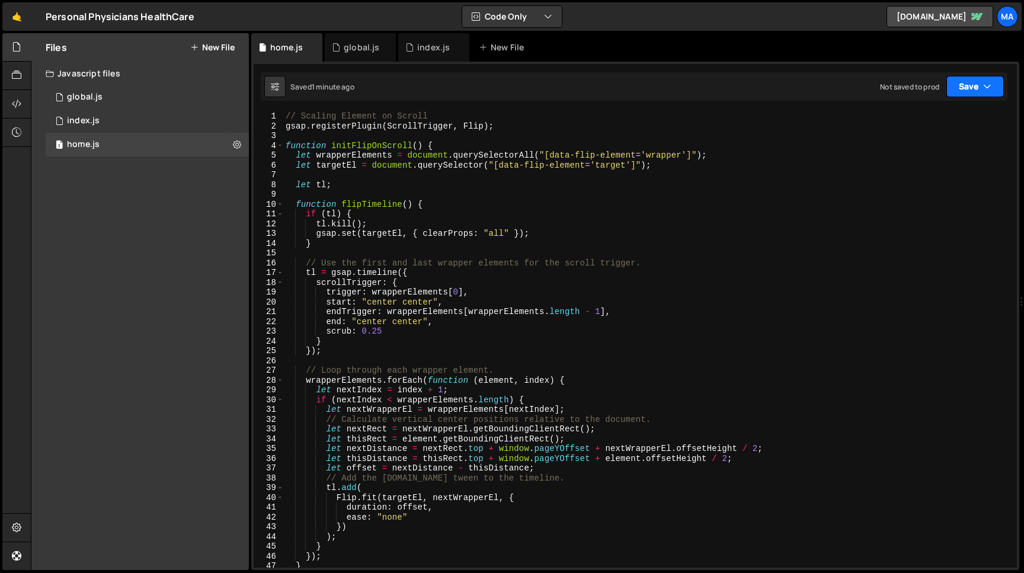
click at [967, 83] on button "Save" at bounding box center [975, 86] width 57 height 21
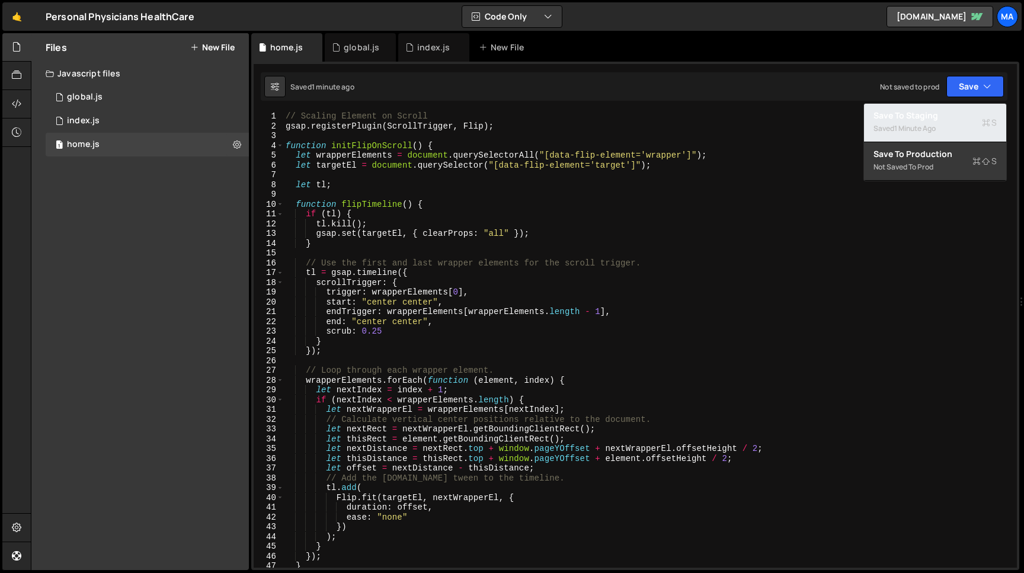
click at [929, 122] on div "Saved 1 minute ago" at bounding box center [935, 129] width 123 height 14
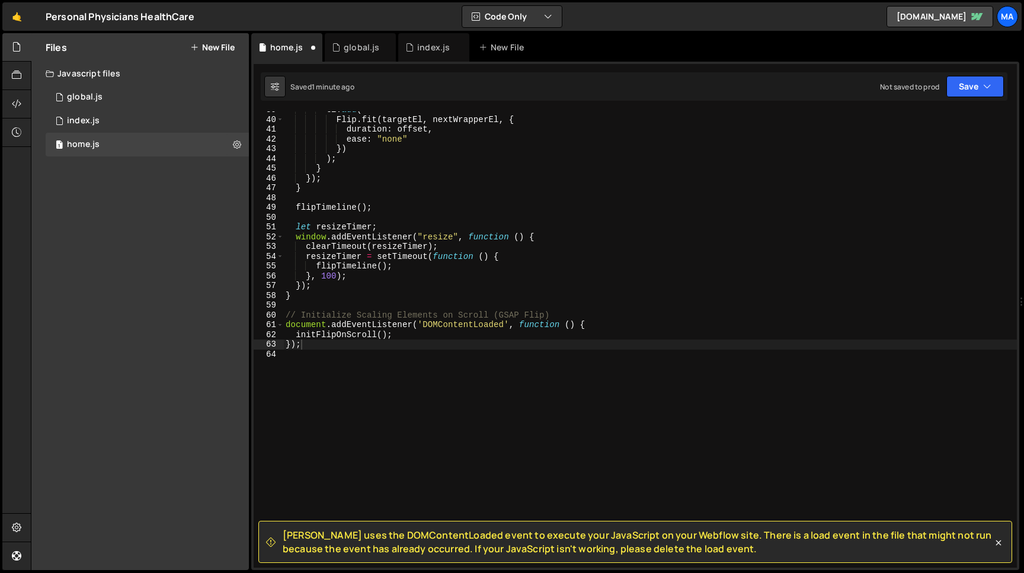
scroll to position [378, 0]
click at [21, 101] on icon at bounding box center [16, 103] width 9 height 13
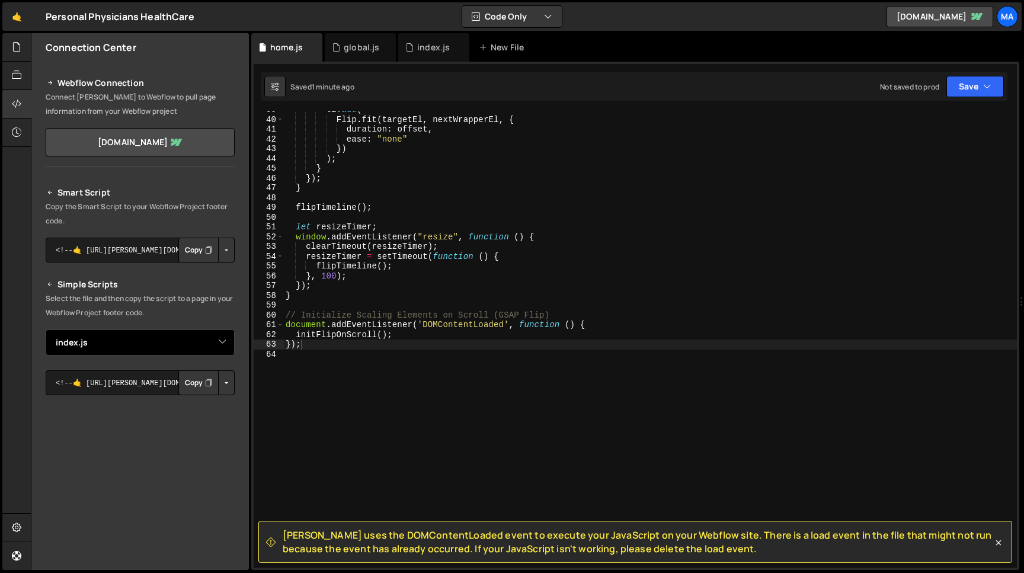
click option "global.js" at bounding box center [0, 0] width 0 height 0
click at [224, 386] on button "Button group with nested dropdown" at bounding box center [226, 382] width 17 height 25
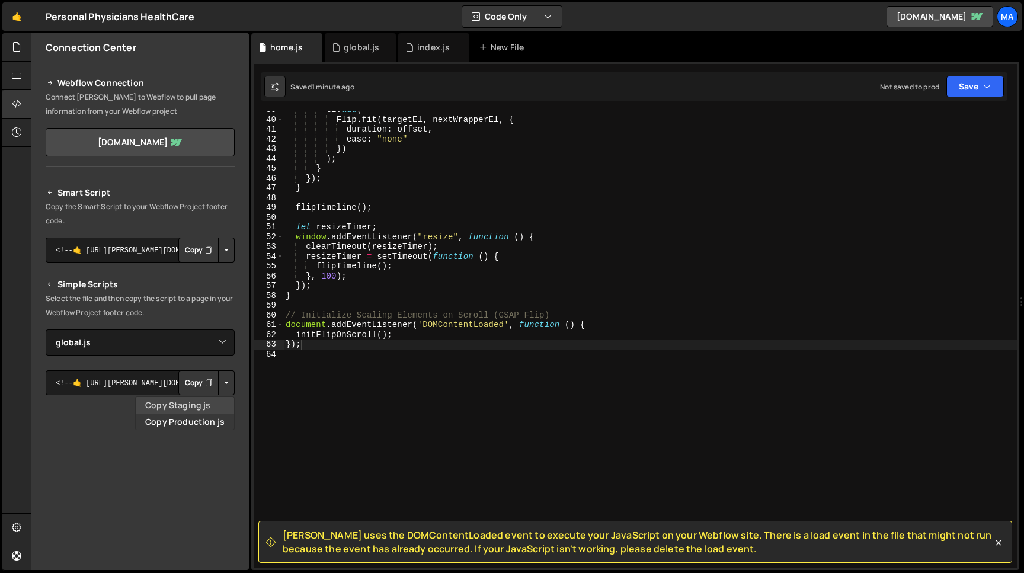
click at [199, 405] on link "Copy Staging js" at bounding box center [185, 405] width 98 height 17
click at [230, 382] on button "Button group with nested dropdown" at bounding box center [226, 382] width 17 height 25
click at [196, 421] on link "Copy Production js" at bounding box center [185, 422] width 98 height 17
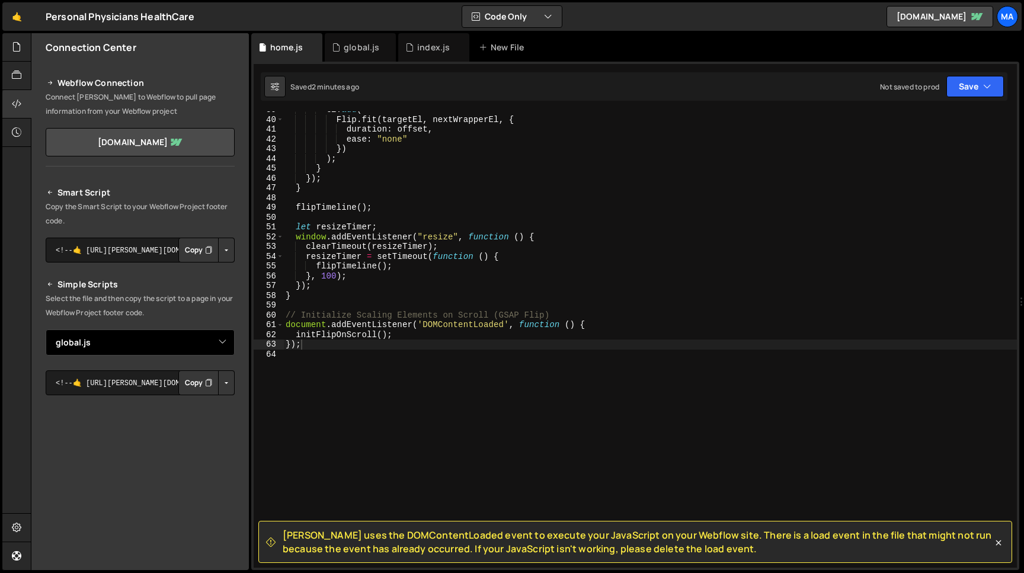
select select "47431"
click option "home.js" at bounding box center [0, 0] width 0 height 0
click at [197, 383] on button "Copy" at bounding box center [198, 382] width 40 height 25
click at [228, 384] on button "Button group with nested dropdown" at bounding box center [226, 382] width 17 height 25
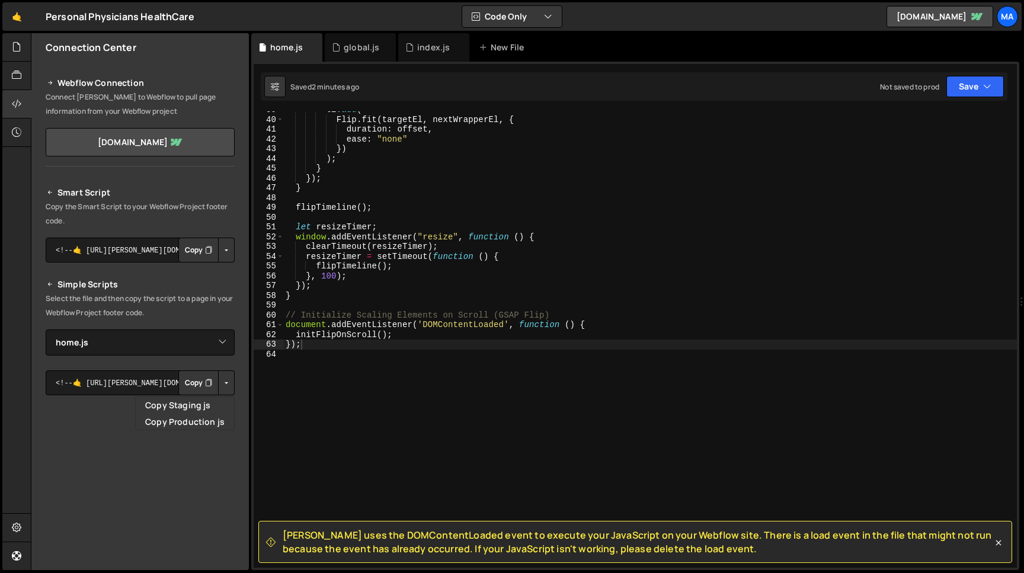
click at [228, 384] on button "Button group with nested dropdown" at bounding box center [226, 382] width 17 height 25
click at [225, 383] on button "Button group with nested dropdown" at bounding box center [226, 382] width 17 height 25
click at [204, 400] on link "Copy Staging js" at bounding box center [185, 405] width 98 height 17
click at [204, 388] on button "Copy" at bounding box center [198, 382] width 40 height 25
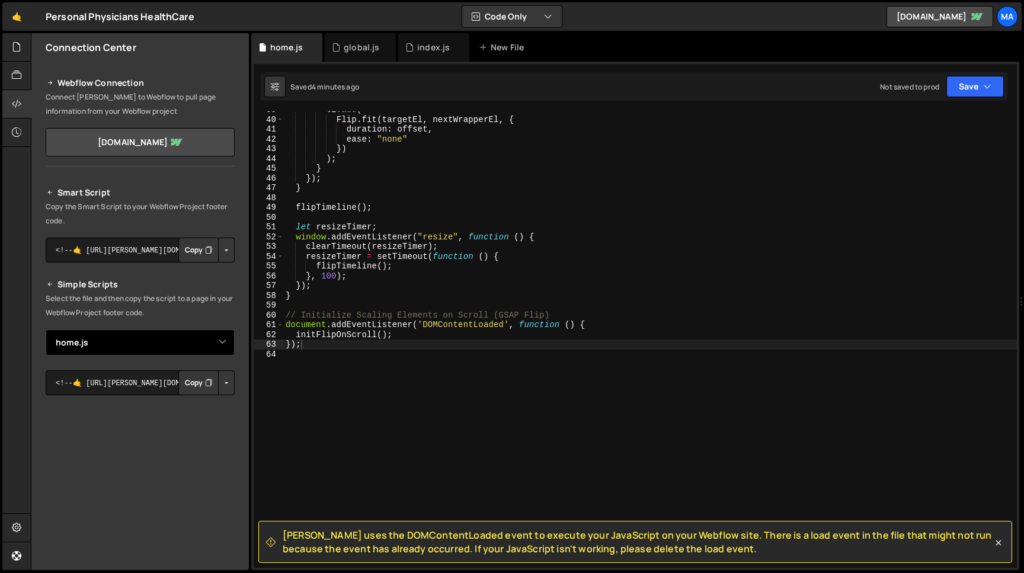
click option "home.js" at bounding box center [0, 0] width 0 height 0
click at [228, 382] on button "Button group with nested dropdown" at bounding box center [226, 382] width 17 height 25
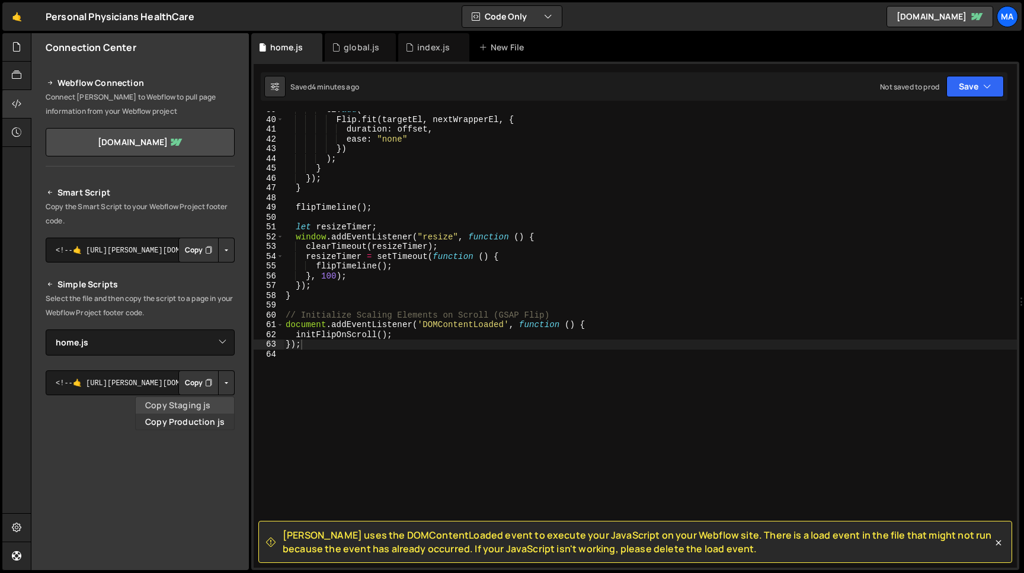
click at [209, 399] on link "Copy Staging js" at bounding box center [185, 405] width 98 height 17
click at [203, 384] on button "Copy" at bounding box center [198, 382] width 40 height 25
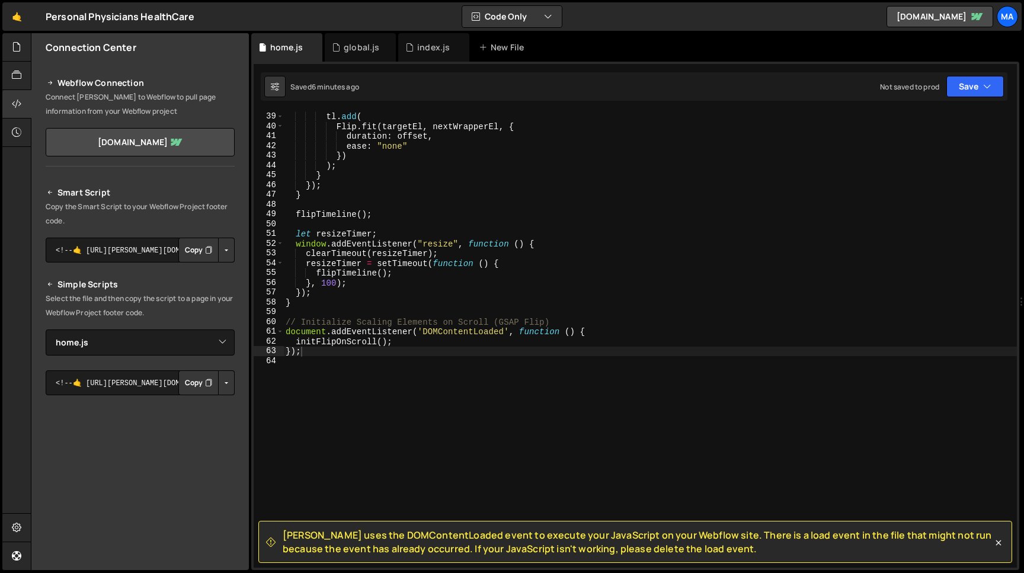
scroll to position [293, 0]
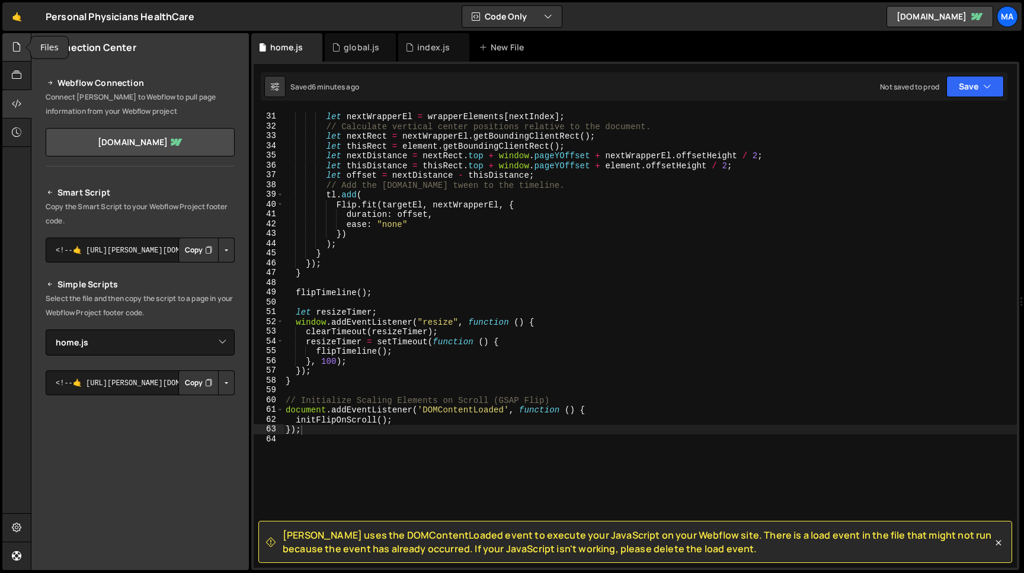
click at [18, 54] on div at bounding box center [16, 47] width 29 height 28
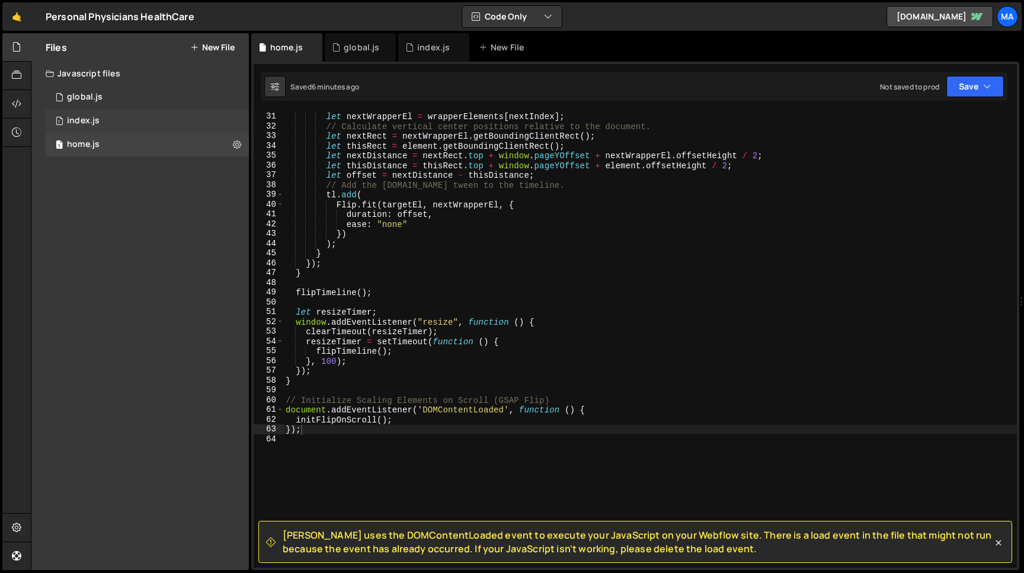
click at [236, 120] on div "1 index.js 0" at bounding box center [147, 121] width 203 height 24
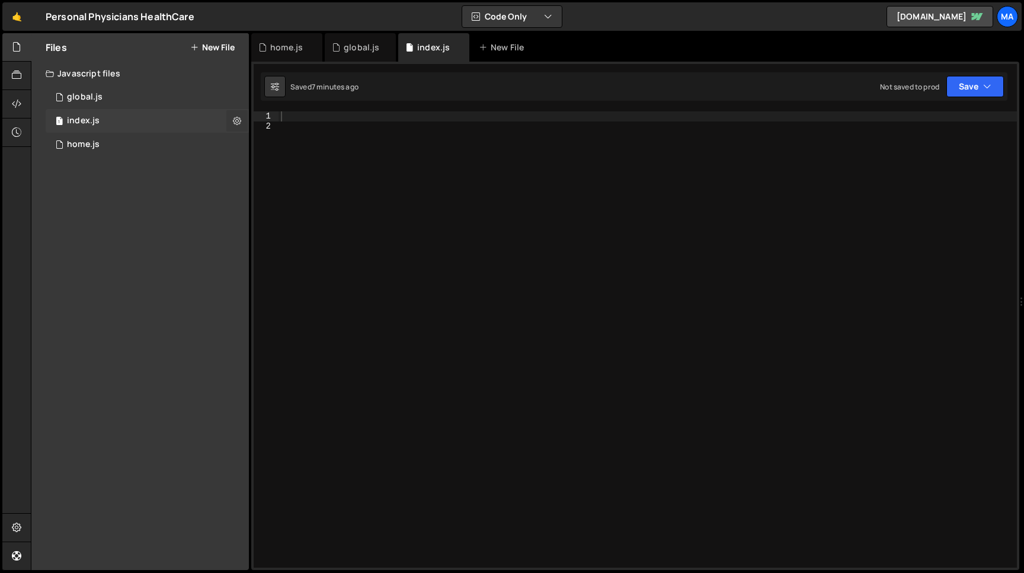
click at [234, 120] on icon at bounding box center [237, 120] width 8 height 11
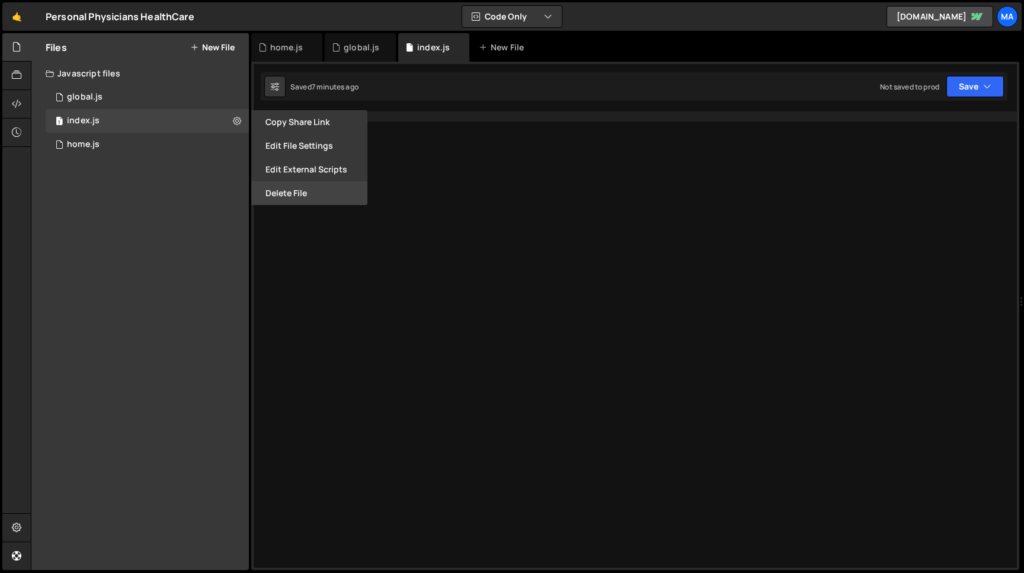
click at [288, 188] on button "Delete File" at bounding box center [309, 193] width 116 height 24
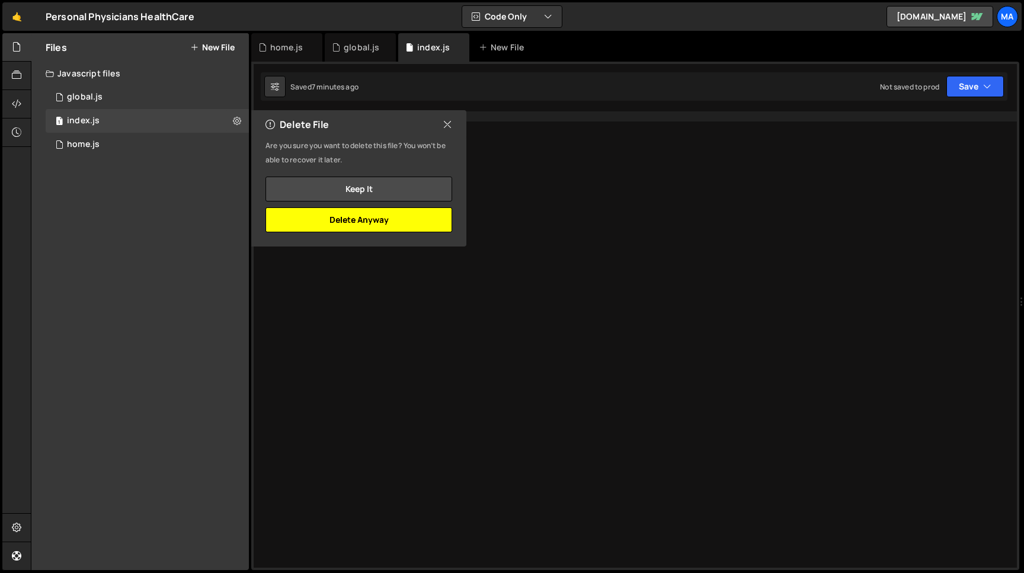
click at [351, 215] on button "Delete Anyway" at bounding box center [359, 219] width 187 height 25
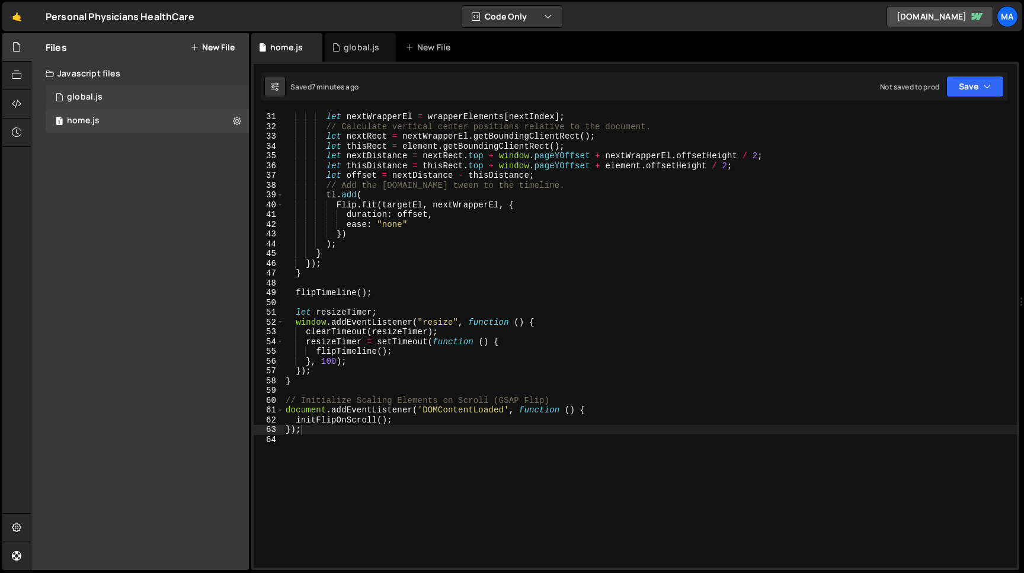
click at [94, 96] on div "global.js" at bounding box center [85, 97] width 36 height 11
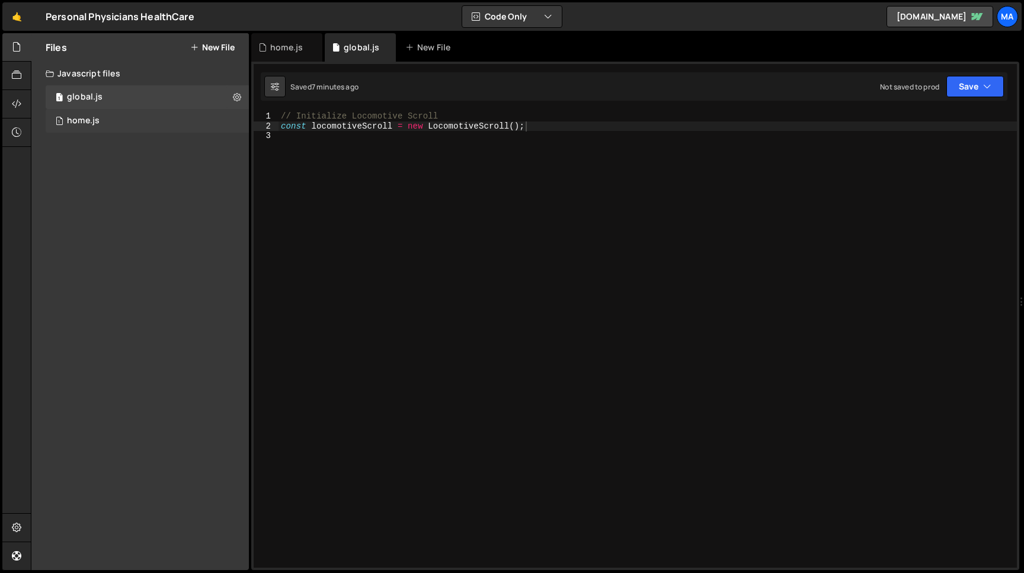
click at [95, 118] on div "home.js" at bounding box center [83, 121] width 33 height 11
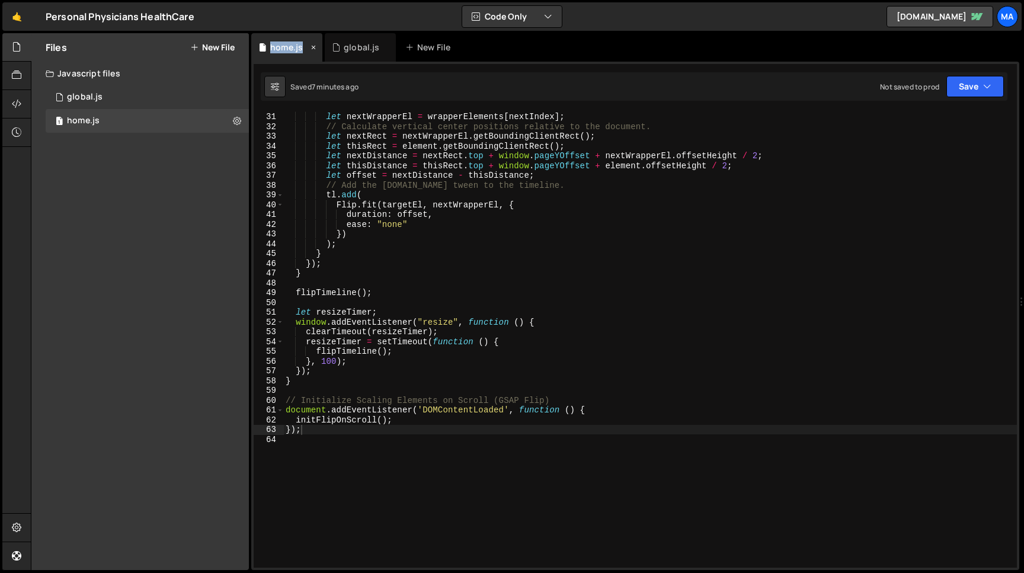
drag, startPoint x: 347, startPoint y: 41, endPoint x: 285, endPoint y: 41, distance: 62.2
click at [284, 41] on div "home.js global.js New File" at bounding box center [635, 47] width 768 height 28
click at [376, 43] on div "global.js" at bounding box center [362, 47] width 36 height 12
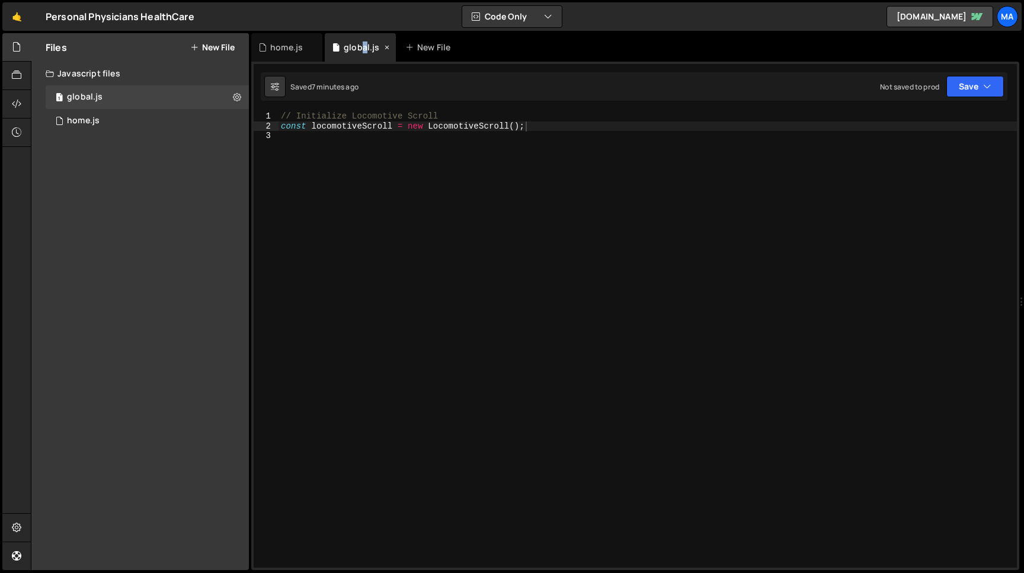
click at [361, 49] on div "global.js" at bounding box center [362, 47] width 36 height 12
click at [311, 49] on icon at bounding box center [313, 47] width 8 height 12
click at [104, 120] on div "1 home.js 0" at bounding box center [147, 121] width 203 height 24
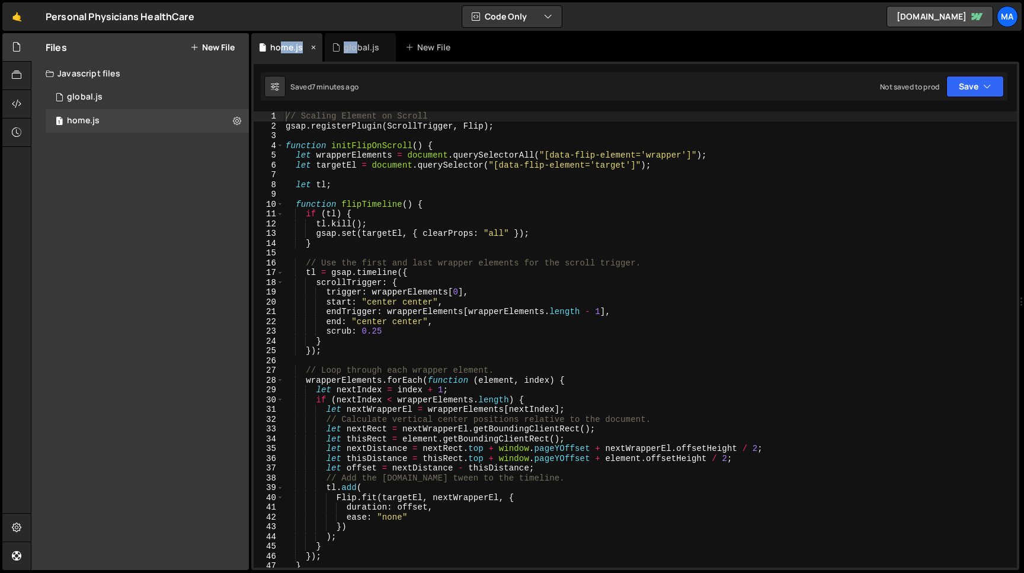
drag, startPoint x: 283, startPoint y: 46, endPoint x: 356, endPoint y: 47, distance: 72.9
click at [303, 47] on div "home.js" at bounding box center [286, 47] width 33 height 12
click at [359, 18] on div "🤙 Personal Physicians HealthCare ⚠️ Code is being edited in another browser Cod…" at bounding box center [512, 16] width 1020 height 28
click at [88, 96] on div "global.js" at bounding box center [85, 97] width 36 height 11
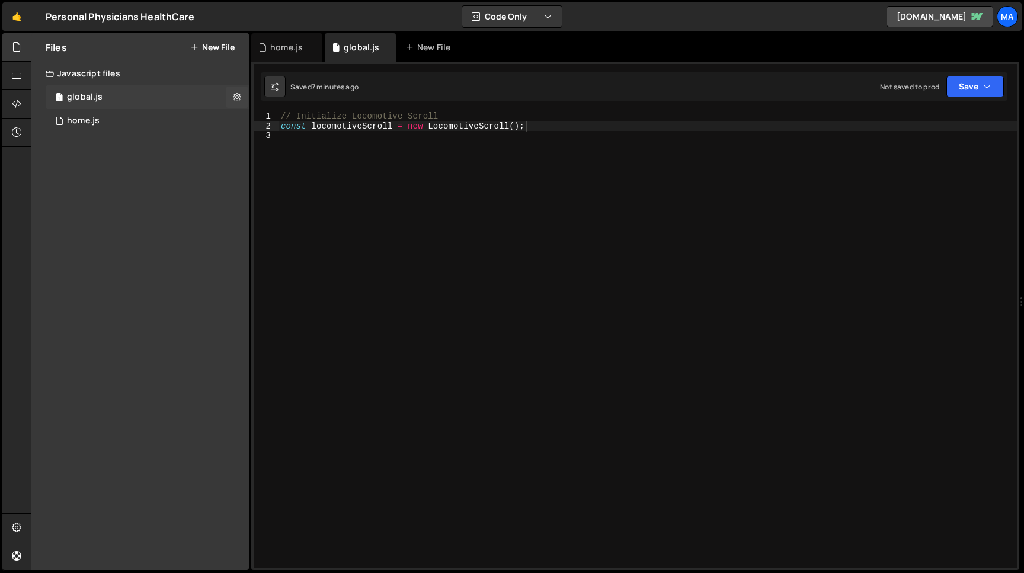
click at [88, 96] on div "global.js" at bounding box center [85, 97] width 36 height 11
drag, startPoint x: 370, startPoint y: 51, endPoint x: 330, endPoint y: 51, distance: 40.9
click at [344, 51] on div "global.js" at bounding box center [362, 47] width 36 height 12
click at [314, 48] on icon at bounding box center [313, 47] width 8 height 12
click at [0, 0] on icon at bounding box center [0, 0] width 0 height 0
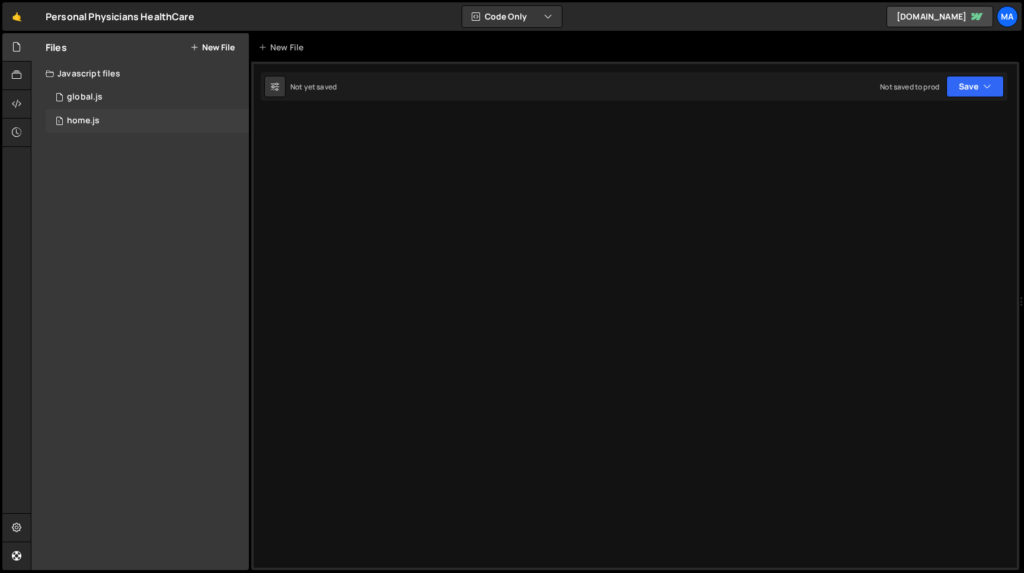
click at [106, 119] on div "1 home.js 0" at bounding box center [147, 121] width 203 height 24
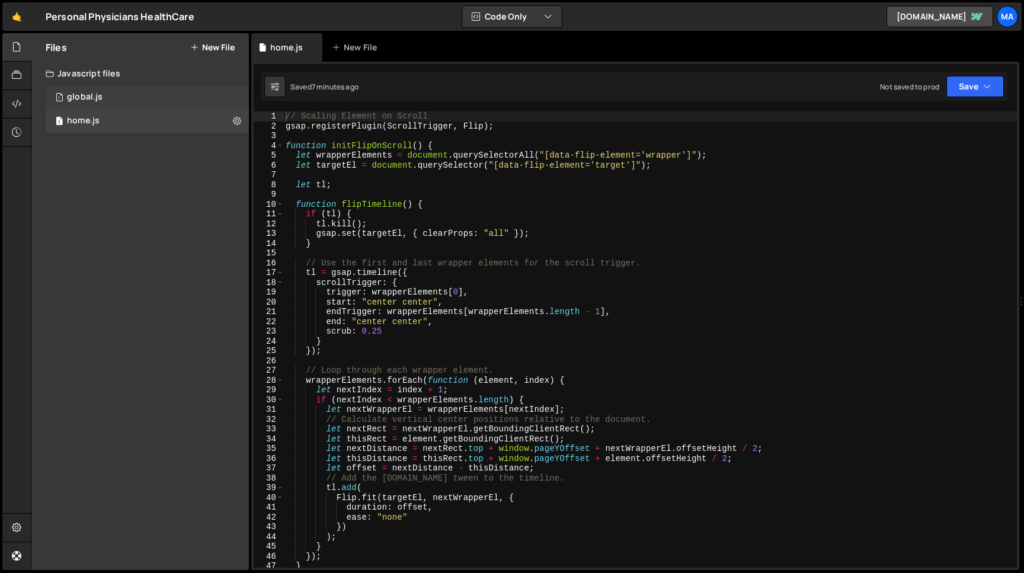
click at [99, 98] on div "global.js" at bounding box center [85, 97] width 36 height 11
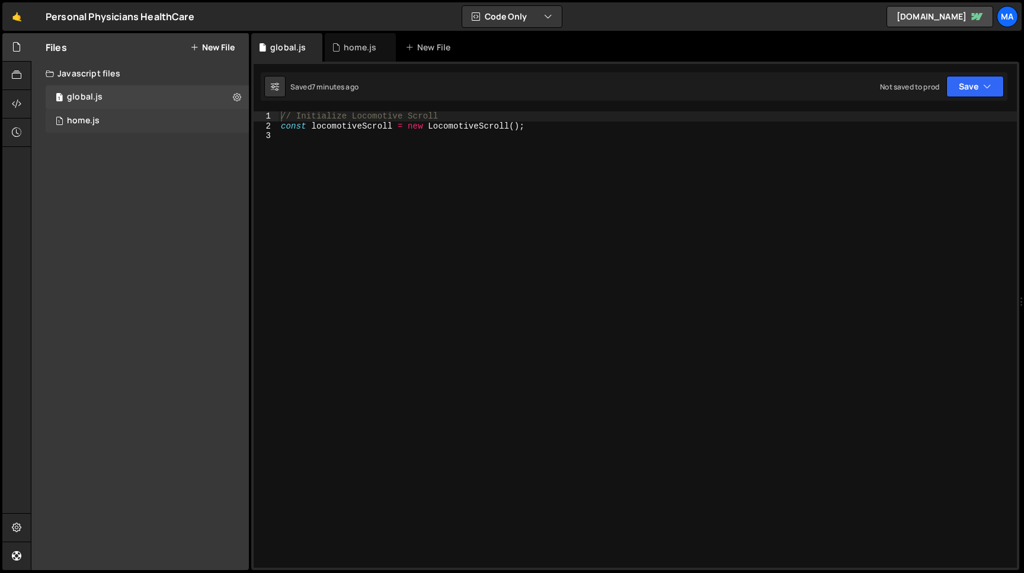
click at [96, 127] on div "1 home.js 0" at bounding box center [147, 121] width 203 height 24
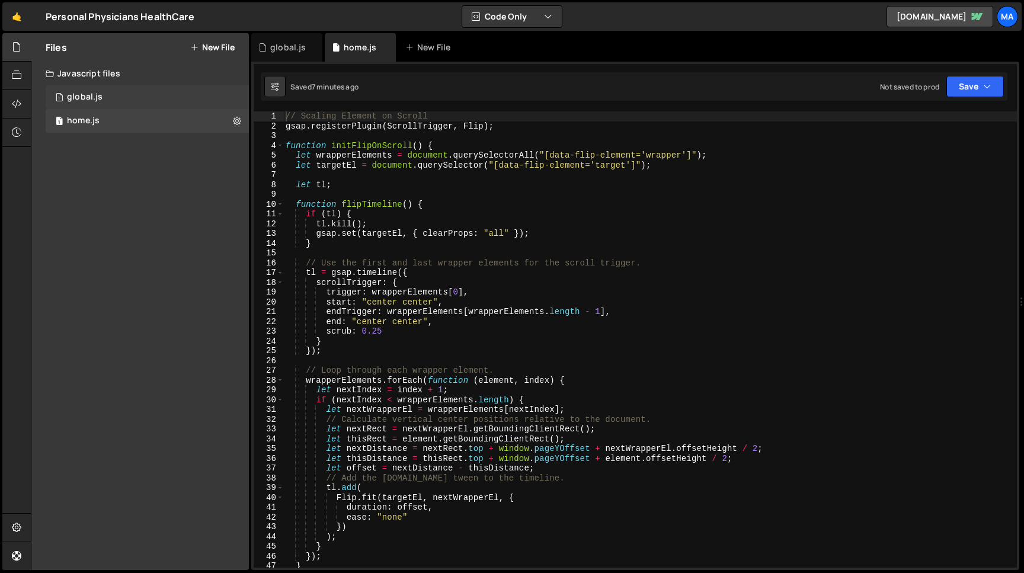
click at [103, 93] on div "1 global.js 0" at bounding box center [147, 97] width 203 height 24
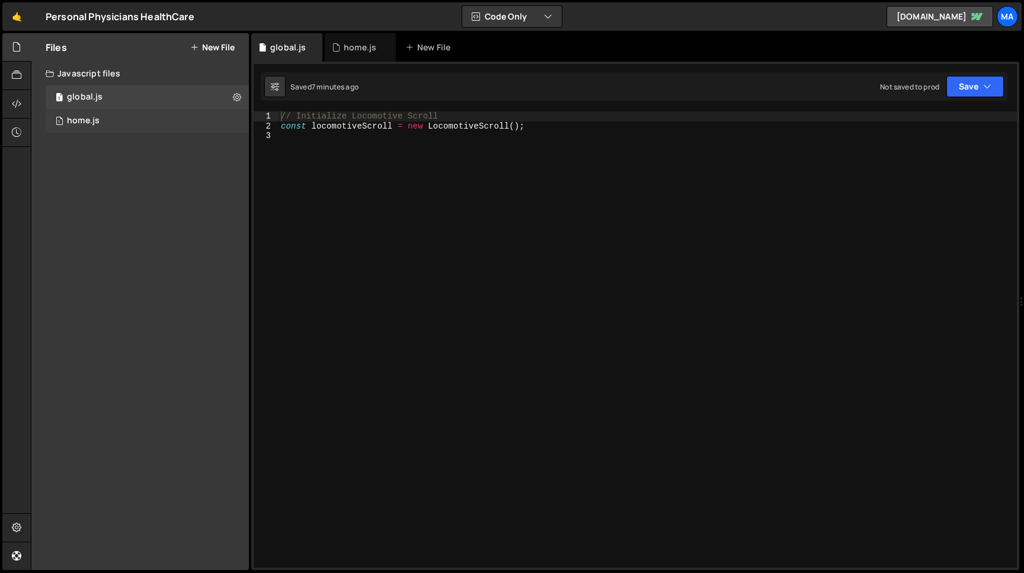
click at [101, 116] on div "1 home.js 0" at bounding box center [147, 121] width 203 height 24
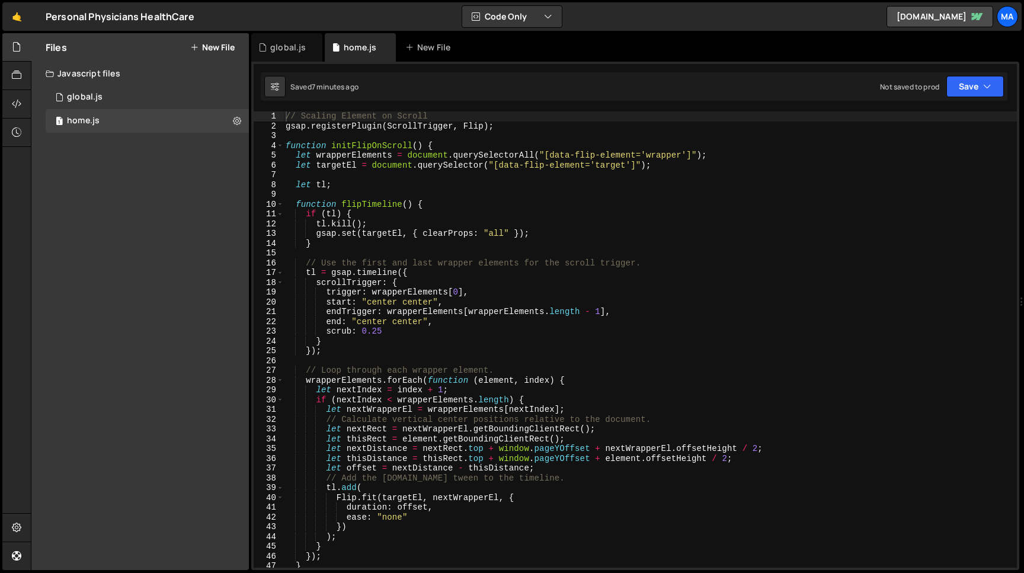
click at [53, 74] on icon at bounding box center [50, 73] width 8 height 9
click at [969, 83] on button "Save" at bounding box center [975, 86] width 57 height 21
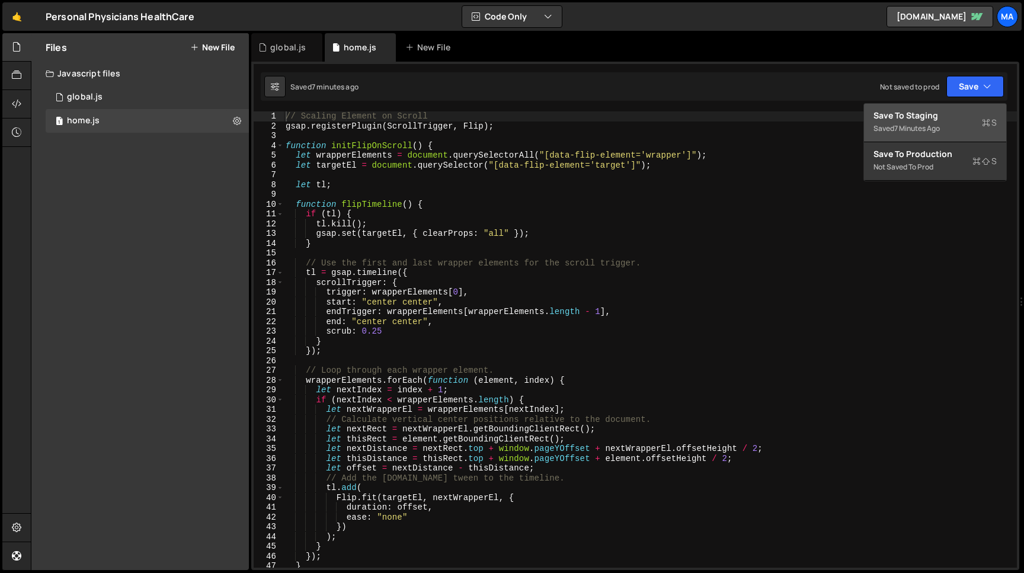
click at [942, 116] on div "Save to Staging S" at bounding box center [935, 116] width 123 height 12
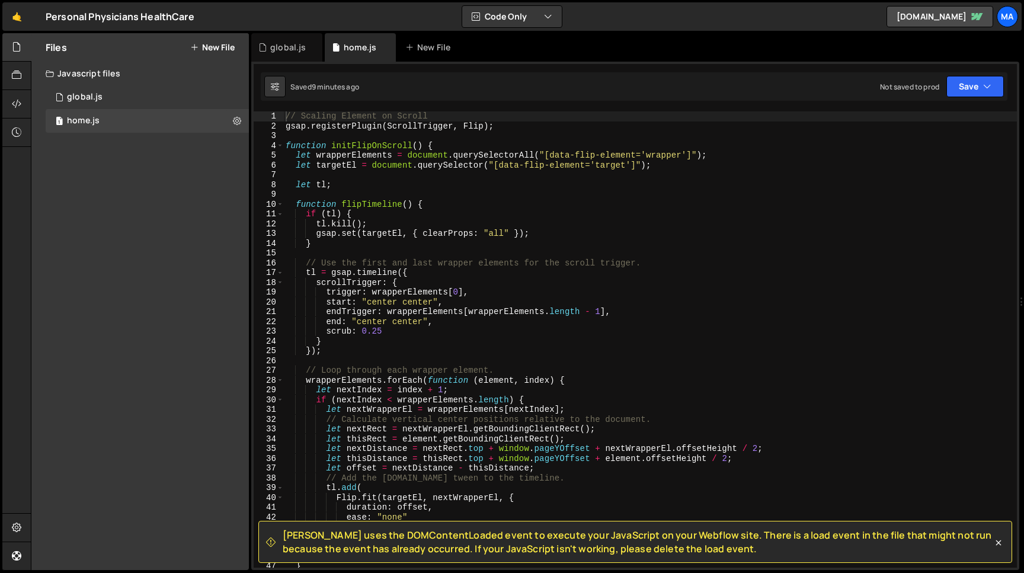
click at [110, 190] on div "Files New File Create your first file Get started by starting a Javascript or C…" at bounding box center [140, 301] width 218 height 537
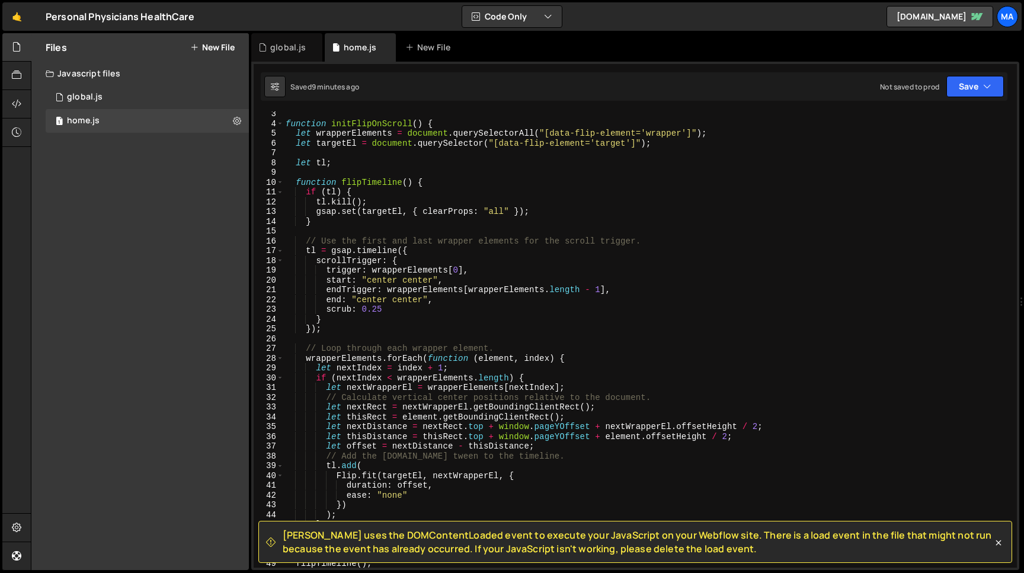
scroll to position [0, 0]
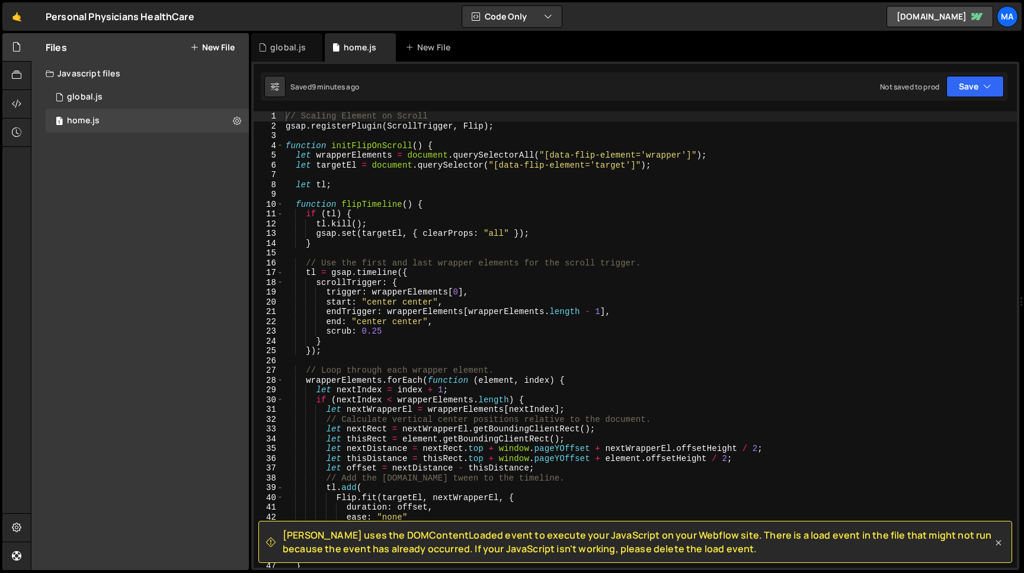
click at [1000, 541] on icon at bounding box center [999, 543] width 12 height 12
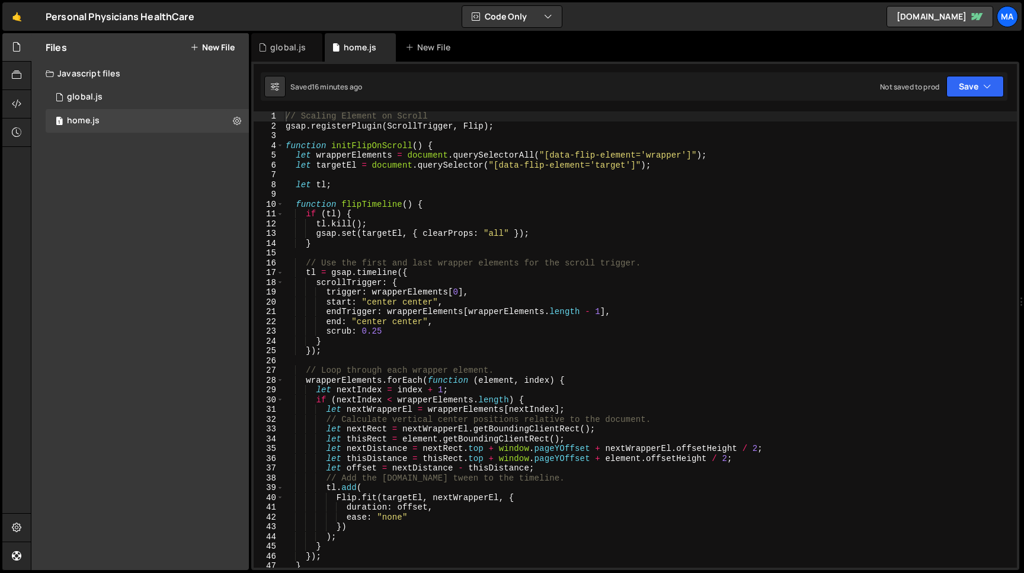
click at [119, 75] on div "Javascript files" at bounding box center [140, 74] width 218 height 24
click at [110, 90] on div "1 global.js 0" at bounding box center [149, 97] width 207 height 24
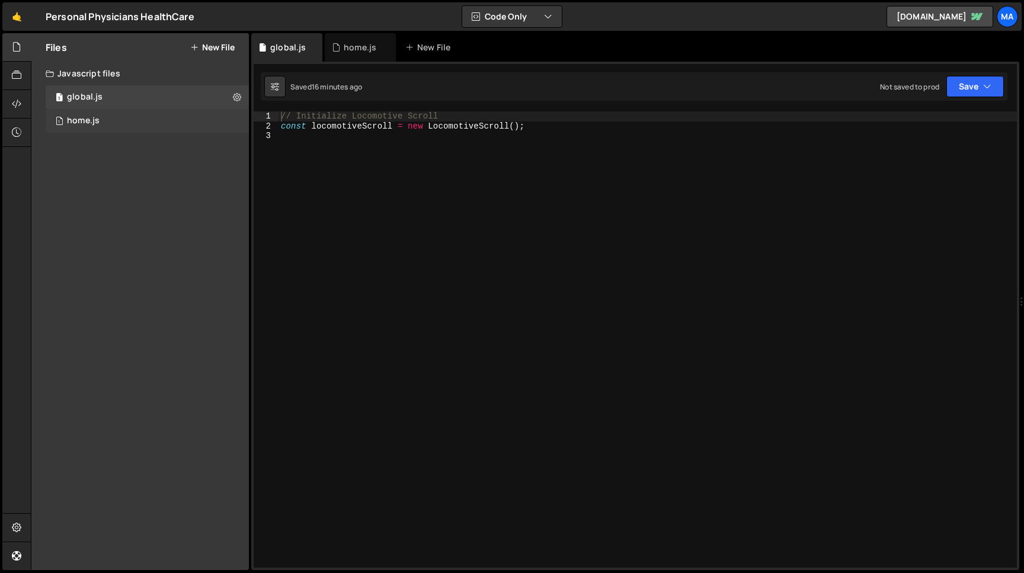
click at [102, 117] on div "1 home.js 0" at bounding box center [149, 121] width 207 height 24
